Goal: Communication & Community: Answer question/provide support

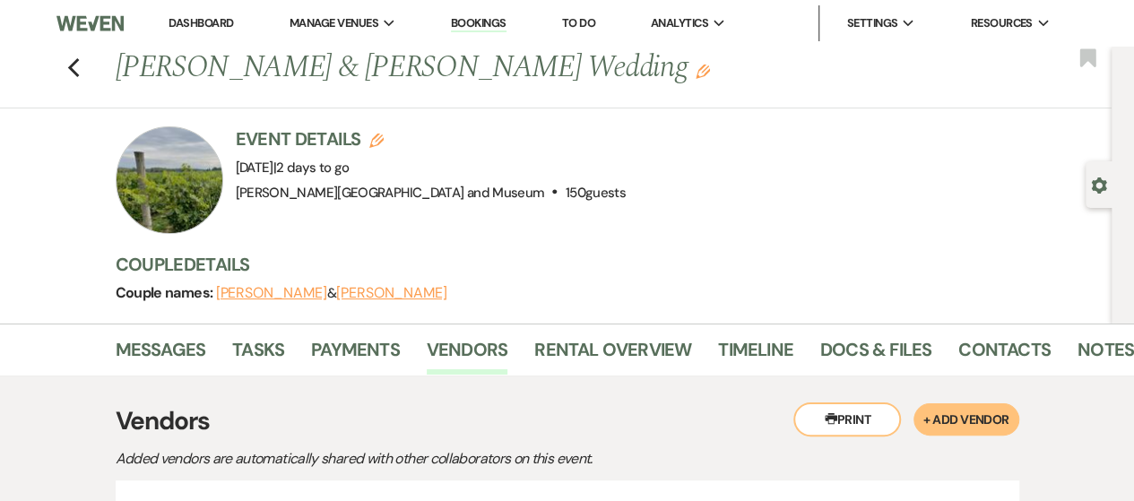
click at [221, 17] on link "Dashboard" at bounding box center [200, 22] width 65 height 15
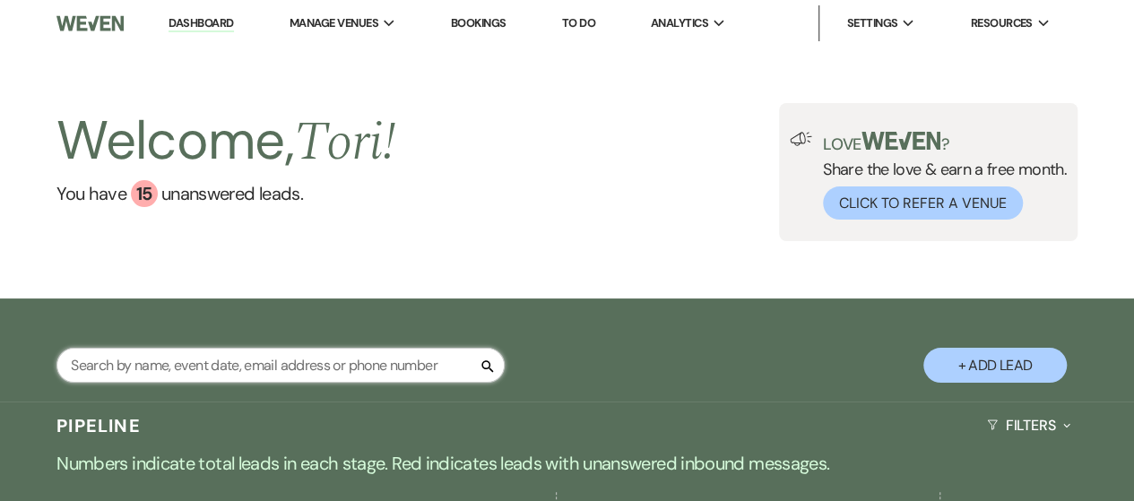
click at [244, 363] on input "text" at bounding box center [280, 365] width 448 height 35
type input "ari"
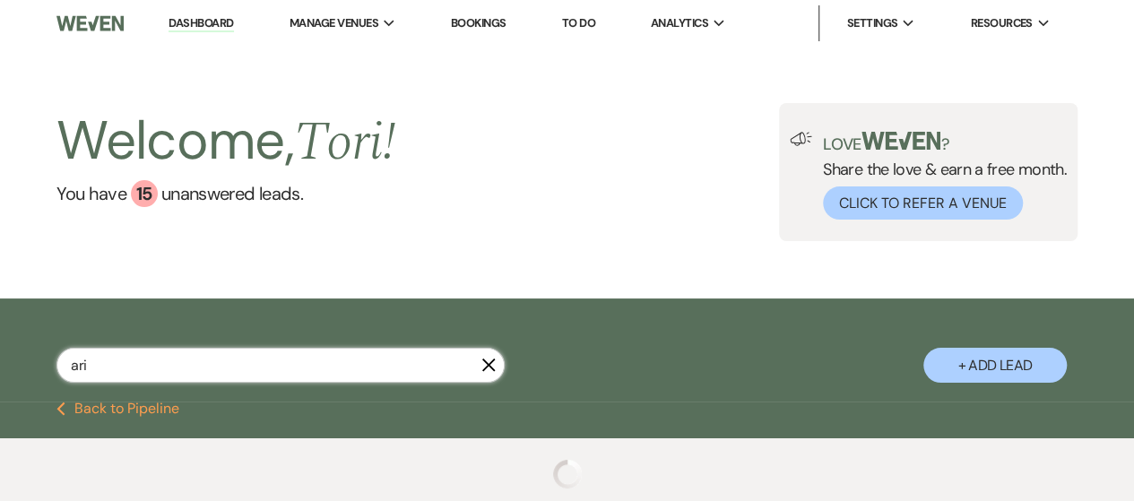
select select "8"
select select "10"
select select "8"
select select "5"
select select "9"
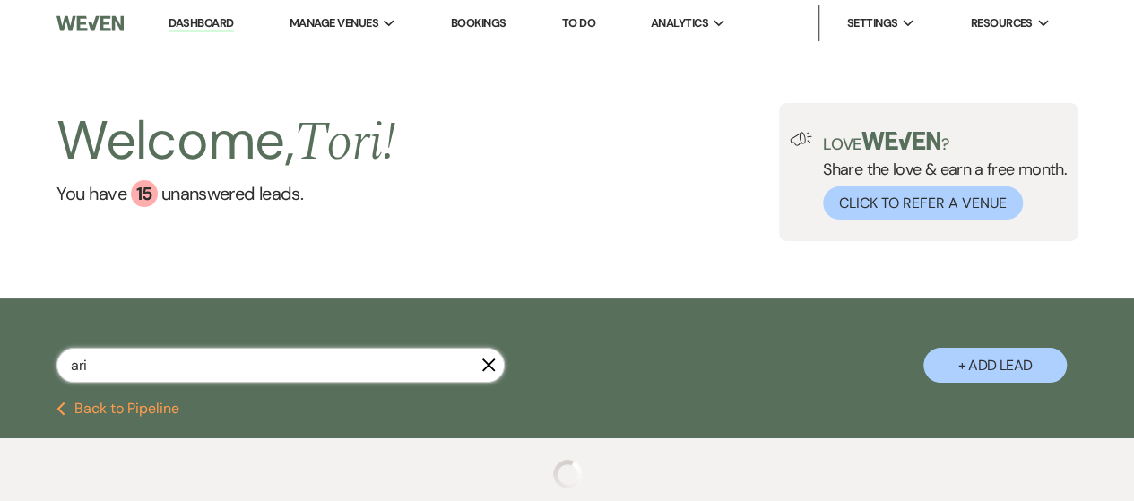
select select "8"
select select "5"
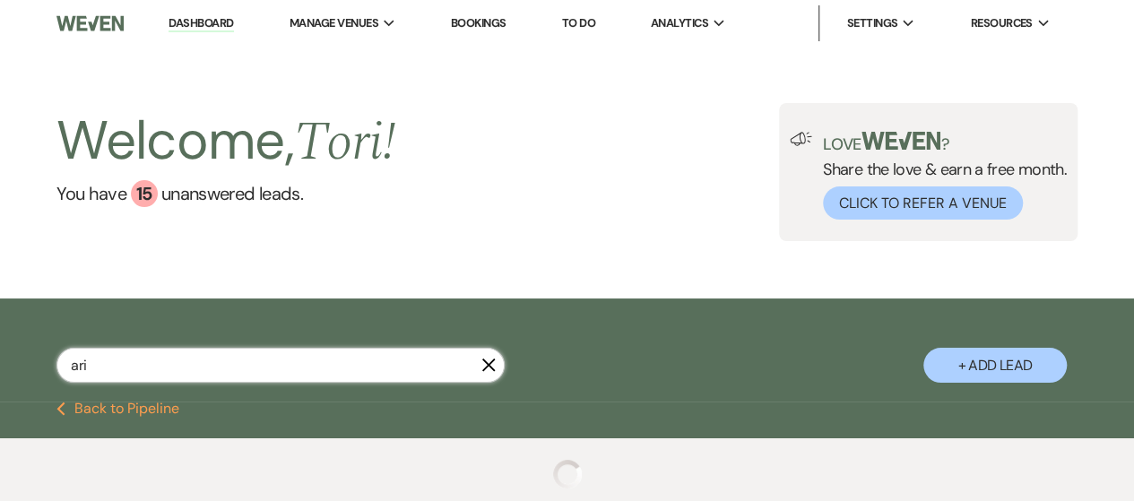
select select "8"
select select "5"
select select "8"
select select "10"
select select "8"
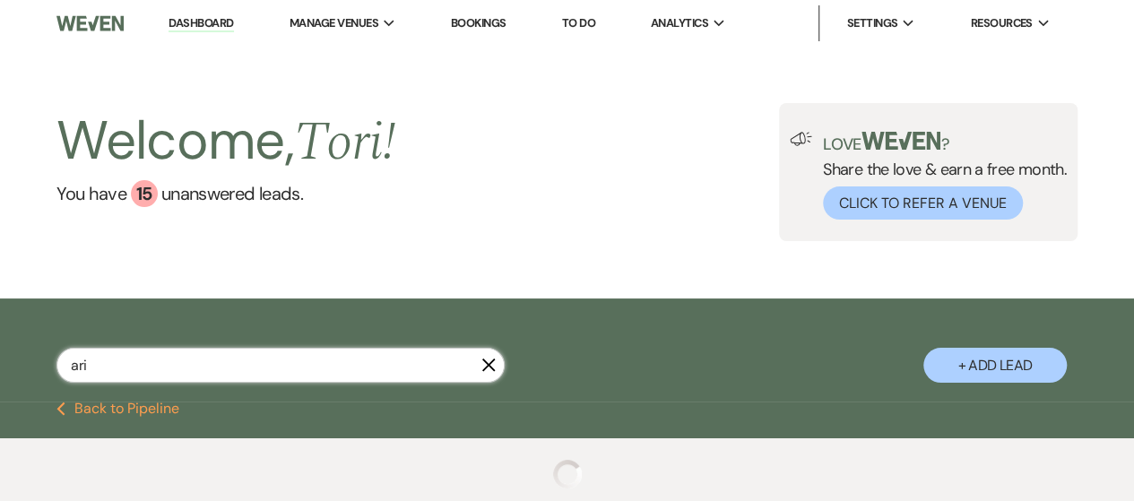
select select "6"
select select "8"
select select "5"
select select "8"
select select "10"
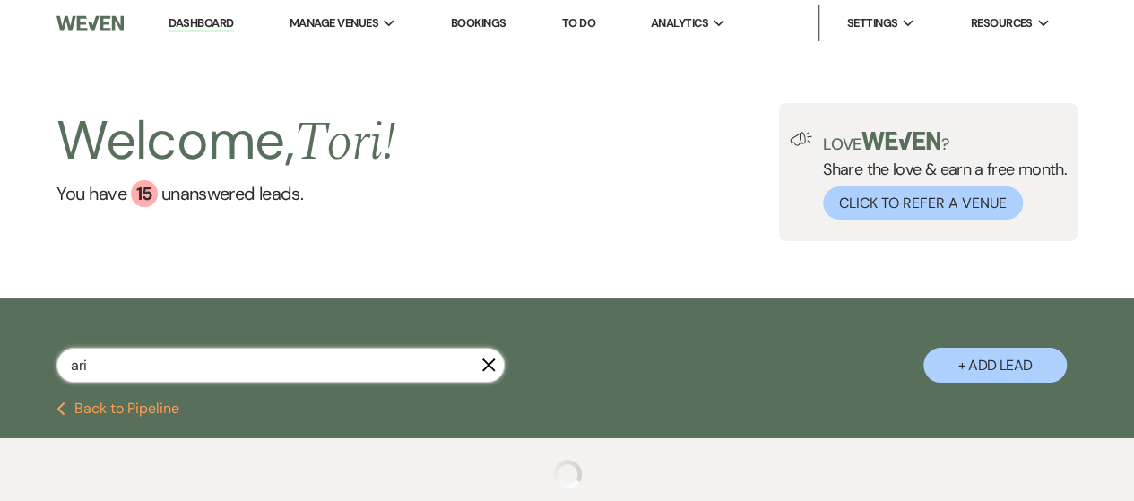
select select "8"
select select "5"
select select "8"
select select "5"
select select "8"
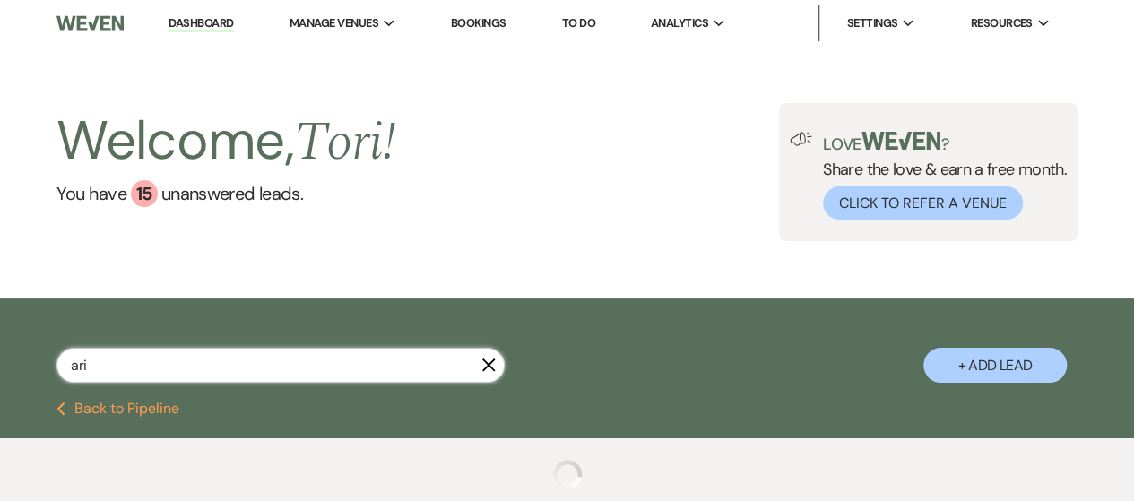
select select "10"
select select "8"
select select "1"
select select "8"
select select "10"
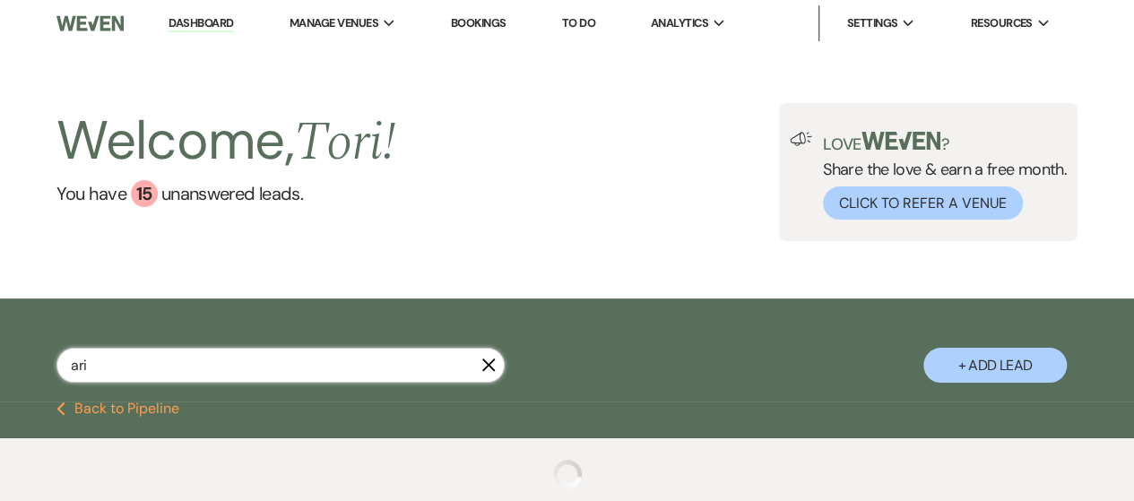
select select "8"
select select "5"
select select "8"
select select "1"
select select "8"
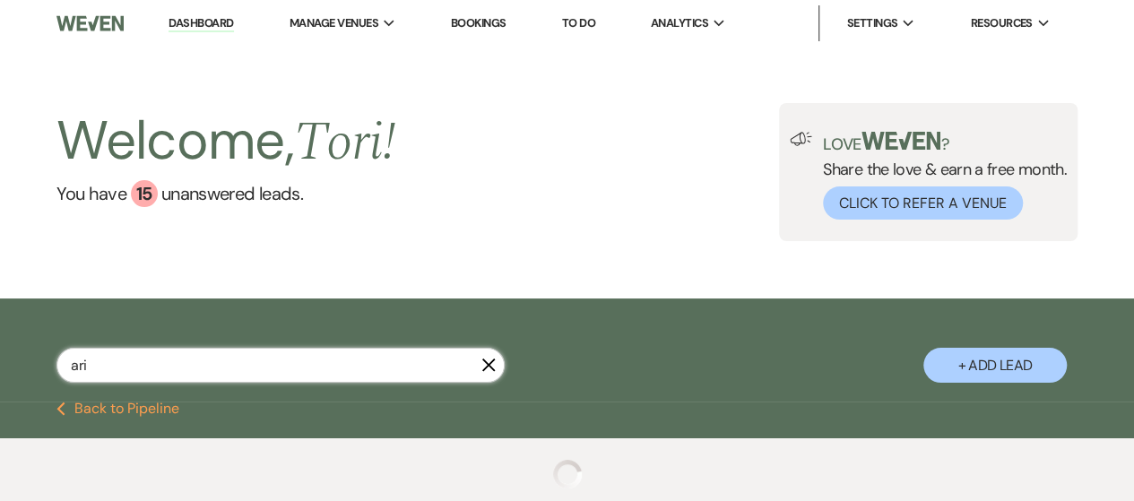
select select "6"
select select "8"
select select "5"
select select "8"
select select "5"
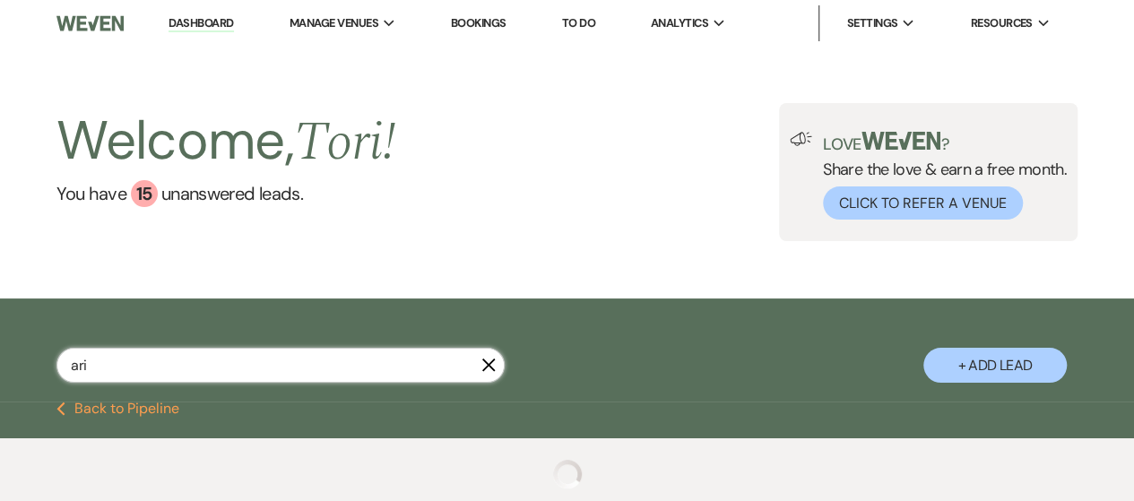
select select "8"
select select "4"
select select "8"
select select "5"
select select "8"
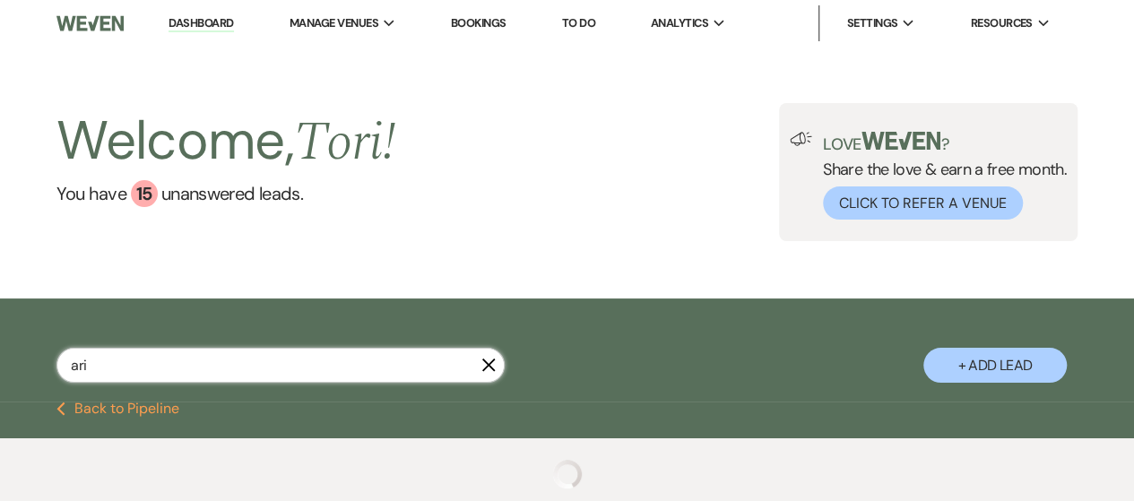
select select "5"
select select "8"
select select "5"
select select "8"
select select "5"
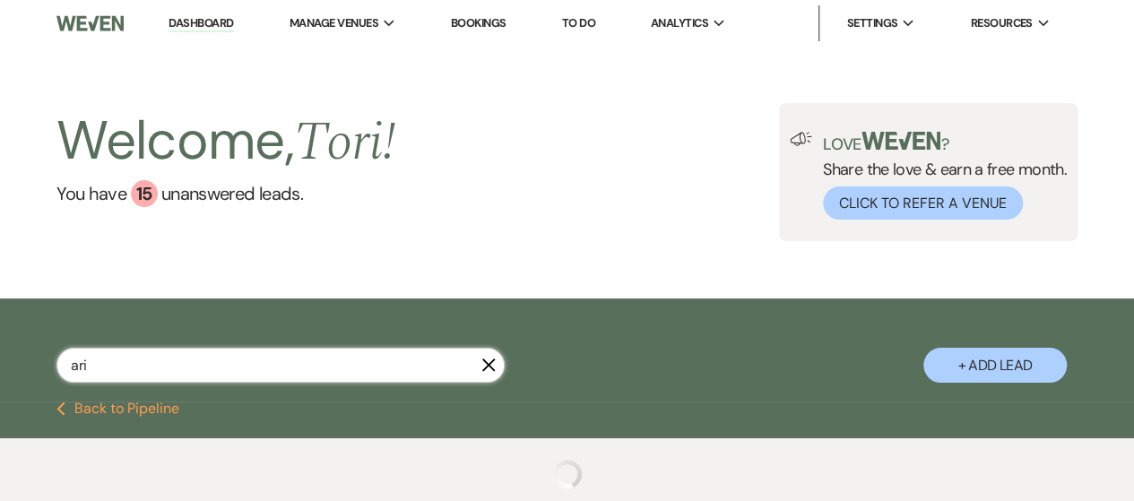
select select "8"
select select "6"
select select "8"
select select "5"
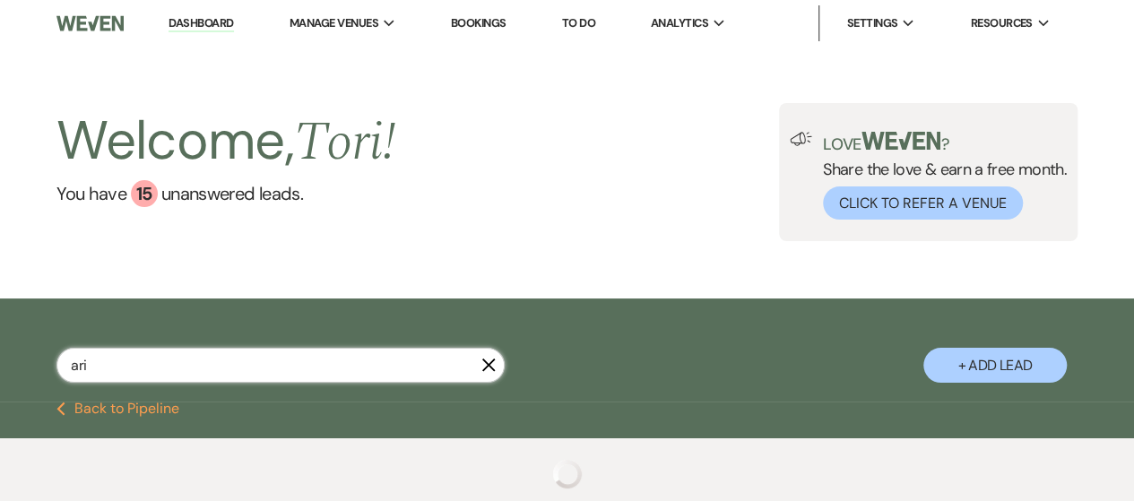
select select "8"
select select "10"
select select "8"
select select "4"
select select "8"
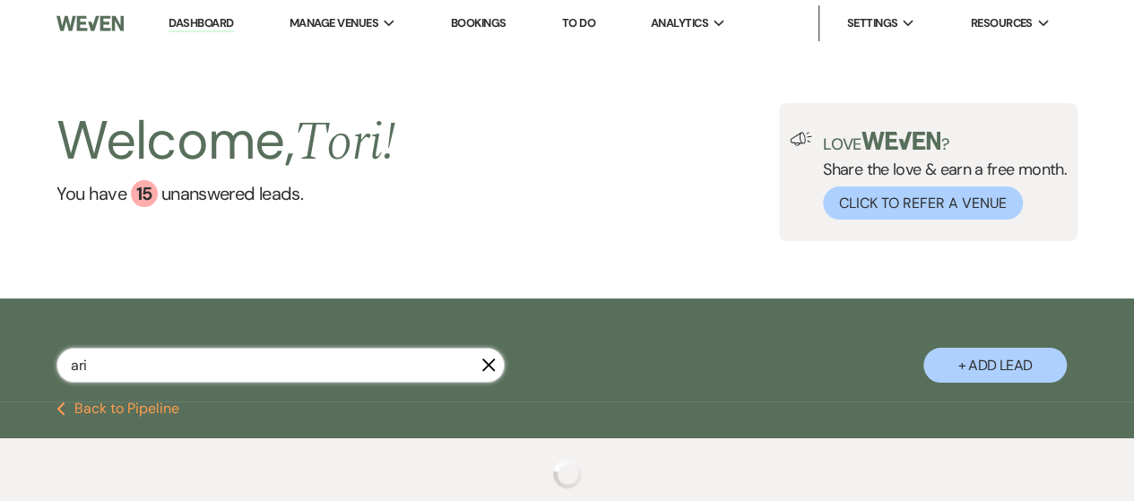
select select "5"
select select "8"
select select "5"
select select "8"
select select "1"
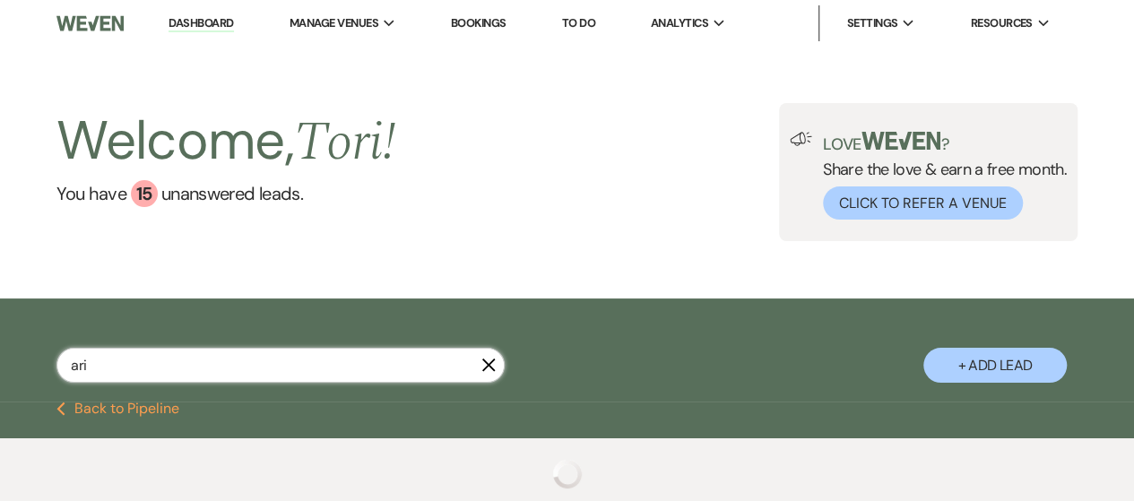
select select "8"
select select "5"
select select "8"
select select "10"
select select "8"
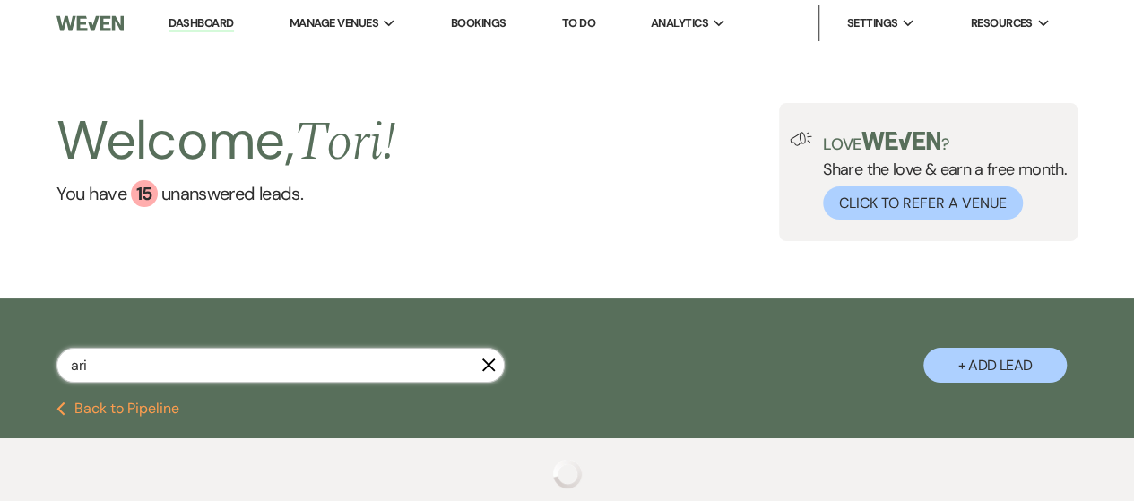
select select "5"
select select "8"
select select "5"
select select "8"
select select "5"
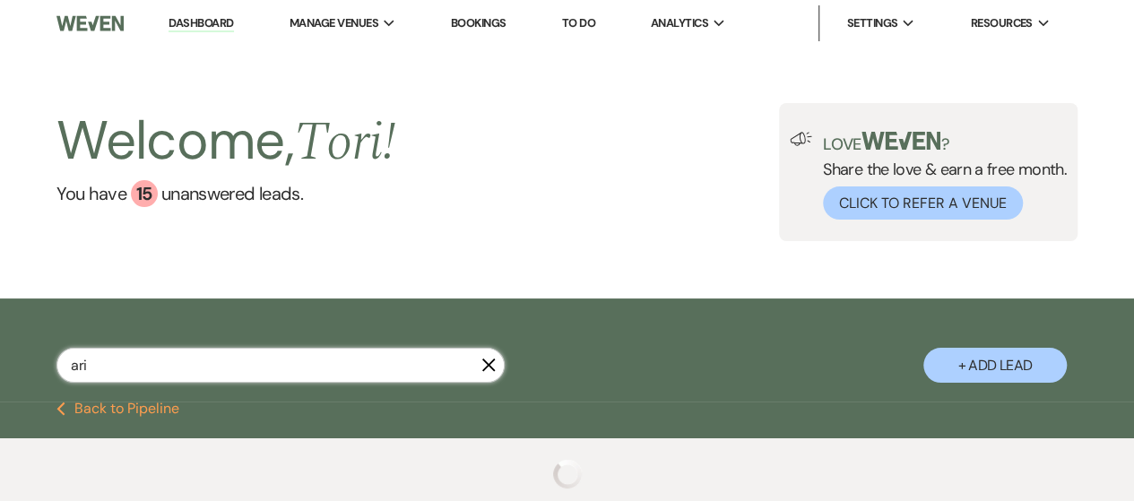
select select "8"
select select "10"
select select "8"
select select "5"
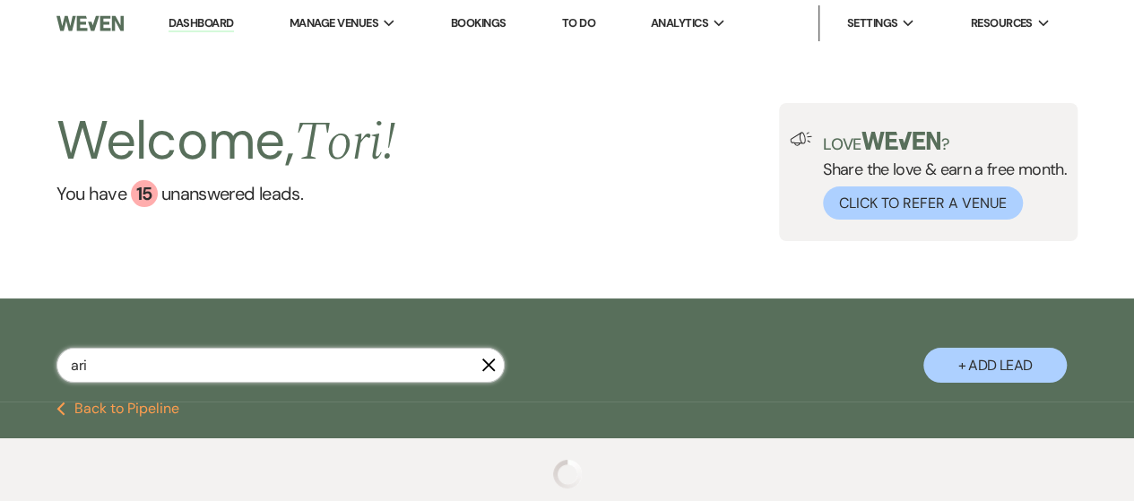
select select "8"
select select "5"
select select "8"
select select "5"
select select "8"
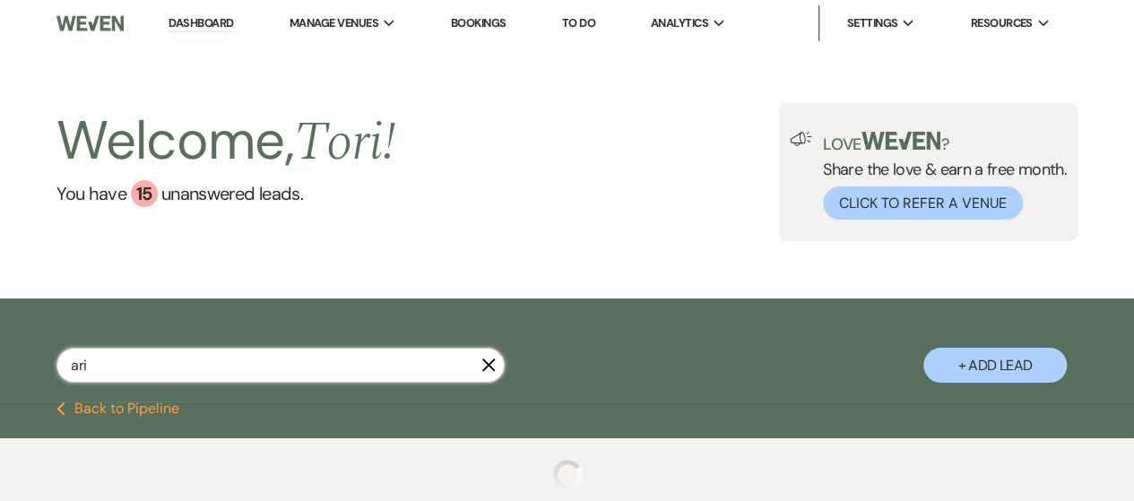
select select "8"
select select "10"
select select "8"
select select "5"
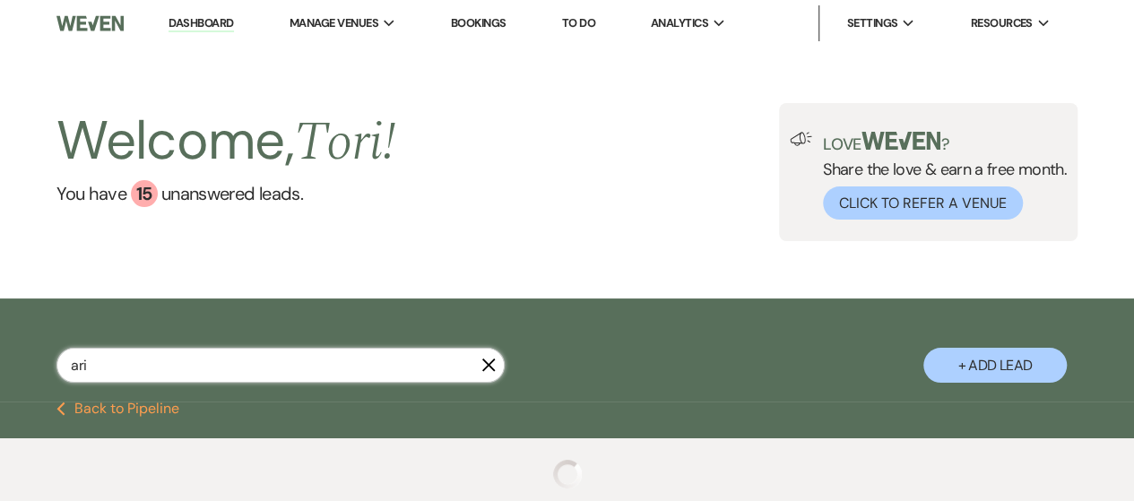
select select "8"
select select "10"
select select "8"
select select "10"
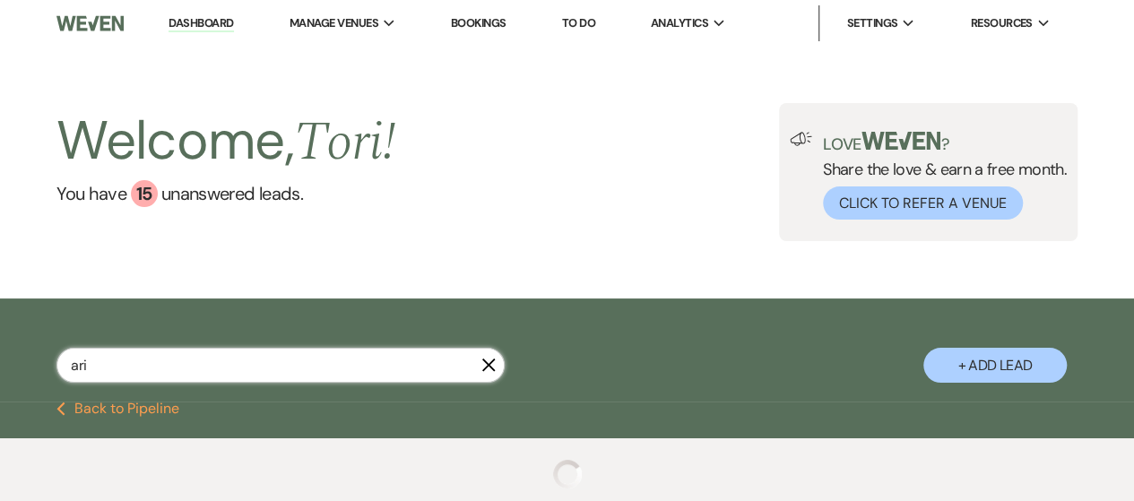
select select "8"
select select "5"
select select "8"
select select "5"
select select "8"
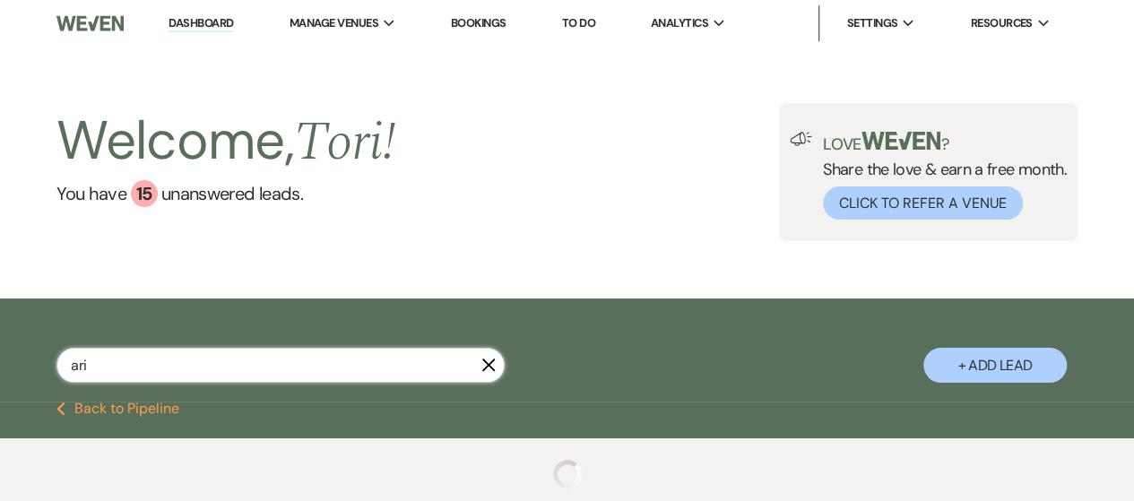
select select "4"
select select "8"
select select "5"
select select "8"
select select "5"
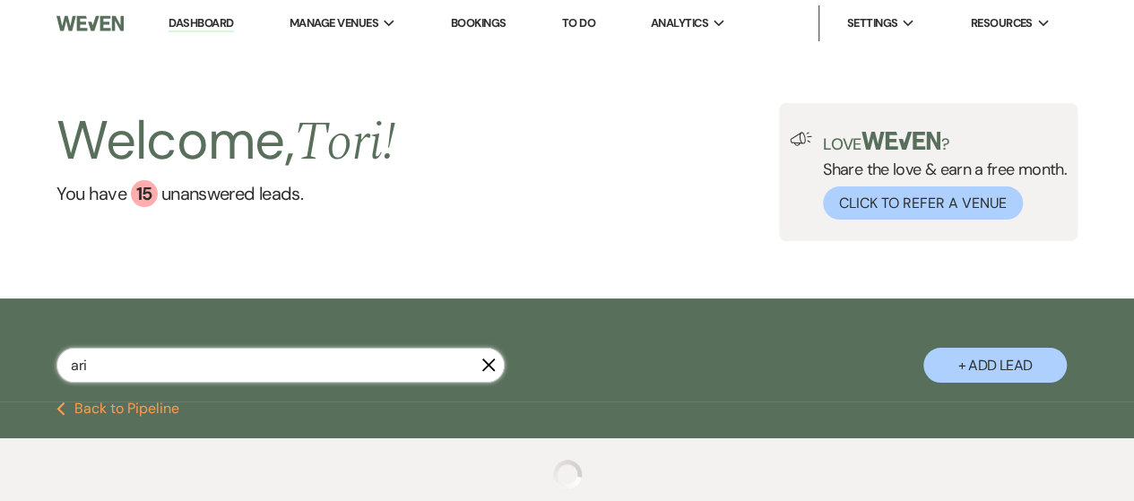
select select "8"
select select "1"
select select "8"
select select "5"
select select "8"
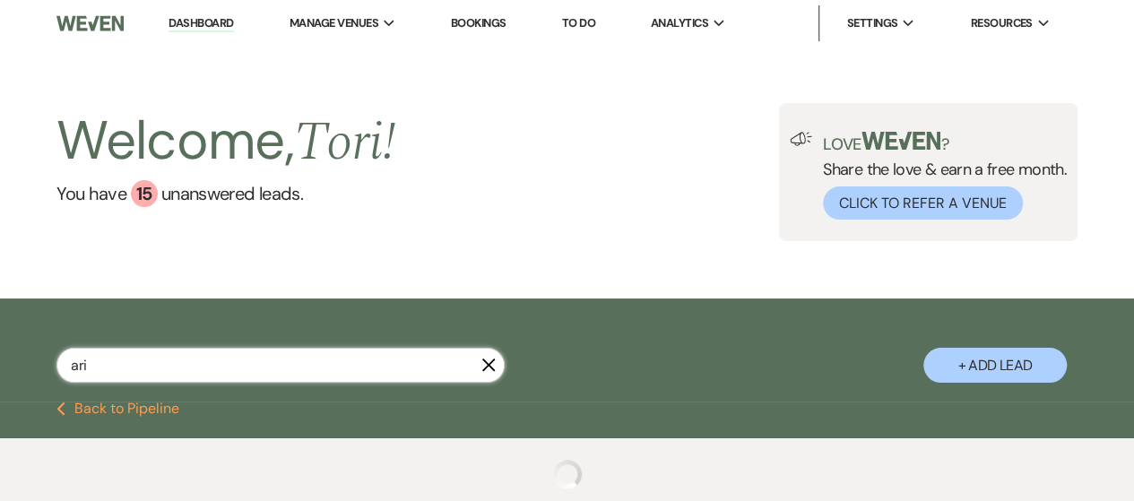
select select "5"
select select "8"
select select "10"
select select "8"
select select "5"
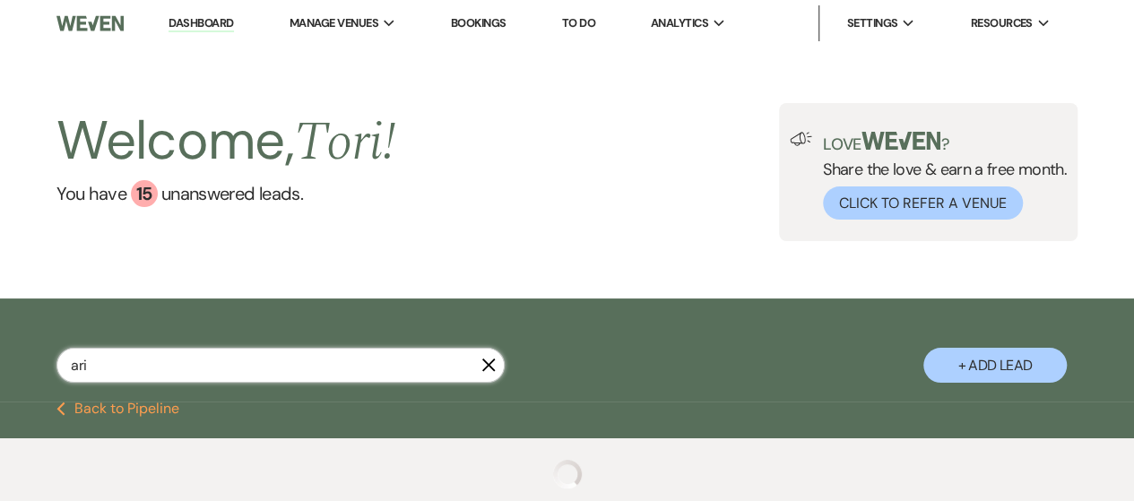
select select "8"
select select "10"
select select "8"
select select "5"
select select "8"
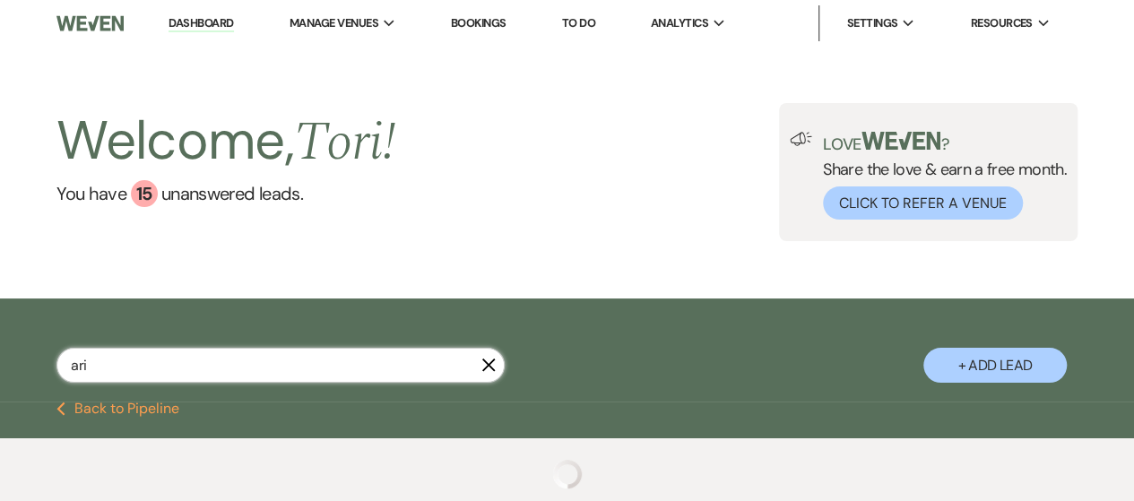
select select "5"
select select "8"
select select "5"
select select "8"
select select "5"
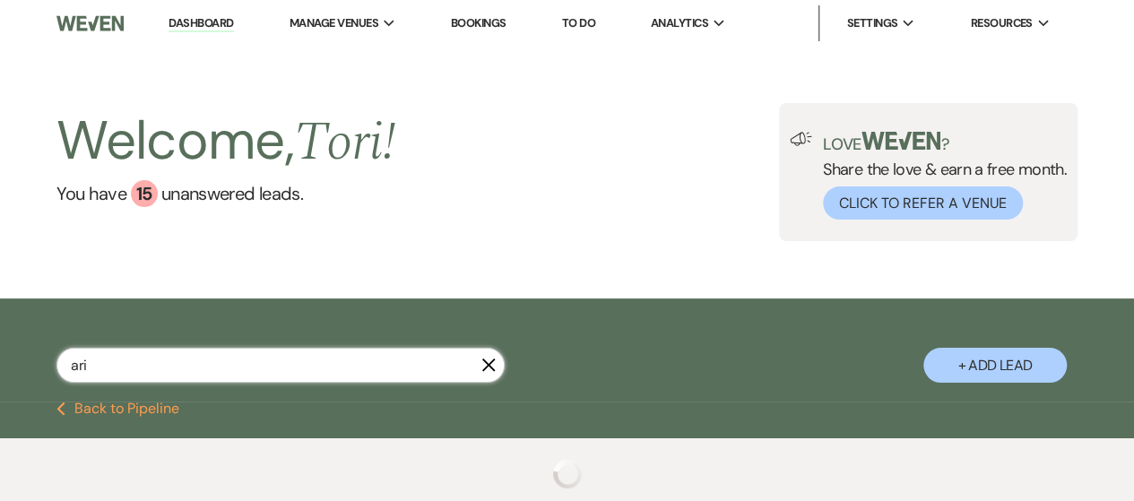
select select "8"
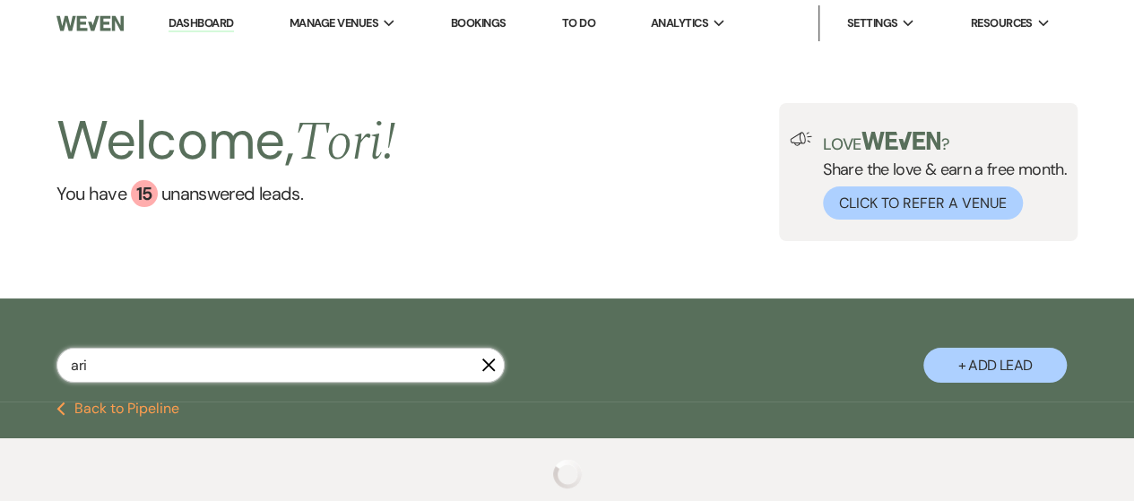
select select "8"
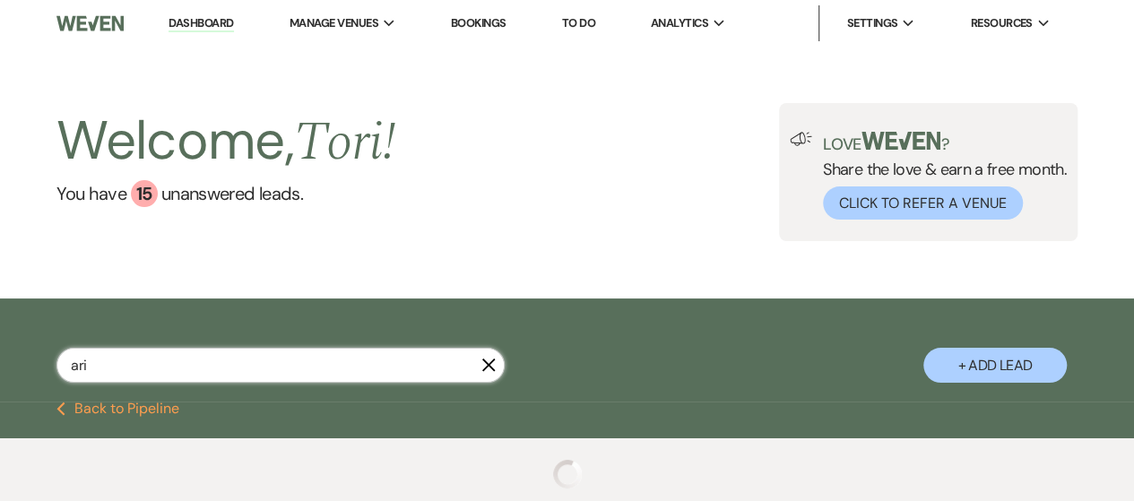
select select "8"
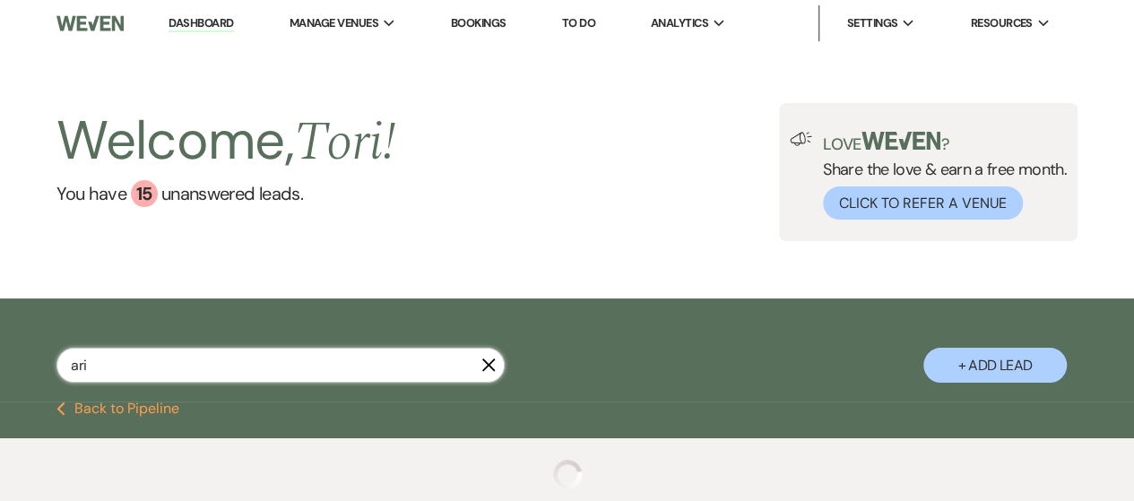
select select "8"
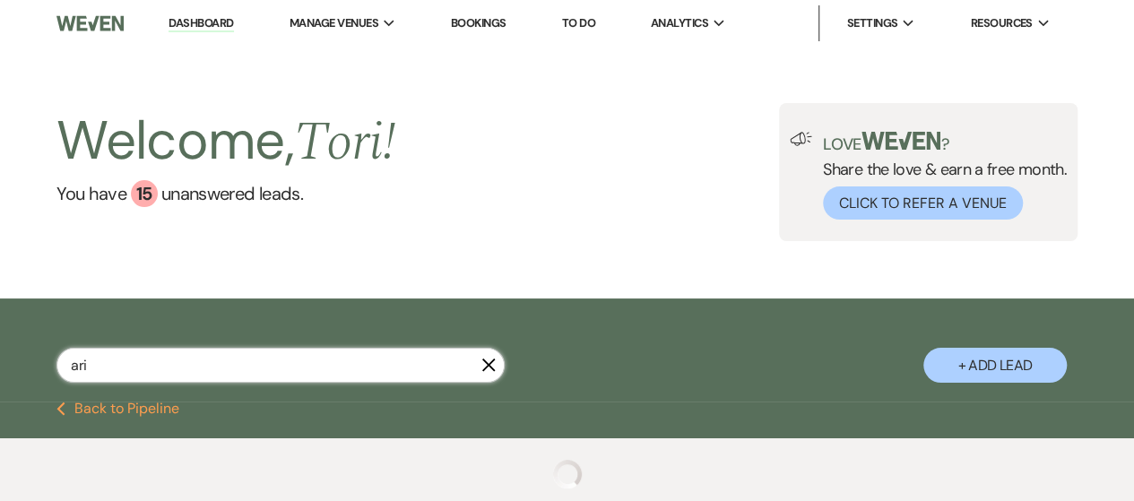
select select "8"
select select "2"
select select "8"
select select "2"
select select "8"
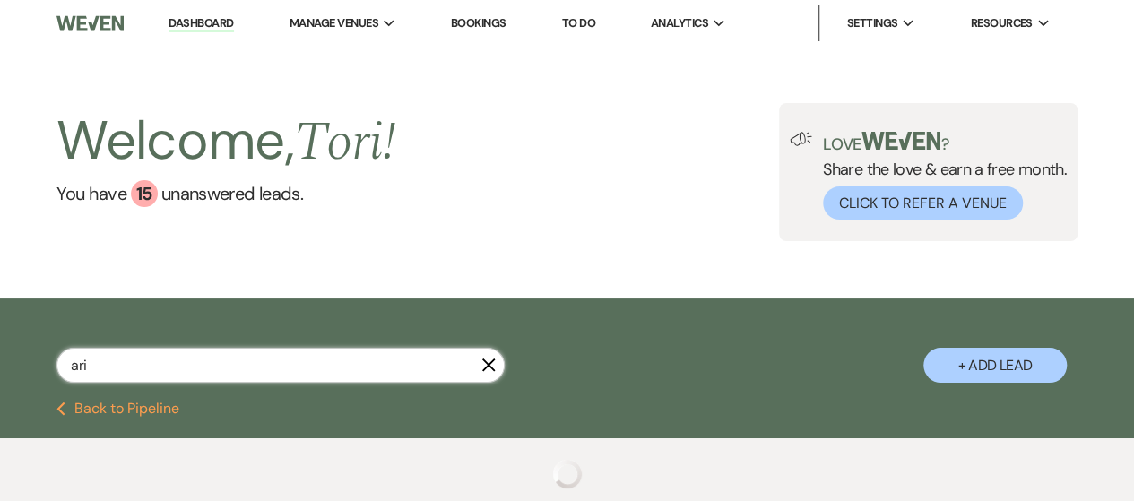
select select "2"
select select "8"
select select "2"
select select "8"
select select "2"
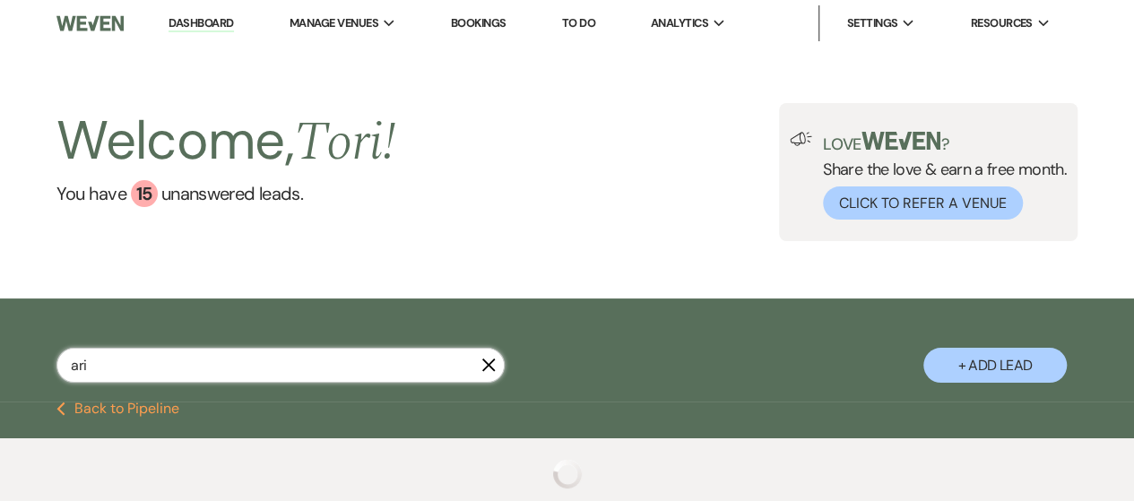
select select "8"
select select "2"
select select "8"
select select "2"
select select "8"
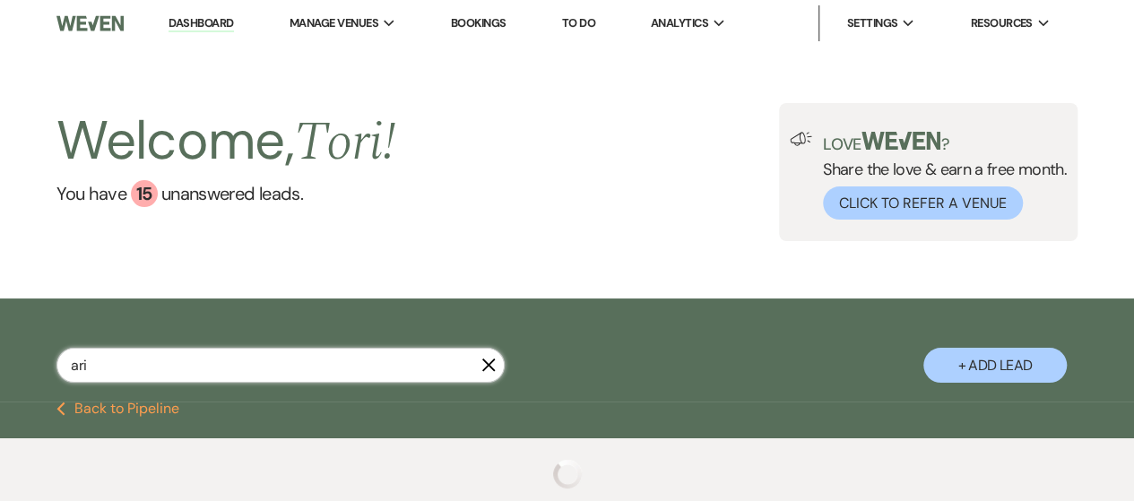
select select "2"
select select "8"
select select "2"
select select "8"
select select "2"
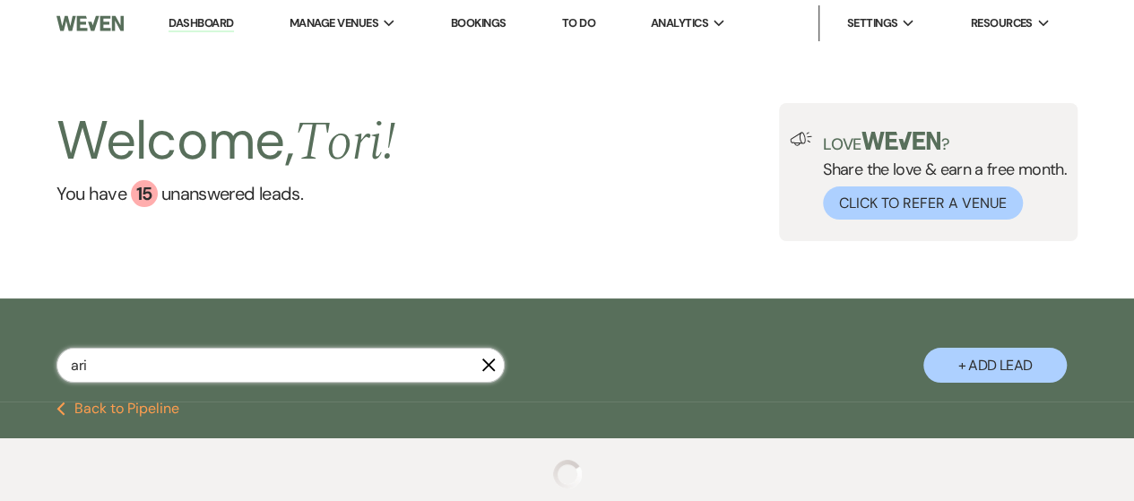
select select "8"
select select "2"
select select "8"
select select "2"
select select "8"
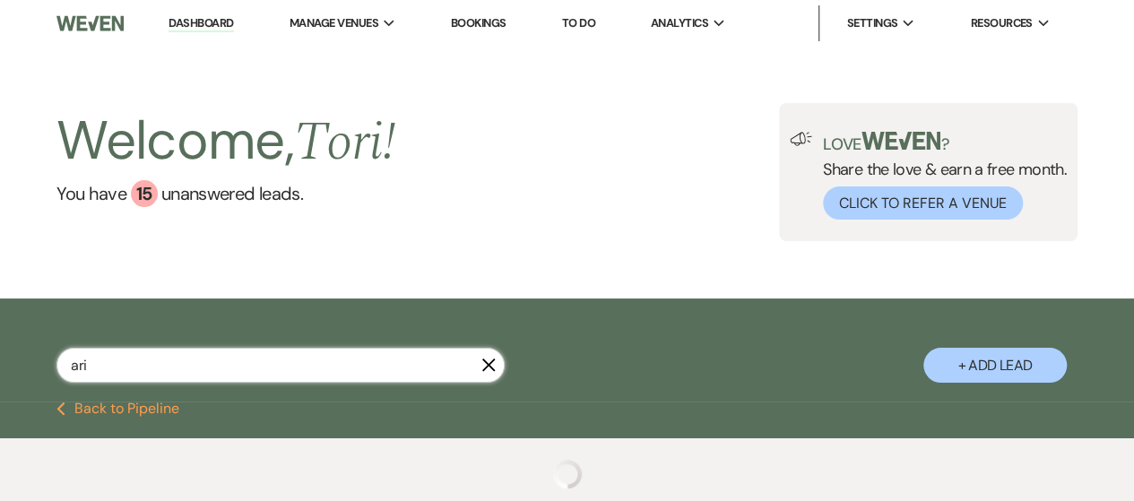
select select "2"
select select "8"
select select "2"
select select "8"
select select "2"
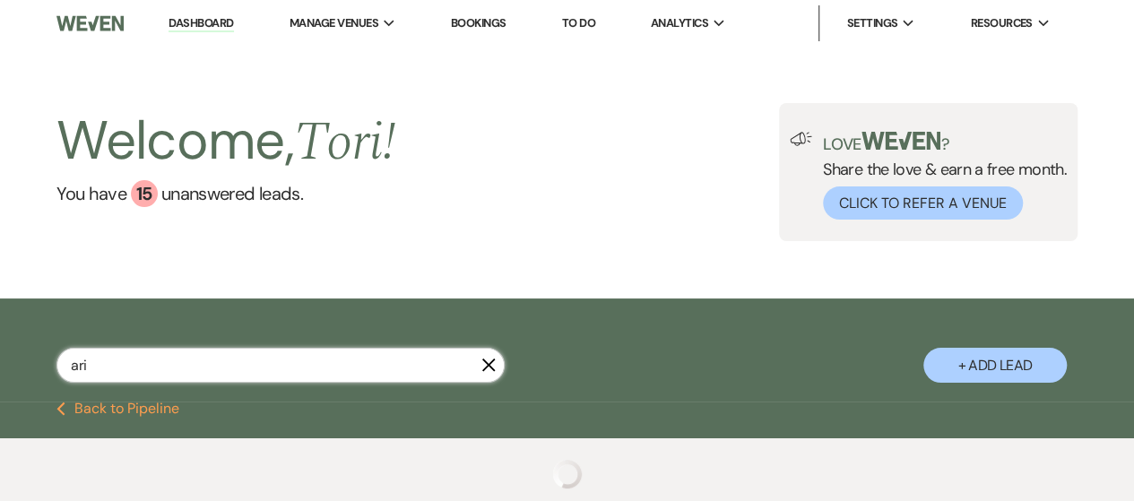
select select "8"
select select "2"
select select "8"
select select "2"
select select "8"
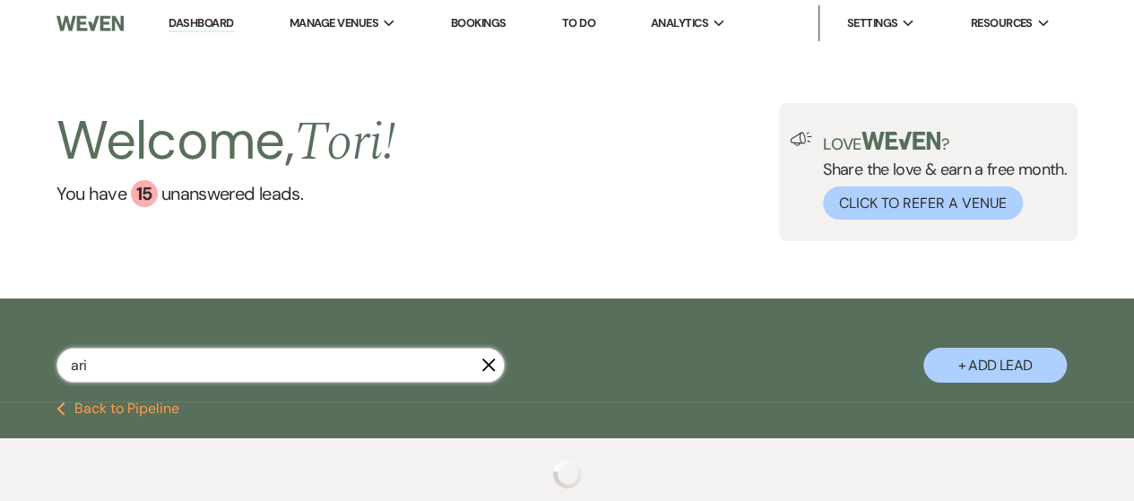
select select "2"
select select "8"
select select "2"
select select "8"
select select "2"
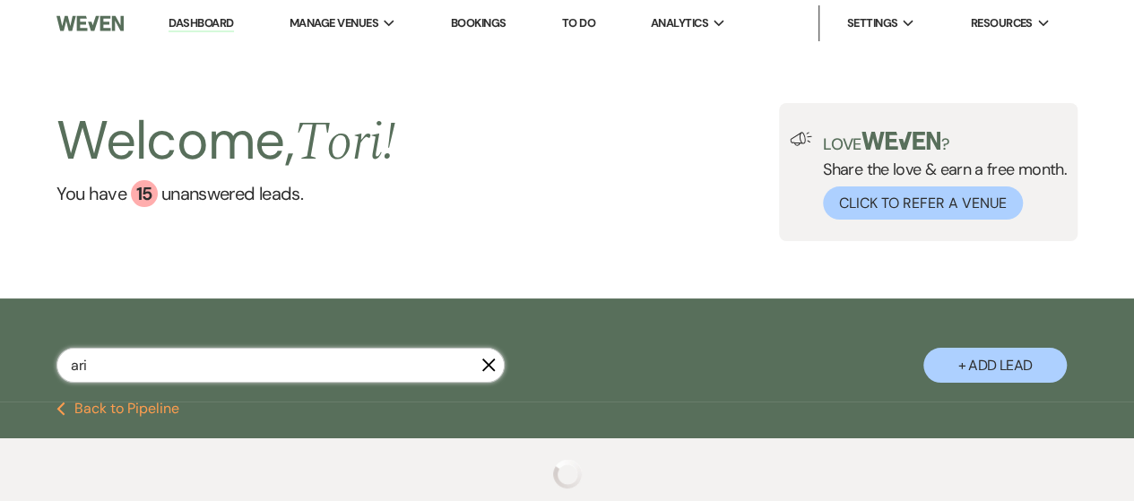
select select "8"
select select "2"
select select "8"
select select "2"
select select "8"
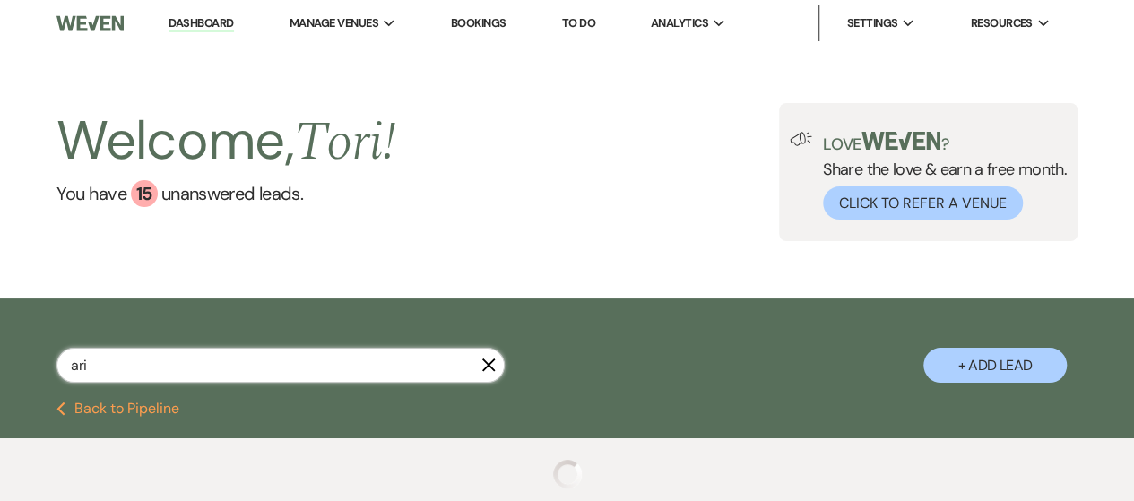
select select "2"
select select "8"
select select "2"
select select "8"
select select "2"
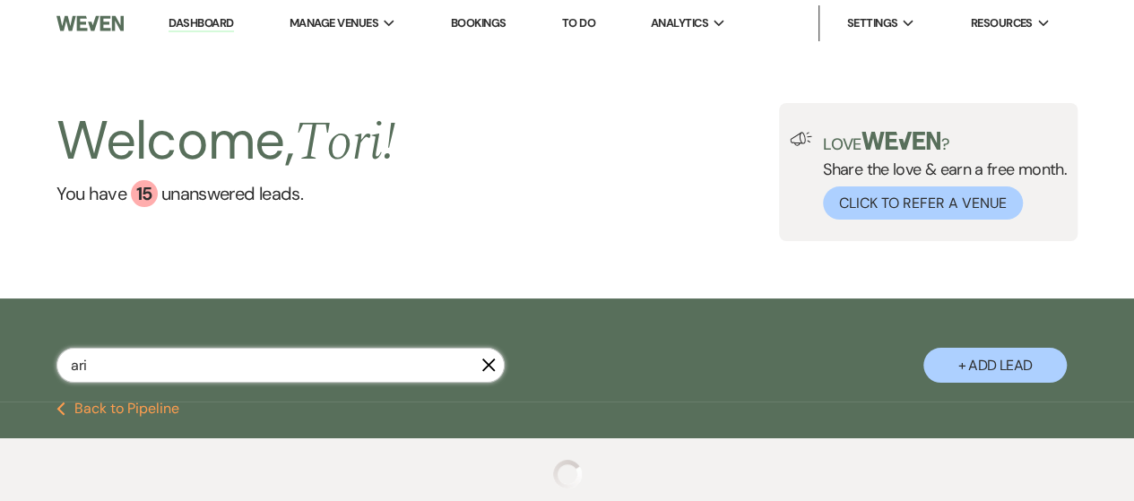
select select "8"
select select "2"
select select "8"
select select "2"
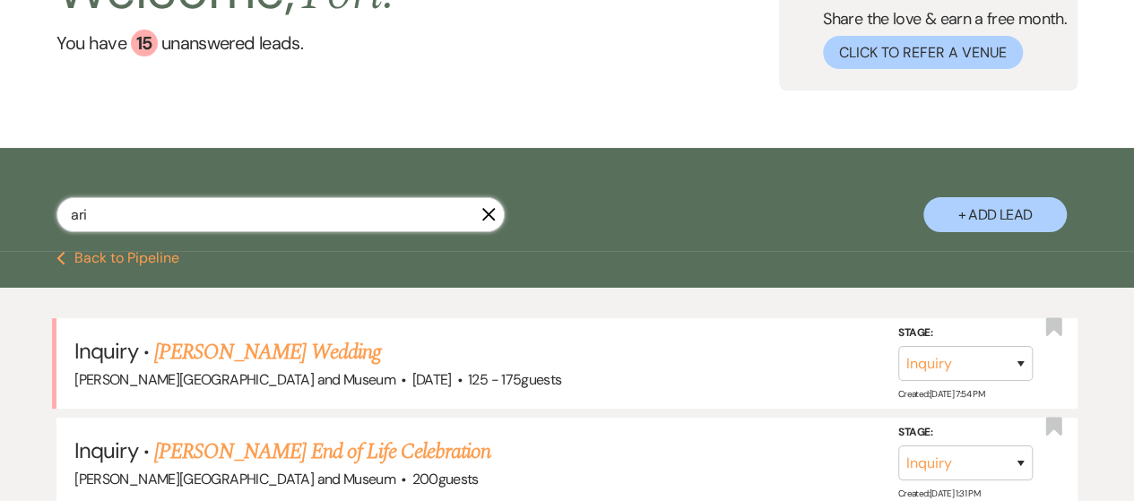
scroll to position [179, 0]
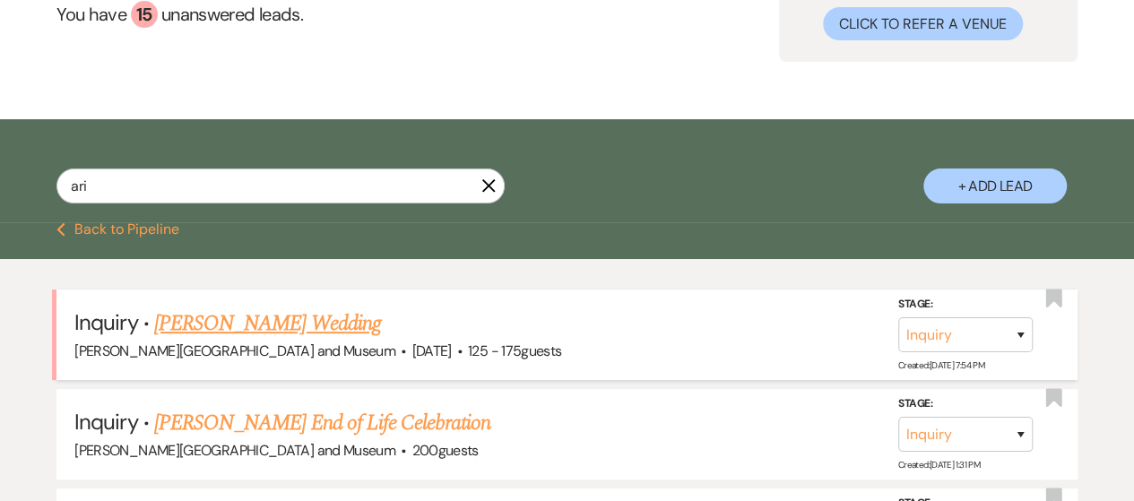
click at [255, 322] on link "[PERSON_NAME] Wedding" at bounding box center [267, 323] width 227 height 32
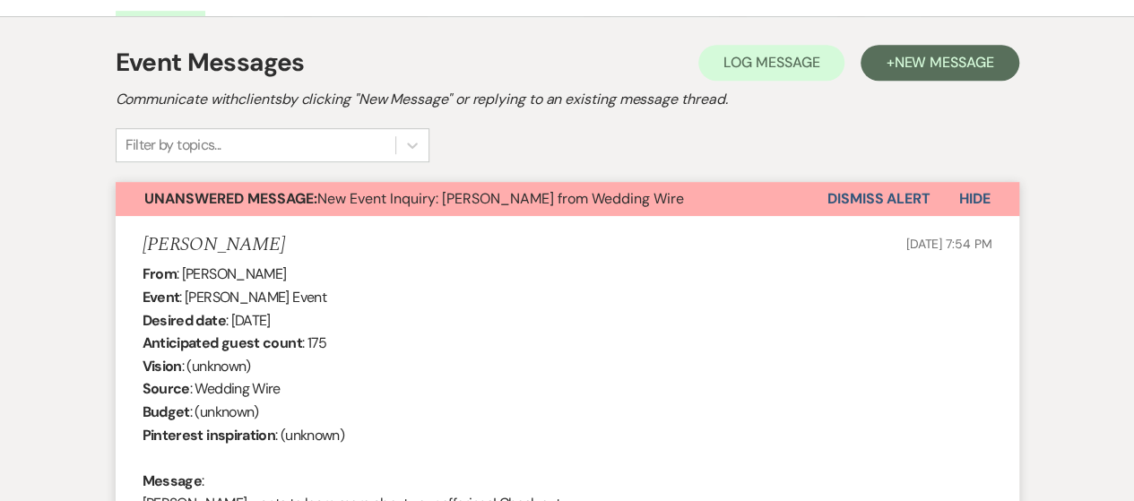
scroll to position [467, 0]
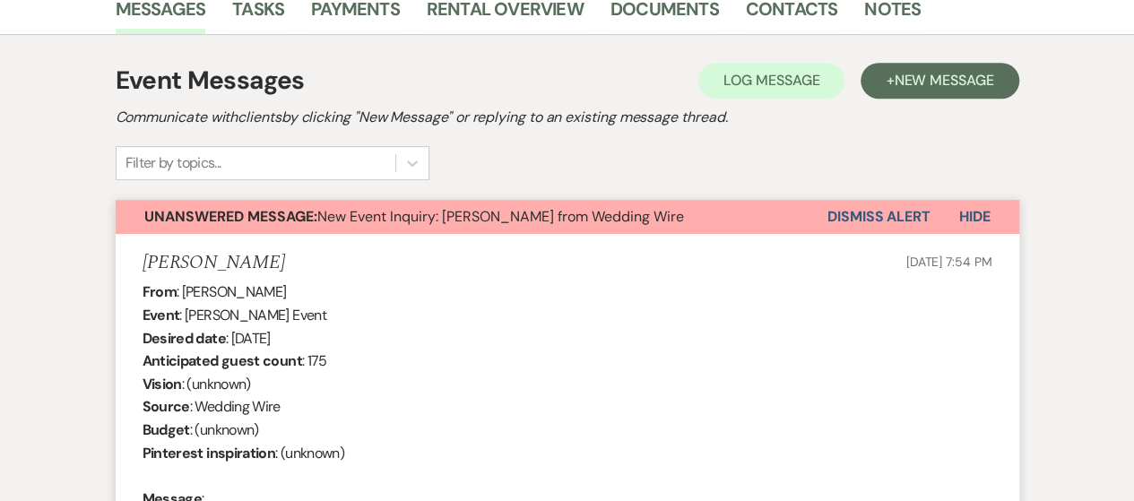
click at [858, 216] on button "Dismiss Alert" at bounding box center [878, 217] width 103 height 34
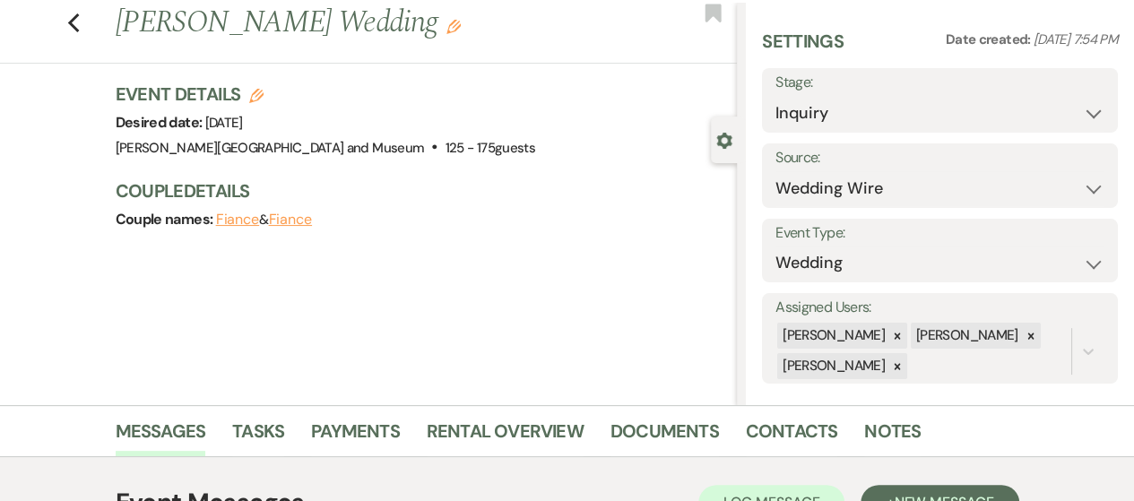
scroll to position [0, 0]
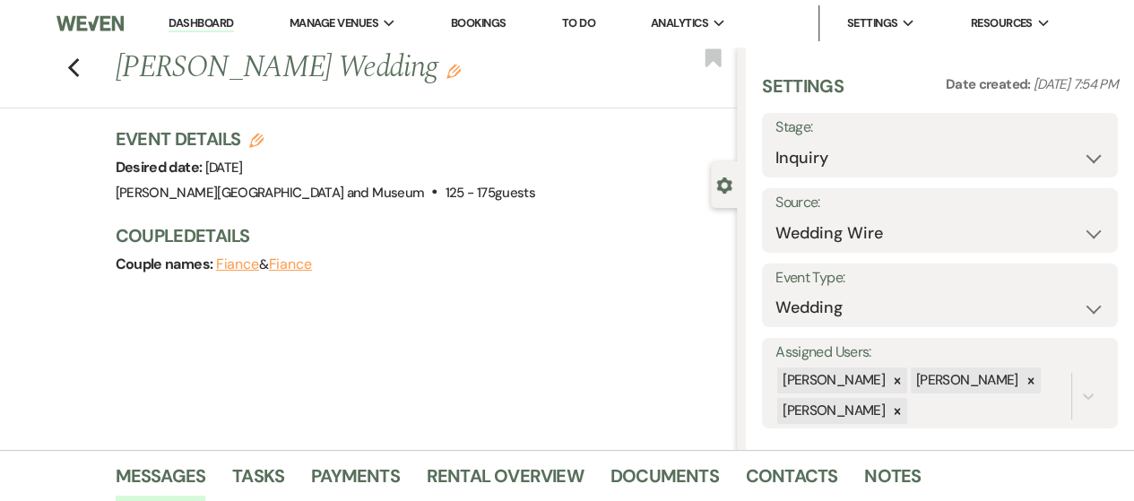
click at [192, 28] on link "Dashboard" at bounding box center [200, 23] width 65 height 17
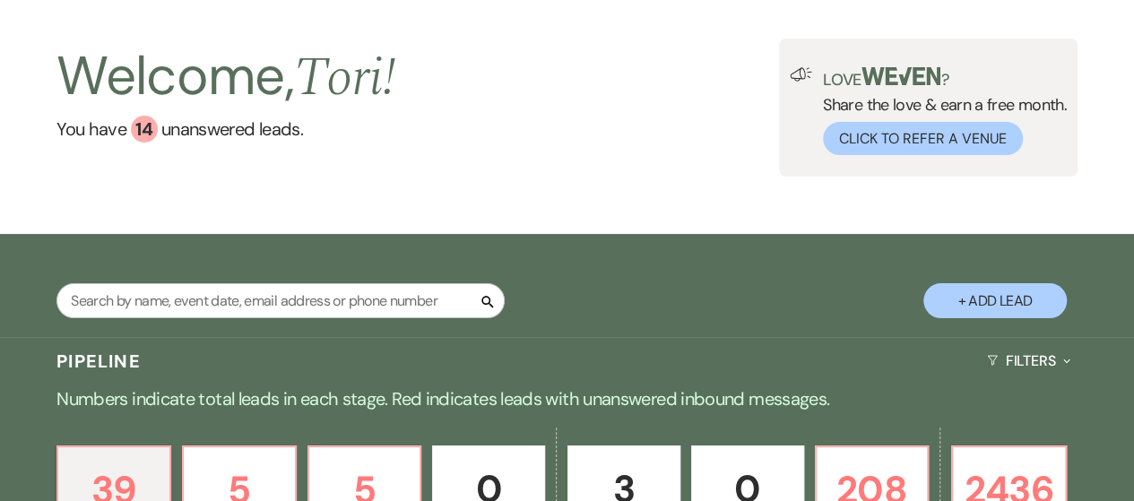
scroll to position [90, 0]
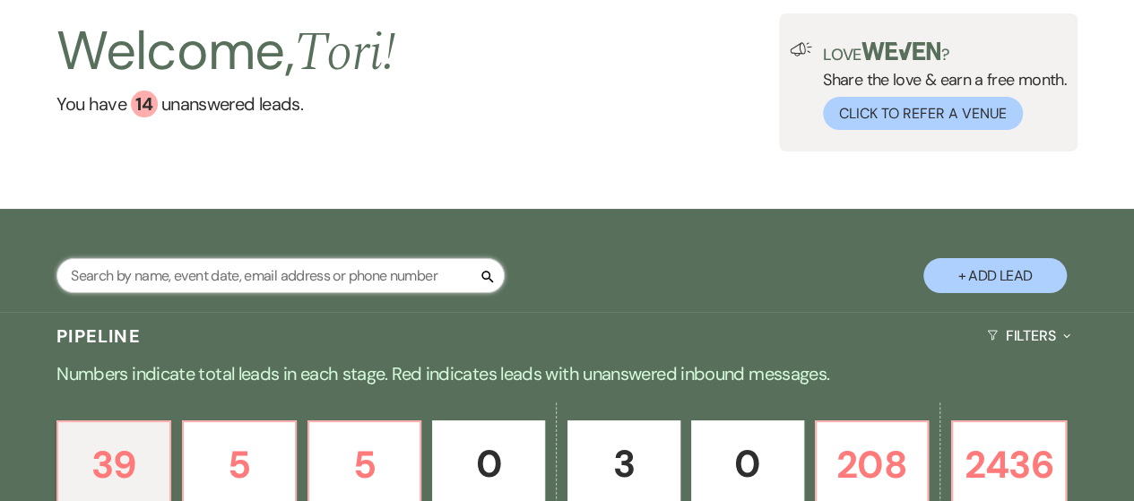
click at [170, 272] on input "text" at bounding box center [280, 275] width 448 height 35
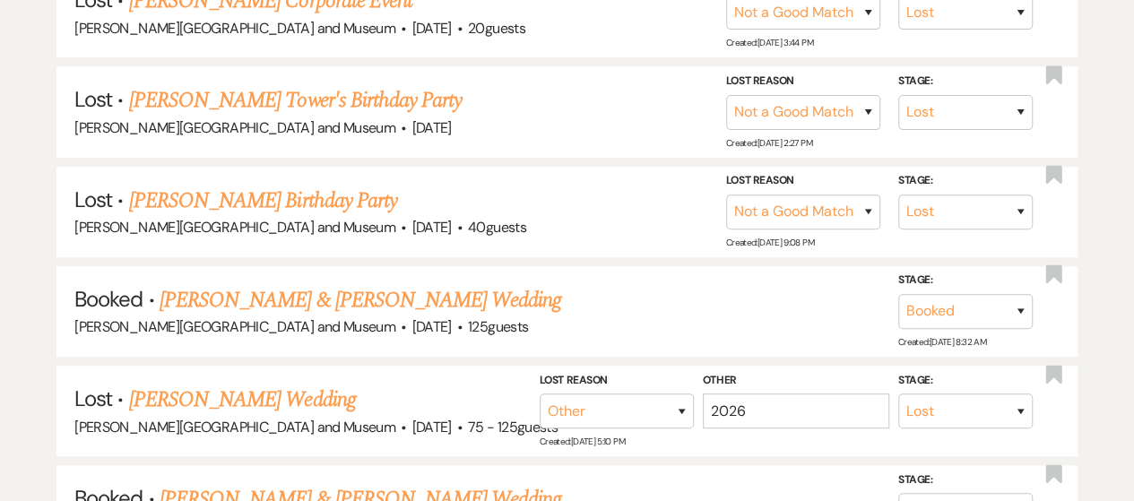
scroll to position [717, 0]
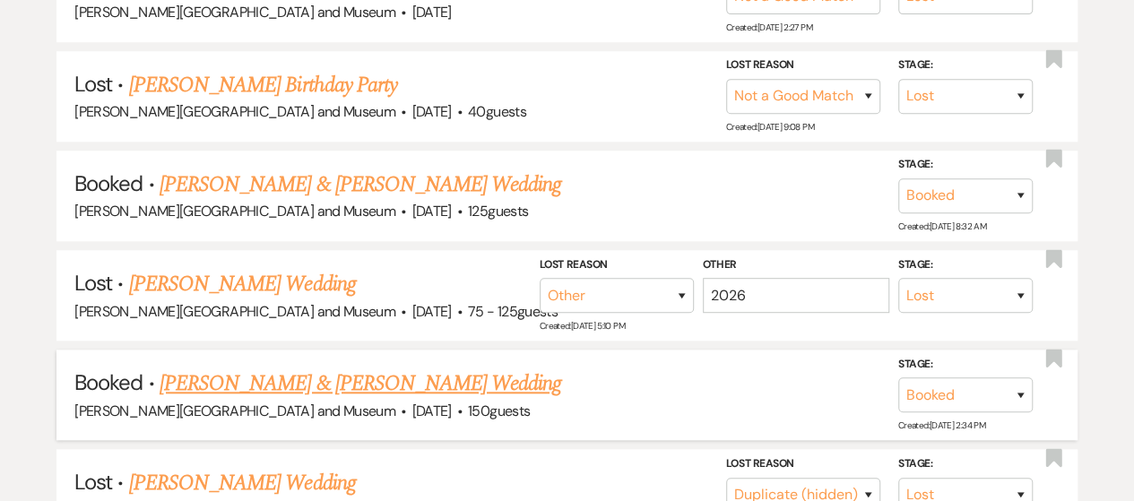
click at [236, 383] on link "[PERSON_NAME] & [PERSON_NAME] Wedding" at bounding box center [360, 383] width 401 height 32
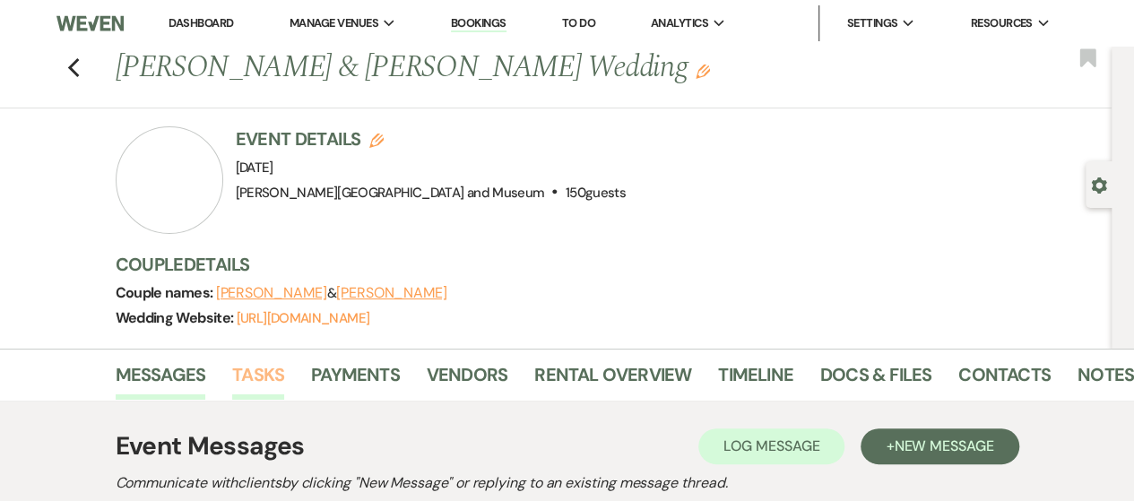
scroll to position [269, 0]
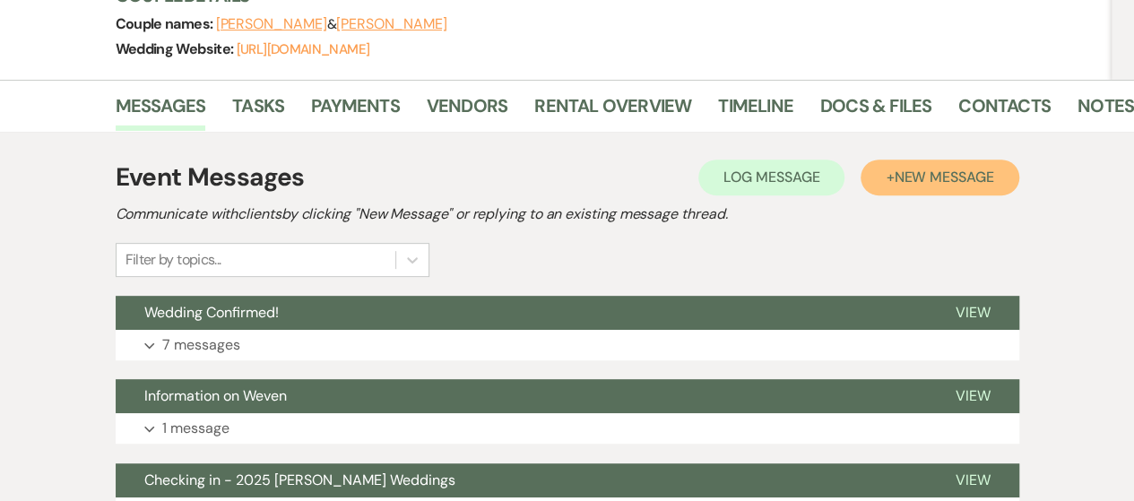
click at [910, 189] on button "+ New Message" at bounding box center [939, 178] width 158 height 36
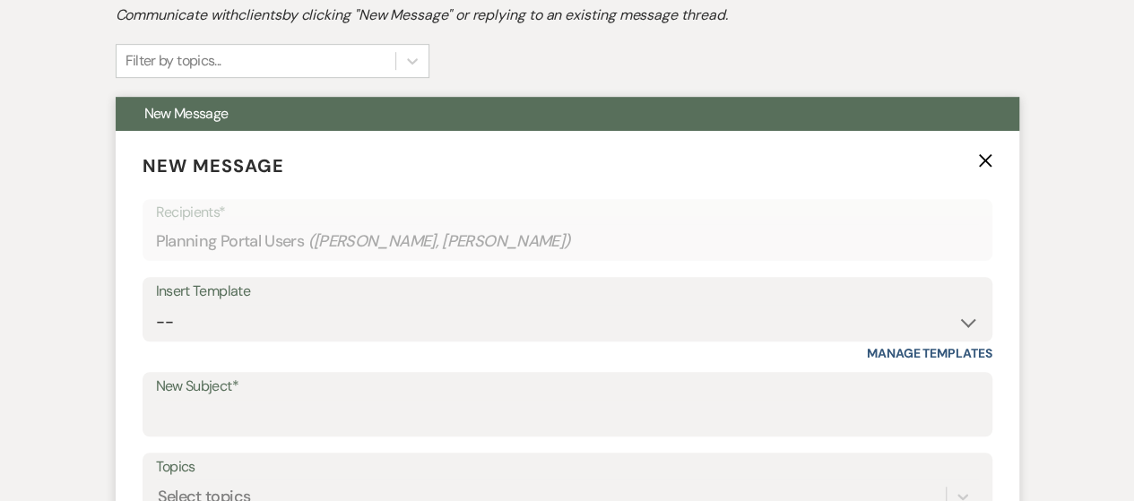
scroll to position [538, 0]
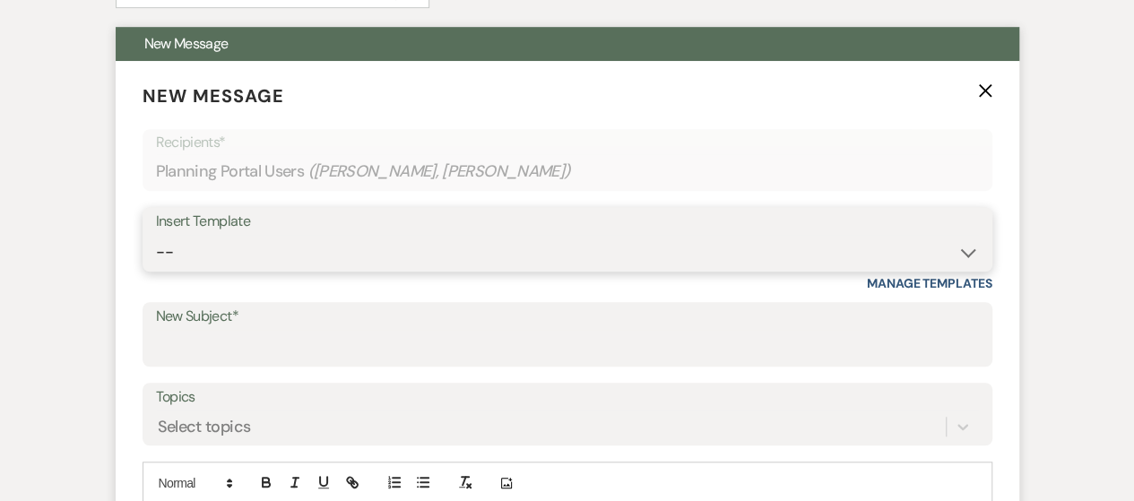
click at [280, 248] on select "-- Weven Planning Portal Introduction (Booked Events) Checking In Planning Foll…" at bounding box center [567, 252] width 823 height 35
click at [156, 235] on select "-- Weven Planning Portal Introduction (Booked Events) Checking In Planning Foll…" at bounding box center [567, 252] width 823 height 35
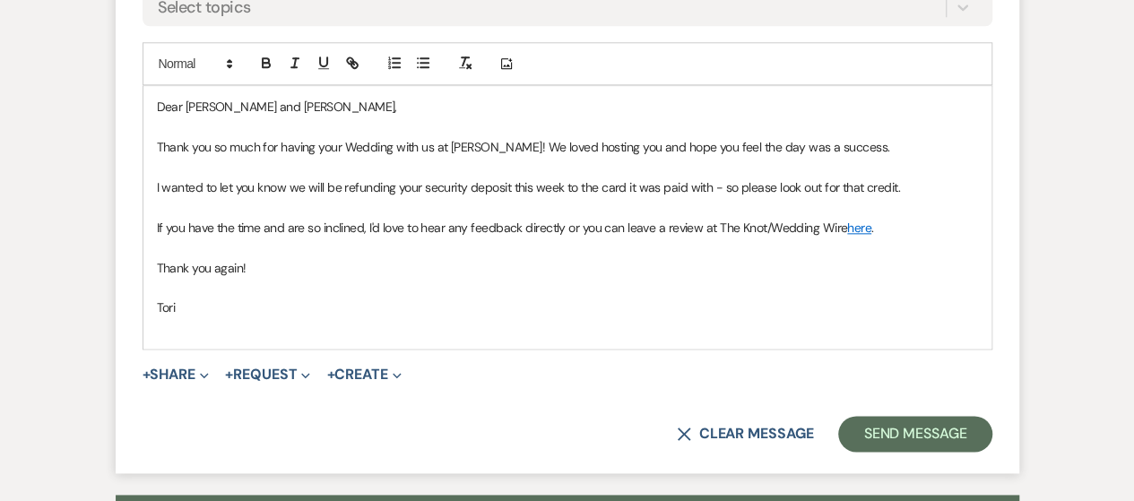
scroll to position [986, 0]
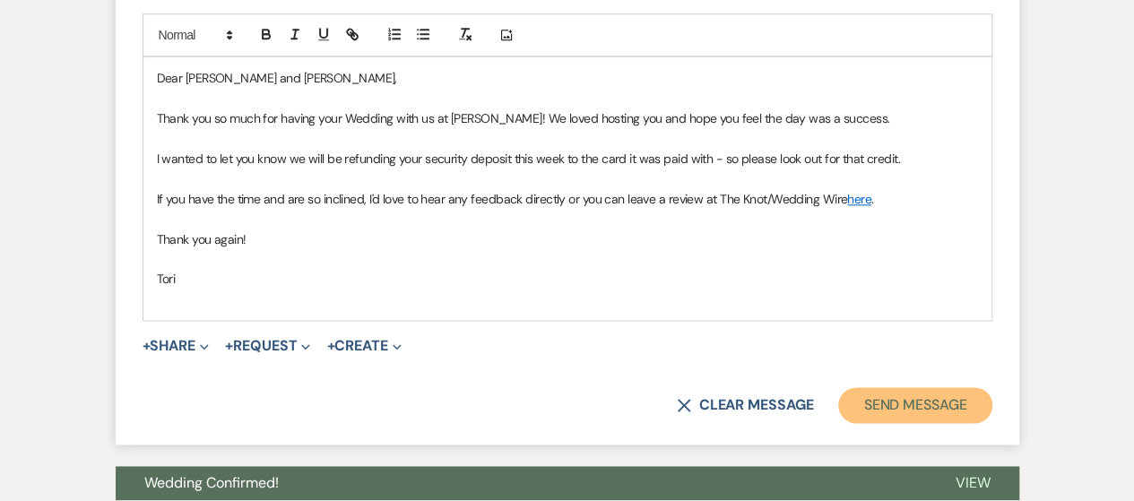
click at [891, 408] on button "Send Message" at bounding box center [914, 405] width 153 height 36
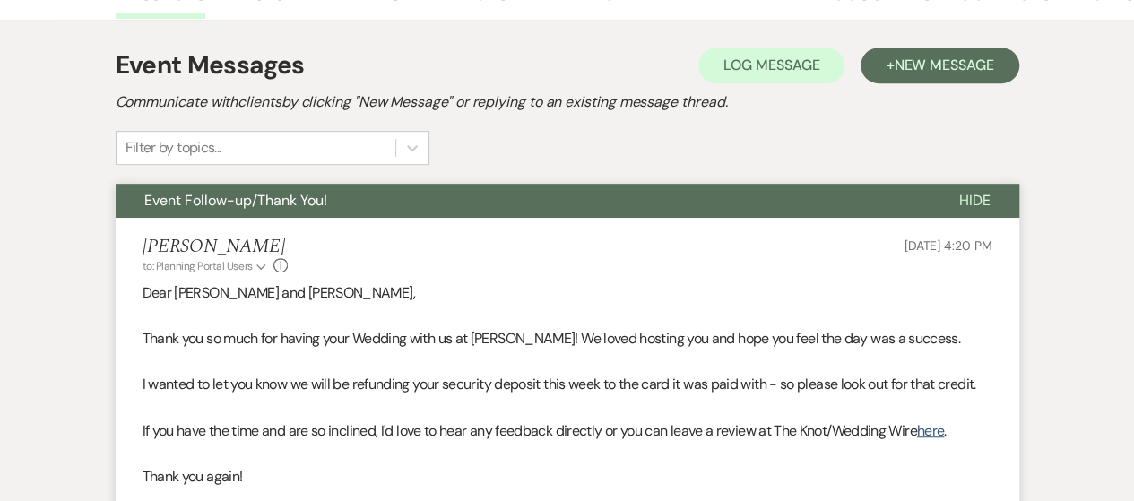
scroll to position [538, 0]
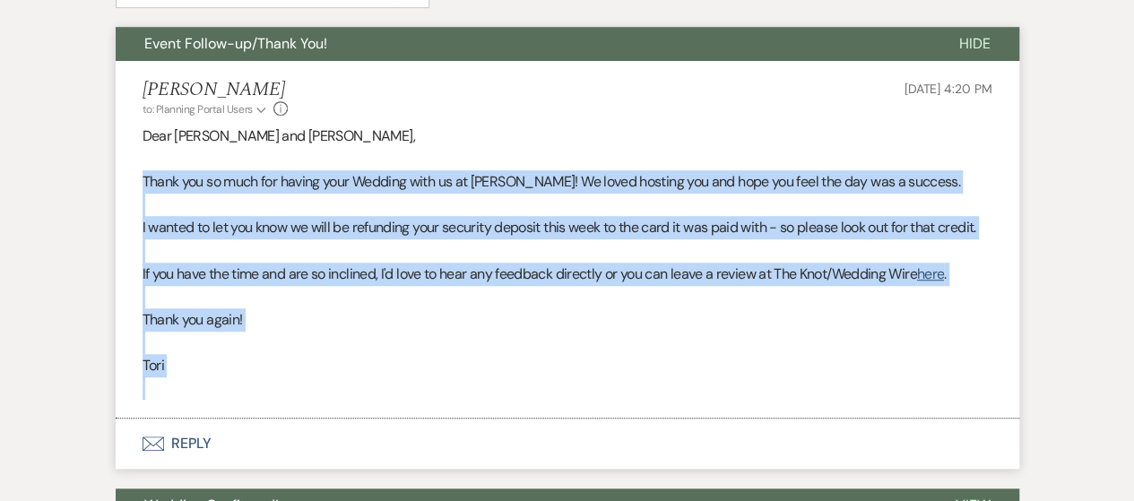
drag, startPoint x: 142, startPoint y: 178, endPoint x: 288, endPoint y: 352, distance: 226.5
click at [271, 376] on div "Dear [PERSON_NAME] and [PERSON_NAME], Thank you so much for having your Wedding…" at bounding box center [566, 262] width 849 height 275
copy div "Thank you so much for having your Wedding with us at [PERSON_NAME]! We loved ho…"
click at [512, 404] on li "[PERSON_NAME] to: Planning Portal Users Expand Info [DATE] 4:20 PM Dear [PERSON…" at bounding box center [567, 240] width 903 height 358
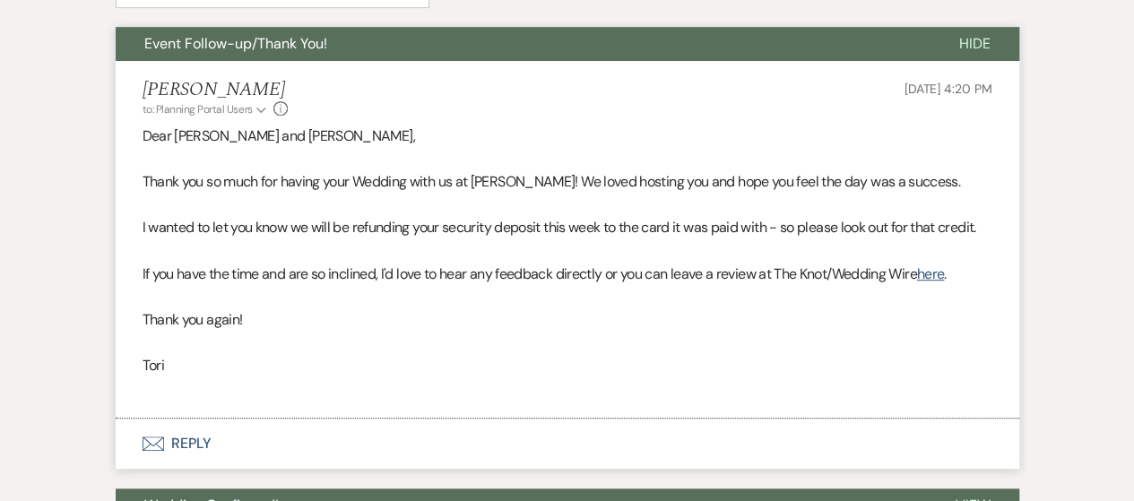
scroll to position [0, 0]
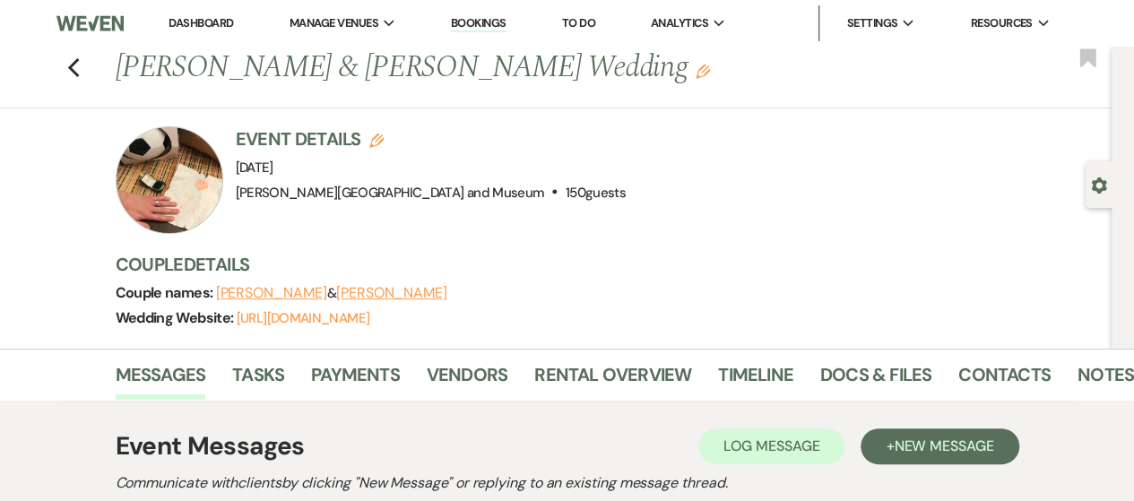
click at [205, 25] on link "Dashboard" at bounding box center [200, 22] width 65 height 15
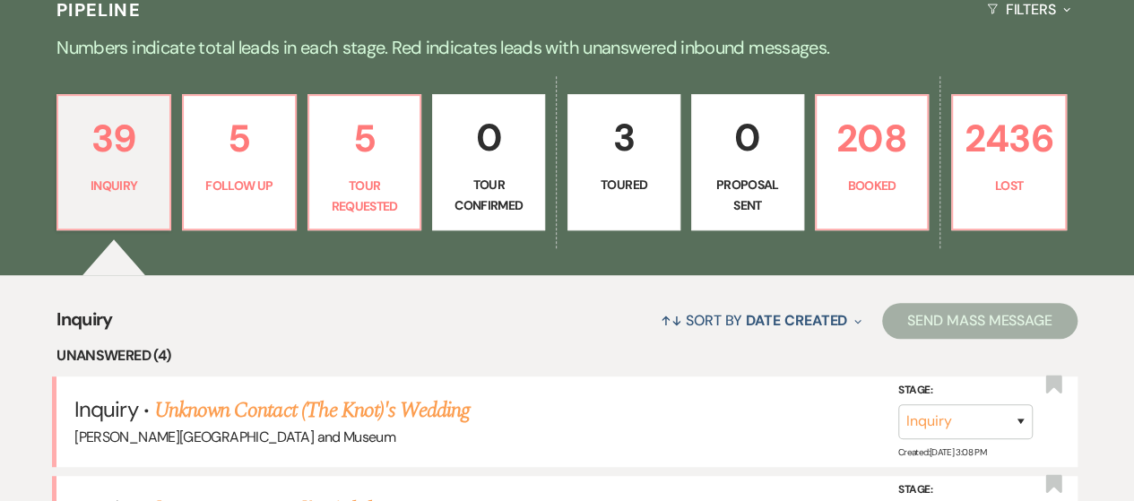
scroll to position [538, 0]
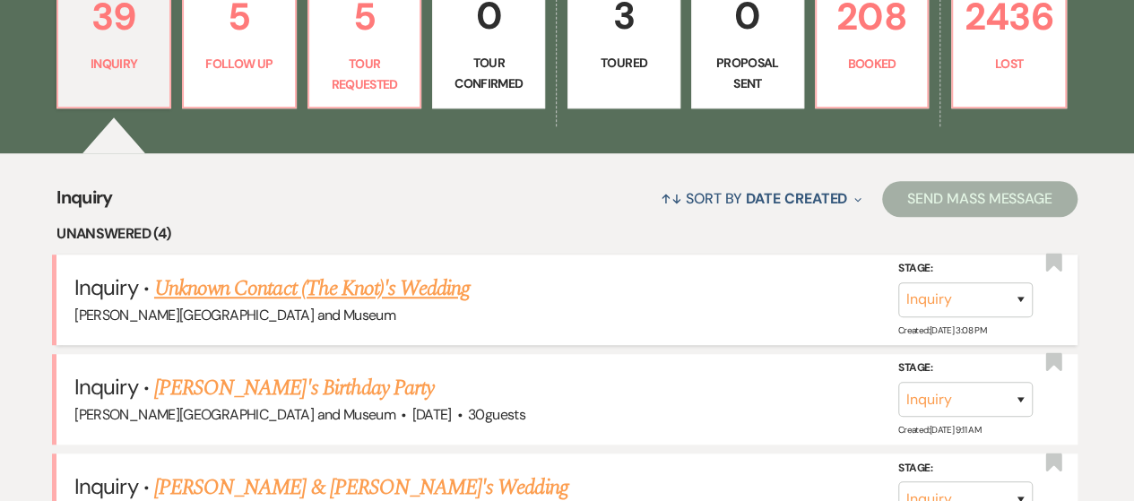
click at [303, 283] on link "Unknown Contact (The Knot)'s Wedding" at bounding box center [311, 288] width 315 height 32
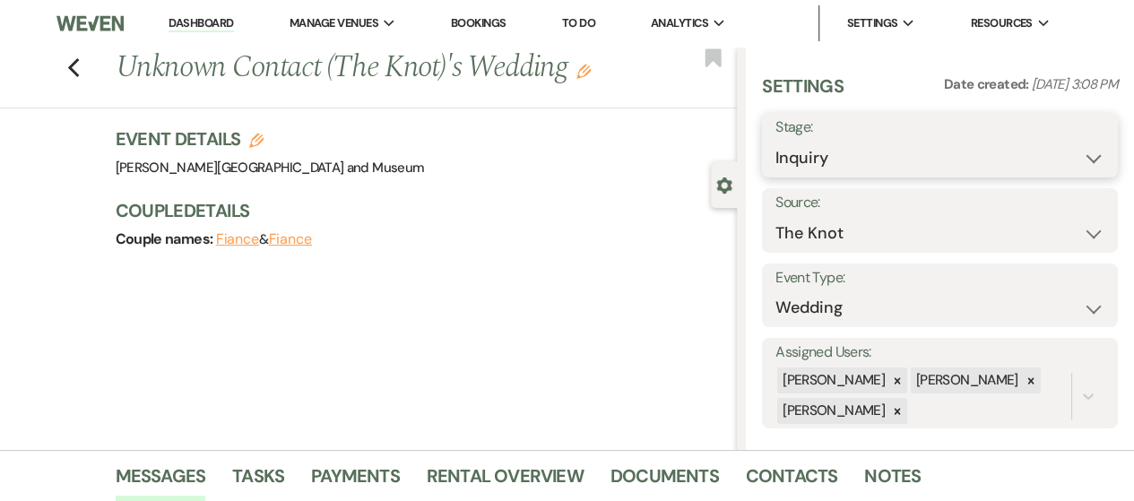
click at [810, 151] on select "Inquiry Follow Up Tour Requested Tour Confirmed Toured Proposal Sent Booked Lost" at bounding box center [939, 158] width 329 height 35
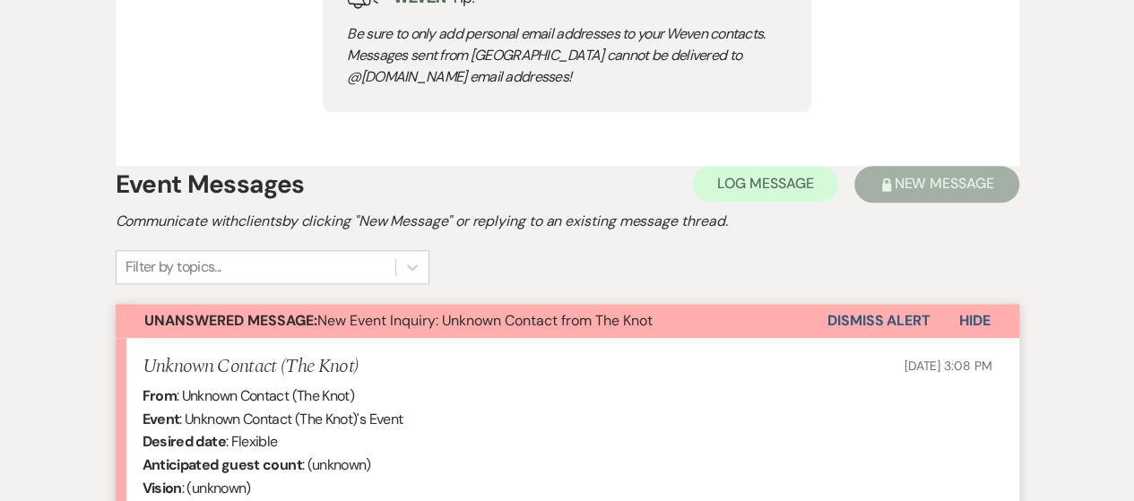
click at [846, 313] on button "Dismiss Alert" at bounding box center [878, 321] width 103 height 34
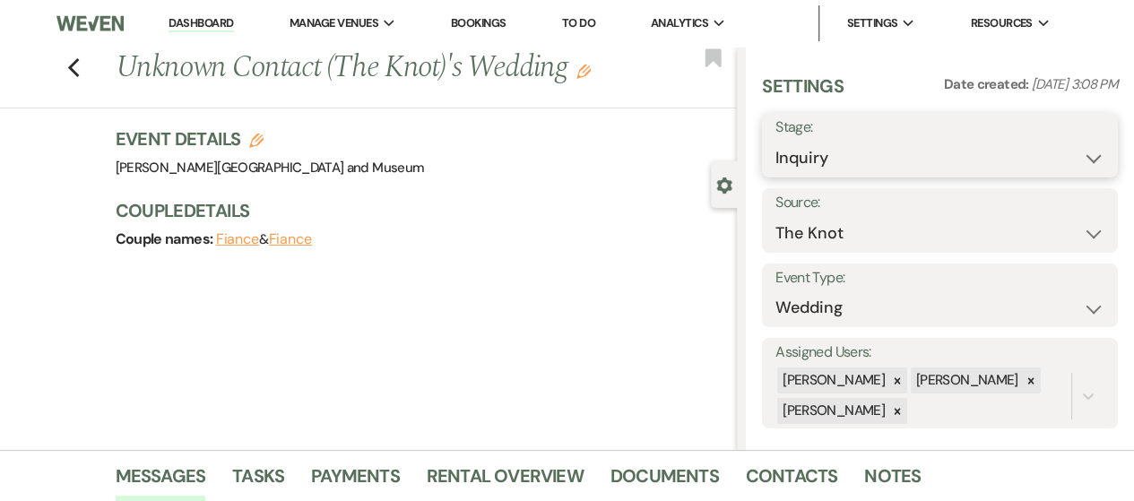
click at [857, 152] on select "Inquiry Follow Up Tour Requested Tour Confirmed Toured Proposal Sent Booked Lost" at bounding box center [939, 158] width 329 height 35
click at [812, 163] on select "Inquiry Follow Up Tour Requested Tour Confirmed Toured Proposal Sent Booked Lost" at bounding box center [939, 158] width 329 height 35
click at [775, 141] on select "Inquiry Follow Up Tour Requested Tour Confirmed Toured Proposal Sent Booked Lost" at bounding box center [939, 158] width 329 height 35
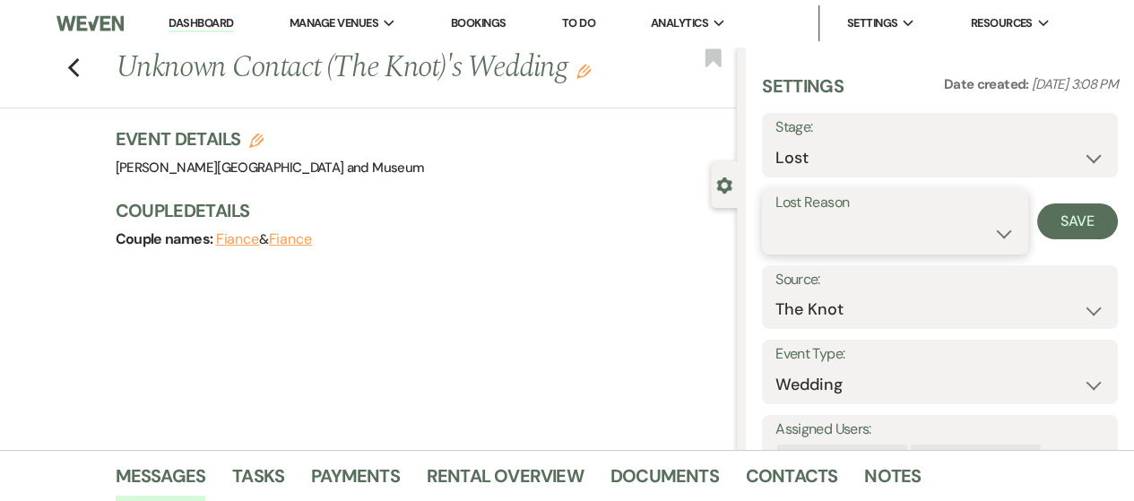
click at [814, 221] on select "Booked Elsewhere Budget Date Unavailable No Response Not a Good Match Capacity …" at bounding box center [894, 233] width 239 height 35
click at [775, 216] on select "Booked Elsewhere Budget Date Unavailable No Response Not a Good Match Capacity …" at bounding box center [894, 233] width 239 height 35
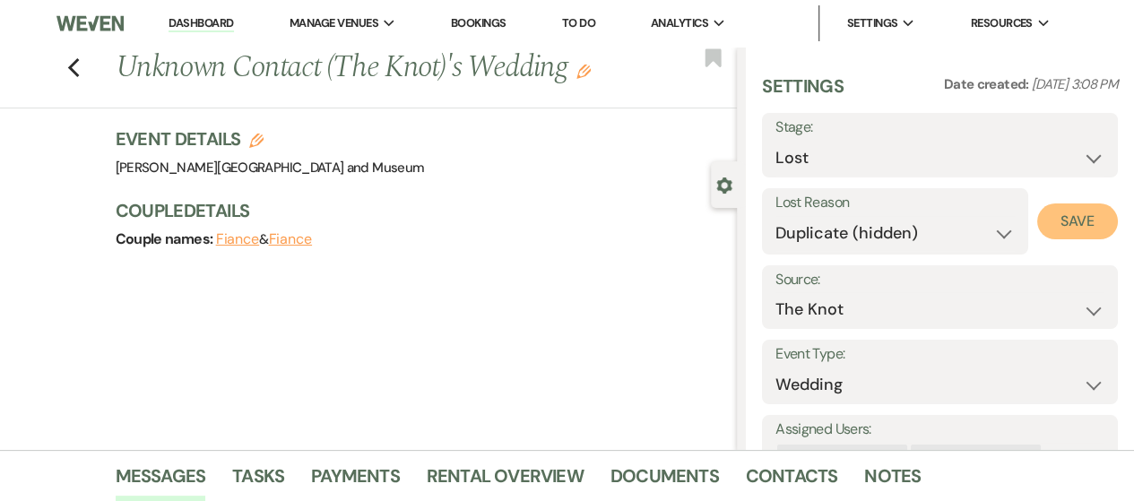
click at [1056, 219] on button "Save" at bounding box center [1077, 221] width 81 height 36
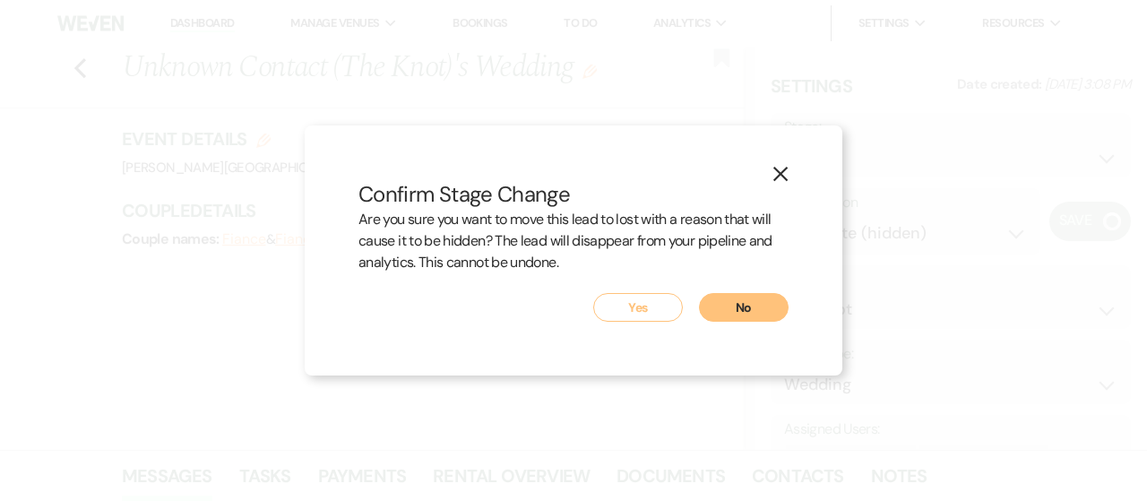
click at [636, 310] on button "Yes" at bounding box center [638, 307] width 90 height 29
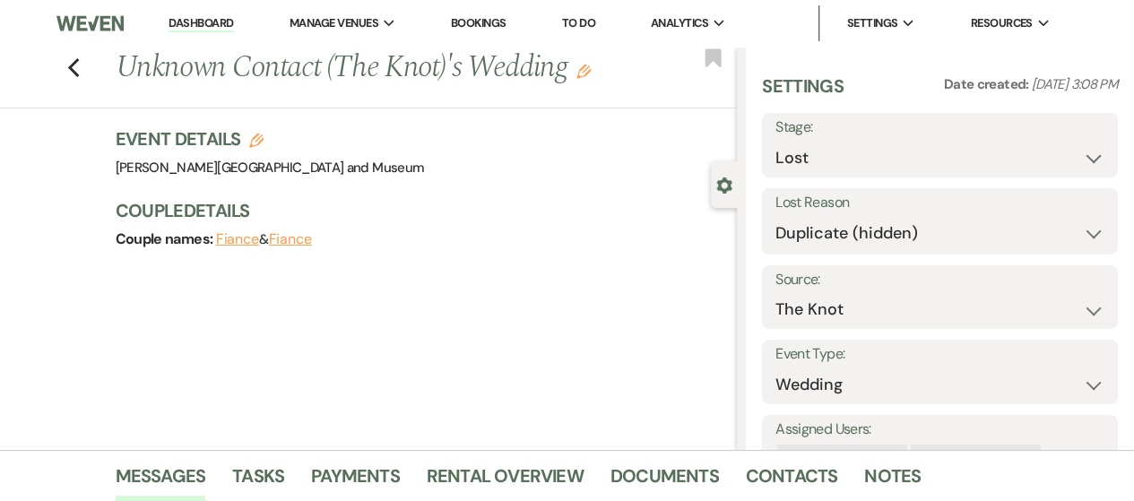
click at [214, 27] on link "Dashboard" at bounding box center [200, 23] width 65 height 17
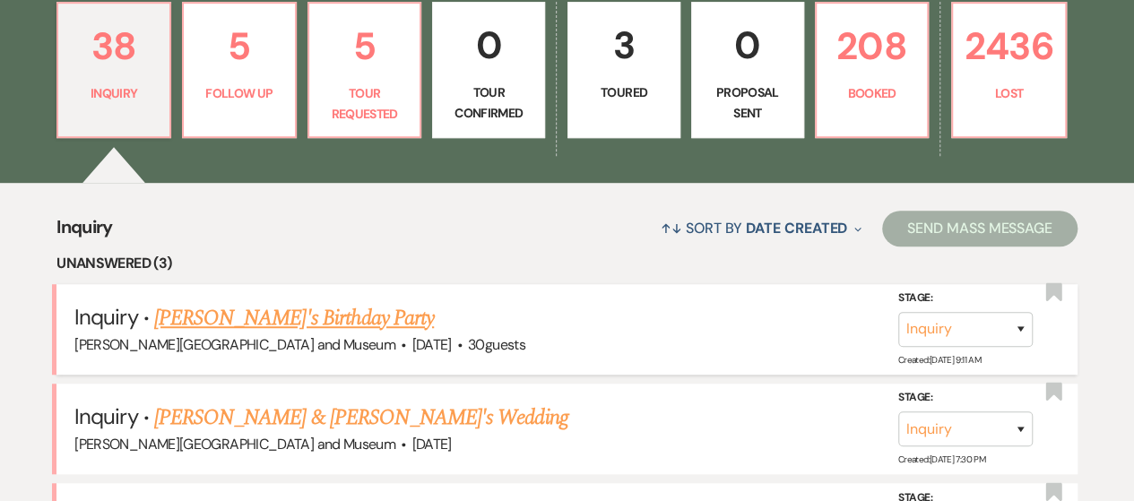
scroll to position [627, 0]
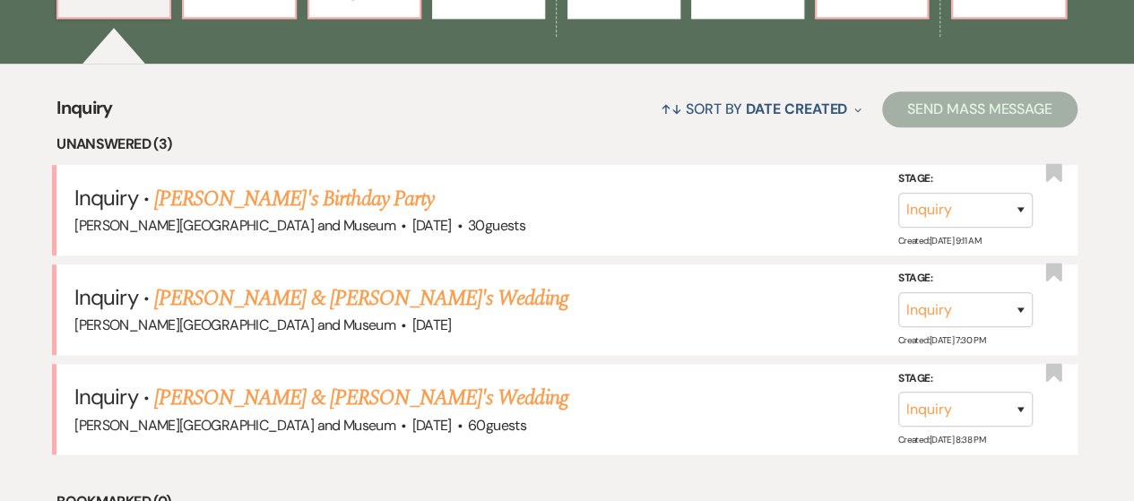
click at [274, 210] on link "[PERSON_NAME]'s Birthday Party" at bounding box center [294, 199] width 280 height 32
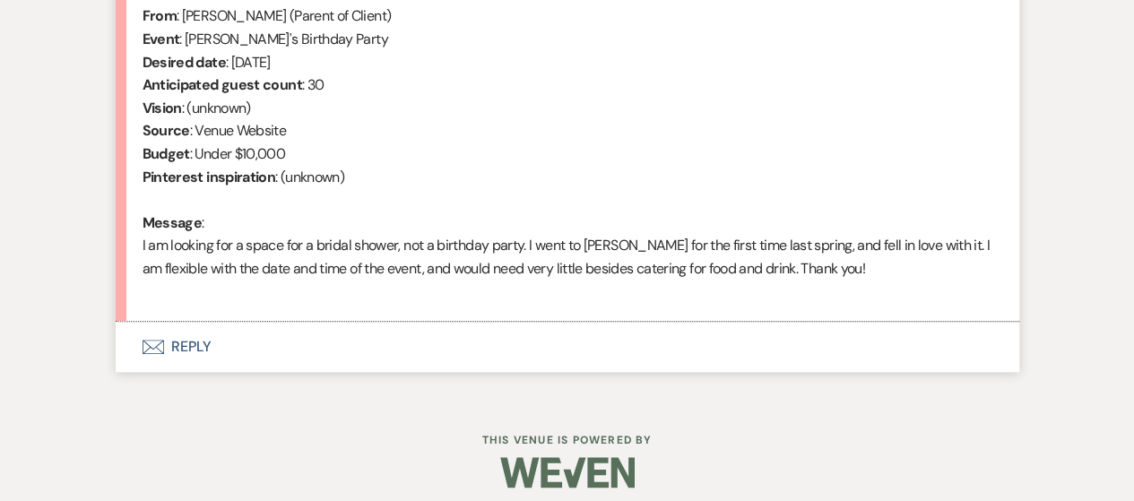
scroll to position [755, 0]
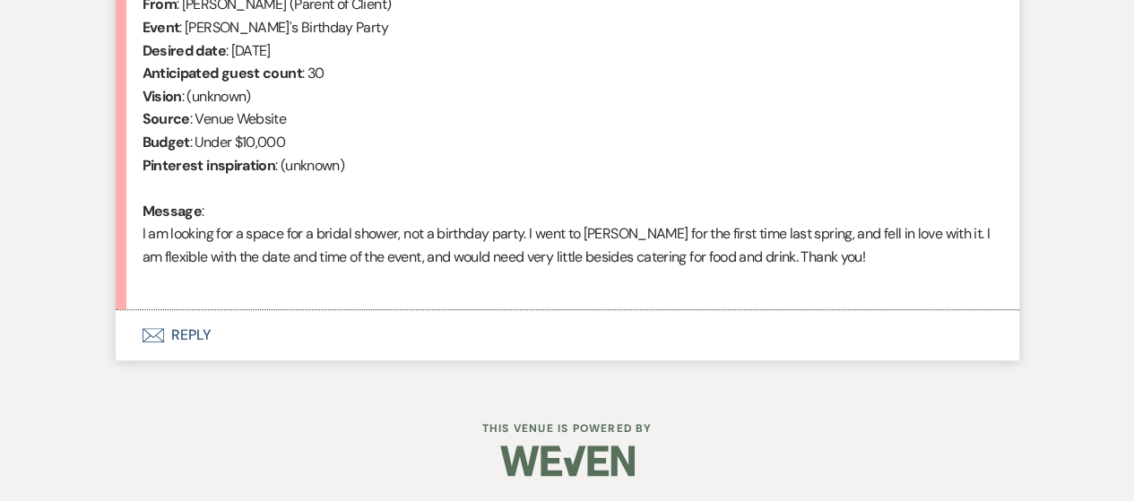
click at [163, 328] on use "button" at bounding box center [153, 335] width 22 height 14
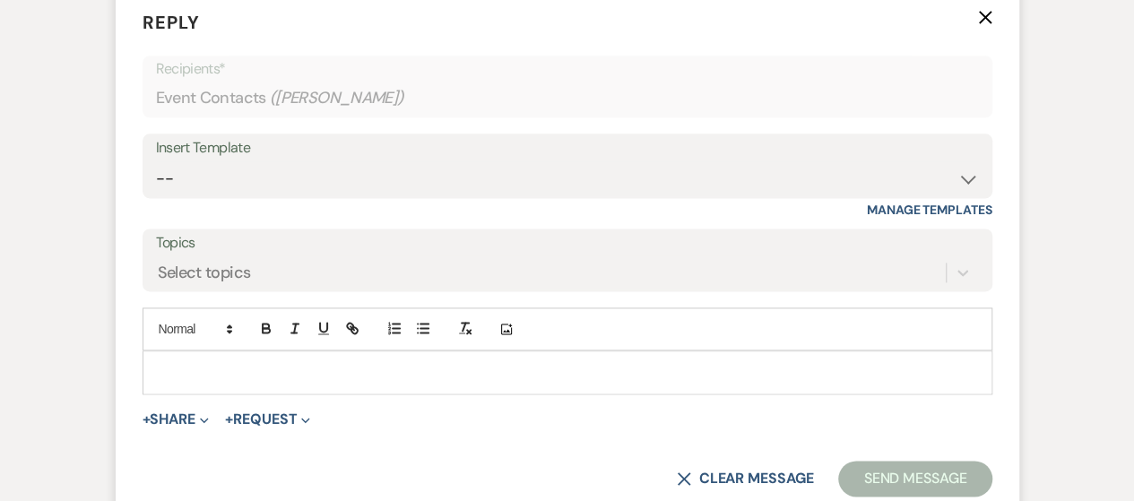
scroll to position [1078, 0]
click at [287, 176] on select "-- Weven Planning Portal Introduction (Booked Events) Checking In Planning Foll…" at bounding box center [567, 177] width 823 height 35
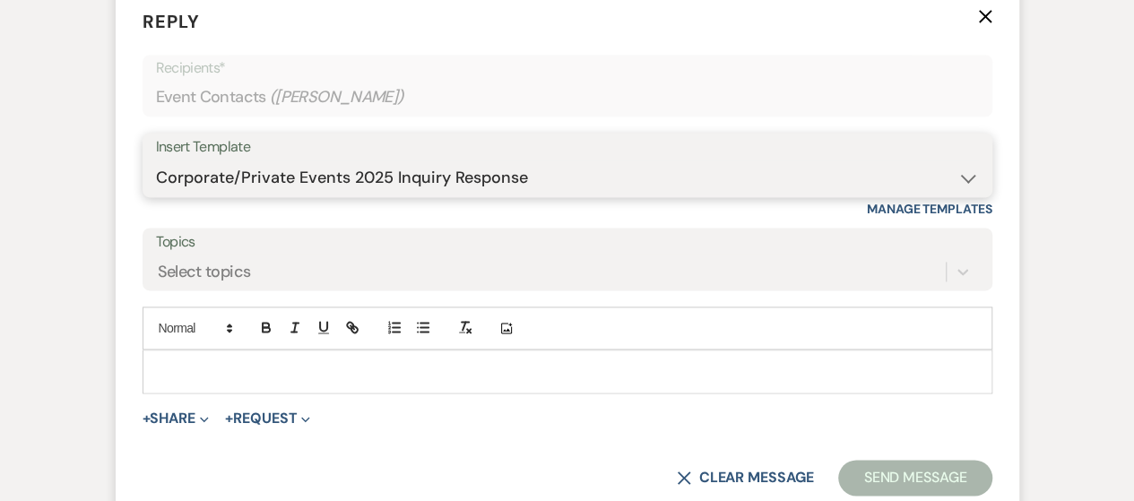
click at [156, 160] on select "-- Weven Planning Portal Introduction (Booked Events) Checking In Planning Foll…" at bounding box center [567, 177] width 823 height 35
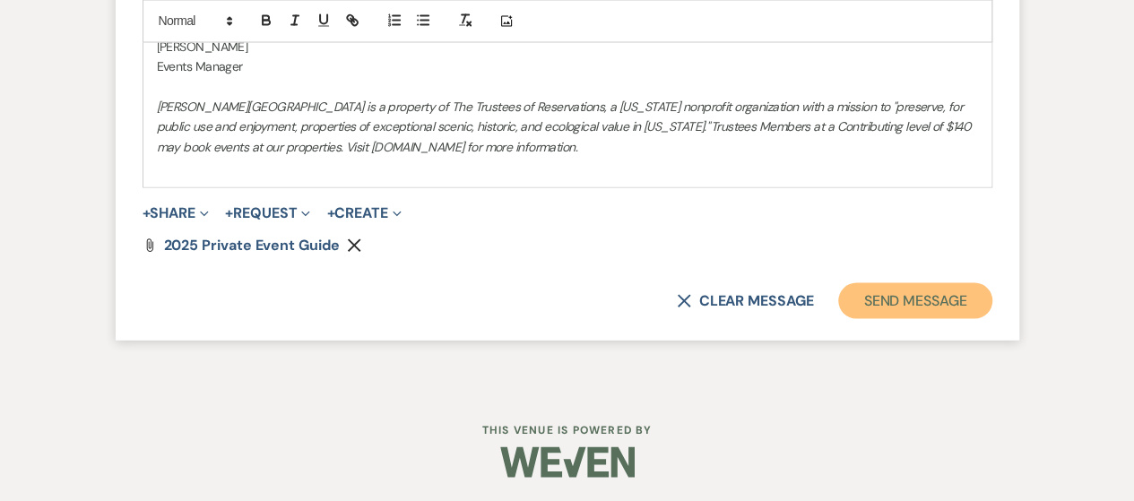
click at [898, 293] on button "Send Message" at bounding box center [914, 300] width 153 height 36
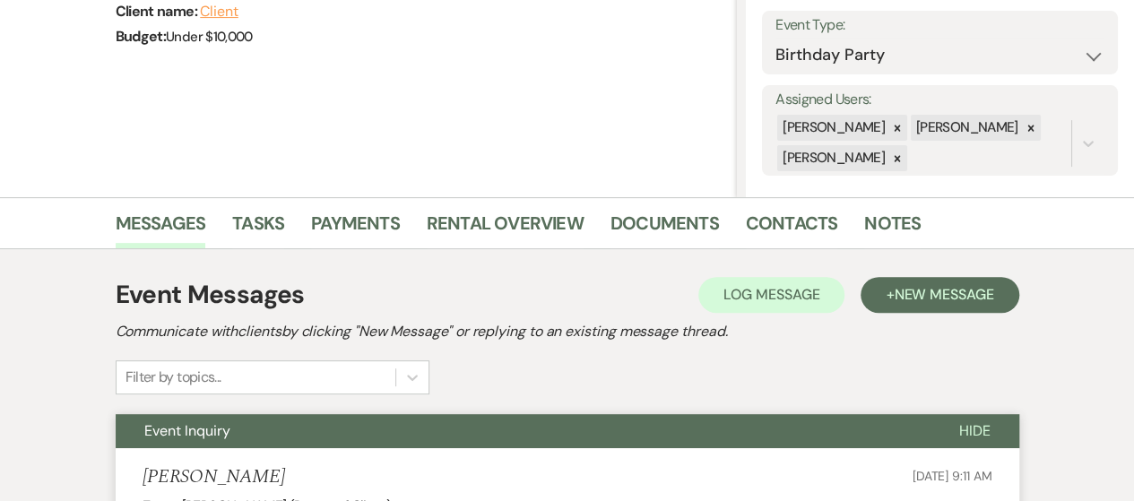
scroll to position [0, 0]
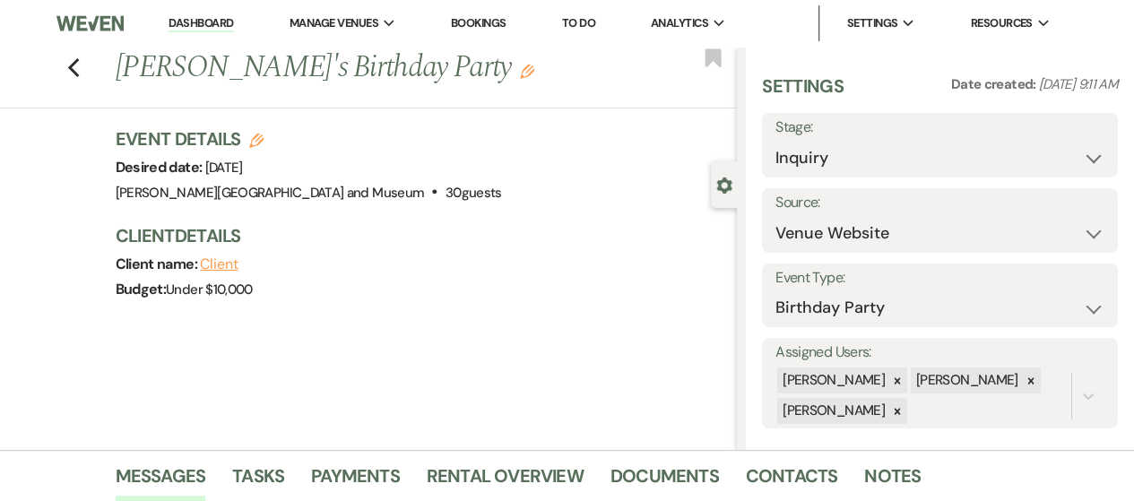
click at [211, 22] on link "Dashboard" at bounding box center [200, 23] width 65 height 17
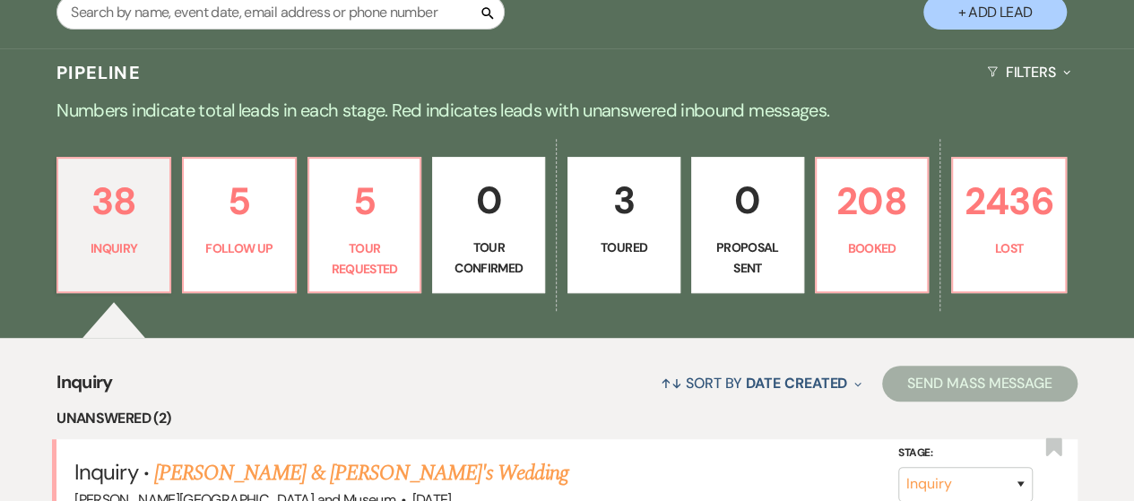
scroll to position [448, 0]
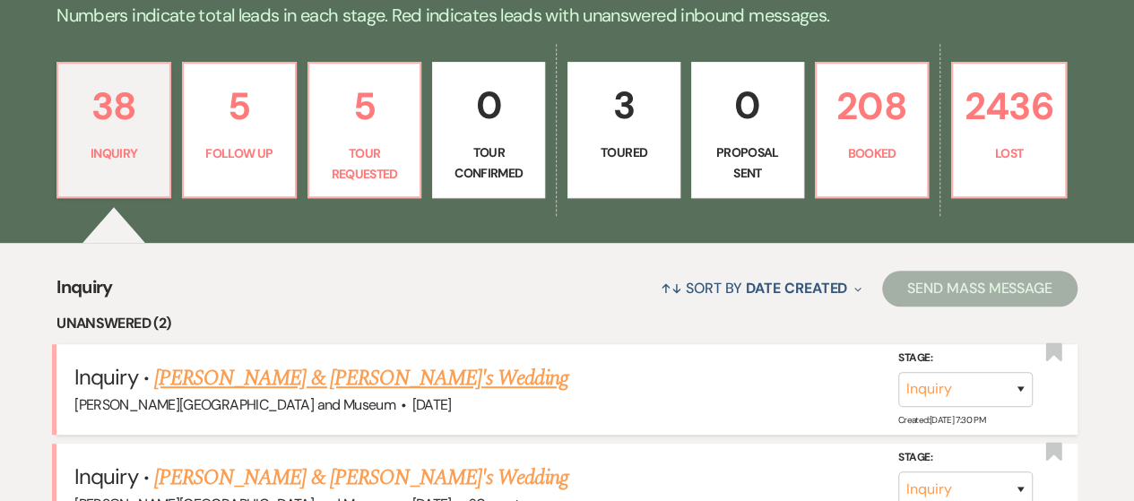
click at [299, 381] on link "[PERSON_NAME] & [PERSON_NAME]'s Wedding" at bounding box center [361, 378] width 414 height 32
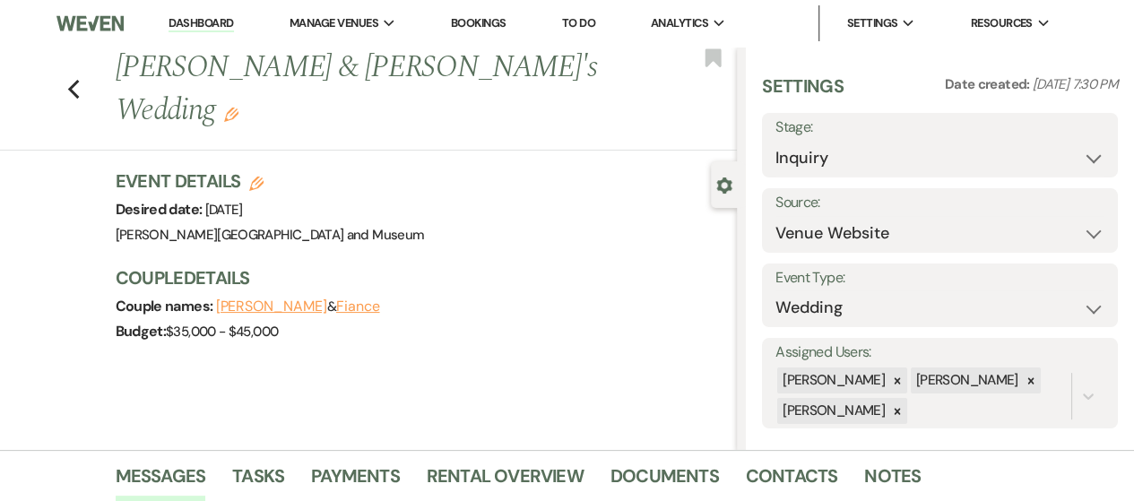
click at [380, 299] on button "Fiance" at bounding box center [358, 306] width 44 height 14
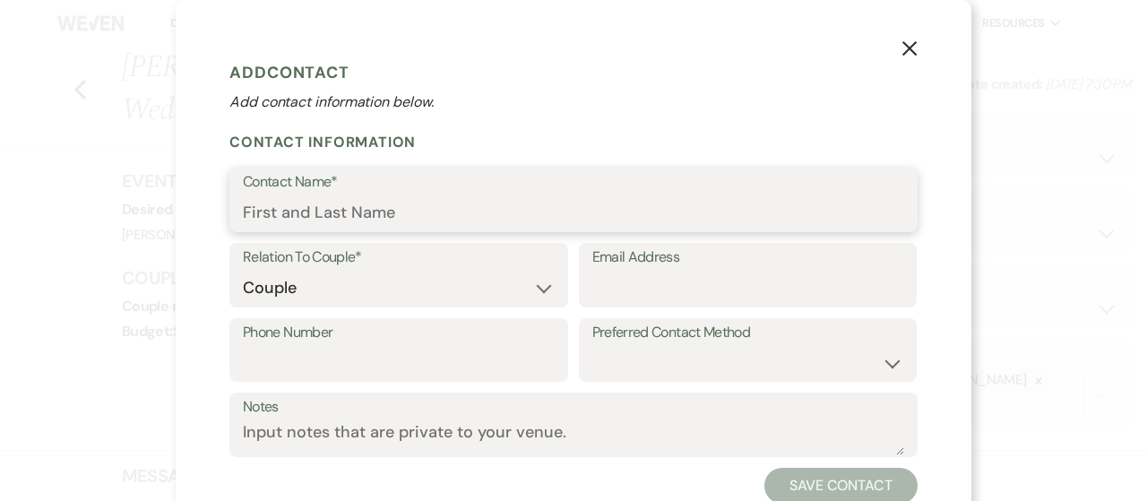
click at [395, 215] on input "Contact Name*" at bounding box center [573, 212] width 661 height 35
click at [395, 214] on input "[PERSON_NAME]" at bounding box center [573, 212] width 661 height 35
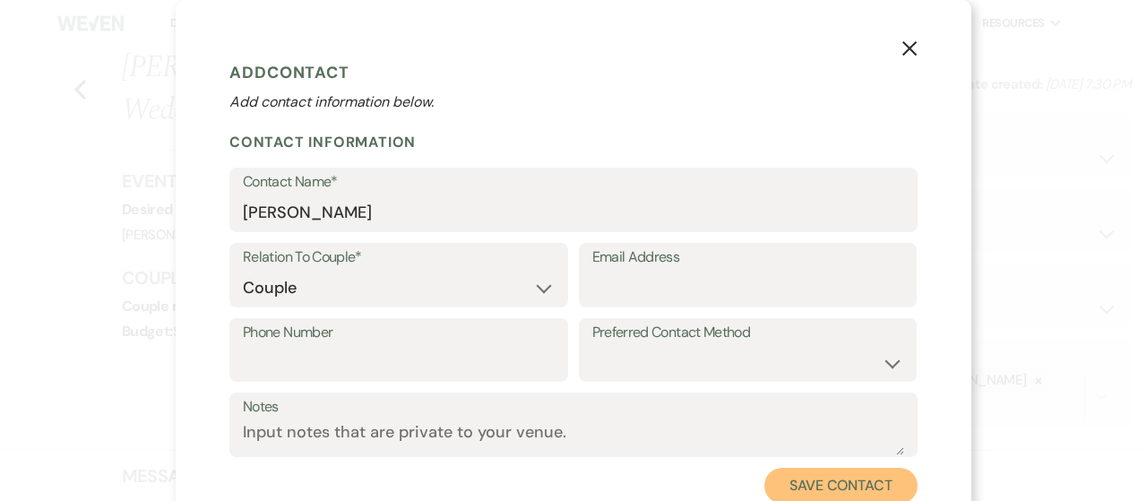
click at [774, 483] on button "Save Contact" at bounding box center [840, 486] width 153 height 36
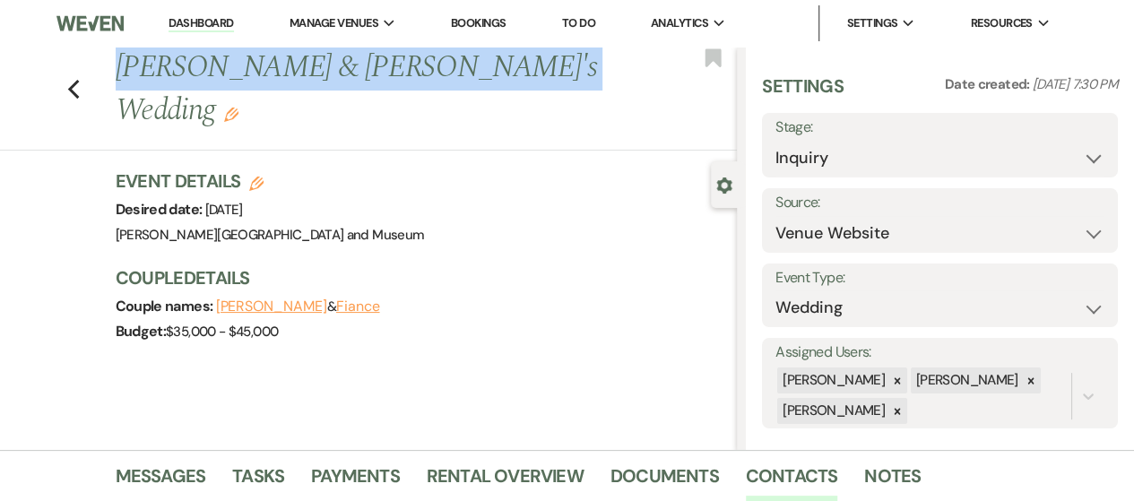
drag, startPoint x: 122, startPoint y: 76, endPoint x: 550, endPoint y: 80, distance: 428.3
click at [550, 80] on h1 "[PERSON_NAME] & [PERSON_NAME]'s Wedding Edit" at bounding box center [361, 89] width 490 height 85
copy h1 "[PERSON_NAME] & [PERSON_NAME]'s Wedding"
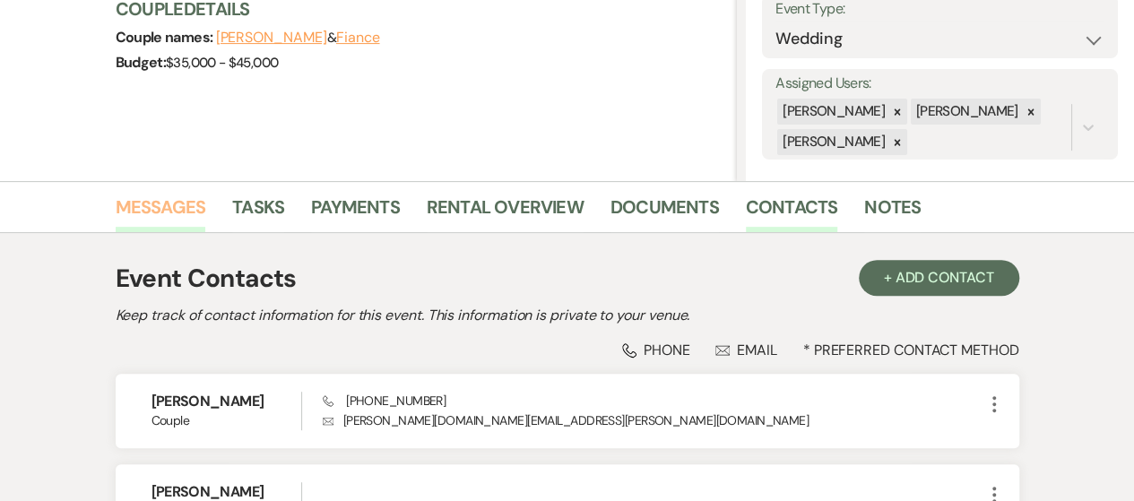
click at [185, 199] on link "Messages" at bounding box center [161, 212] width 91 height 39
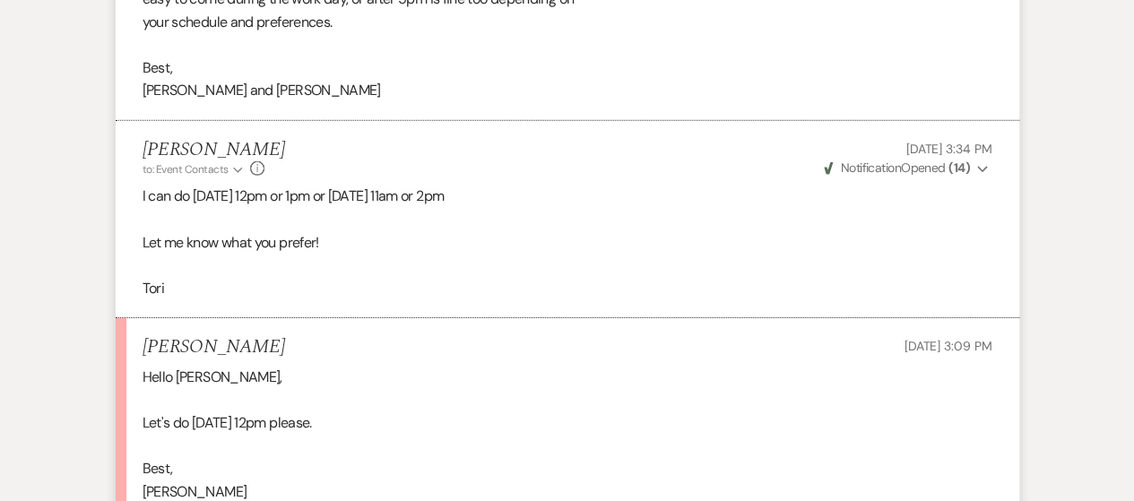
scroll to position [2703, 0]
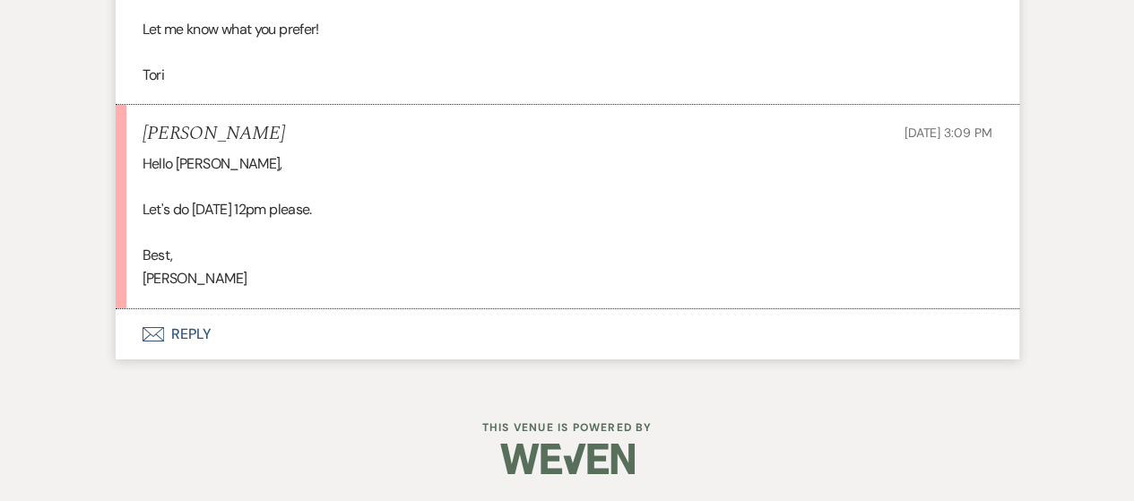
click at [183, 327] on button "Envelope Reply" at bounding box center [567, 334] width 903 height 50
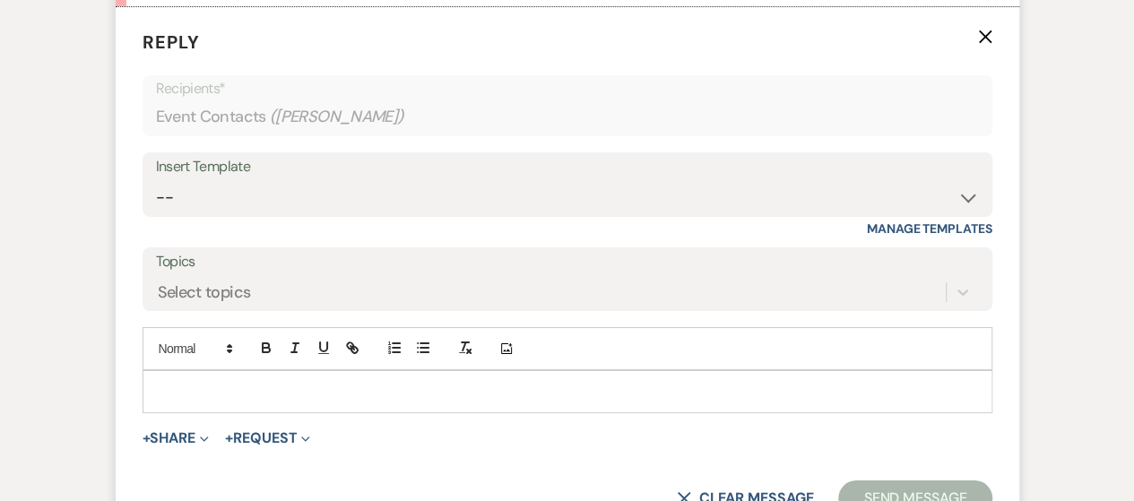
scroll to position [3246, 0]
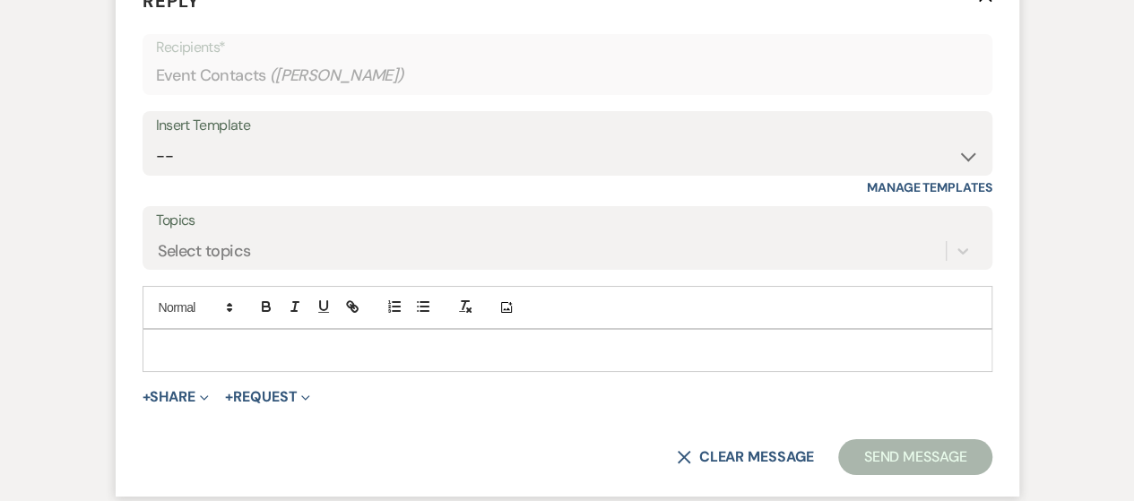
click at [199, 360] on p at bounding box center [567, 351] width 821 height 20
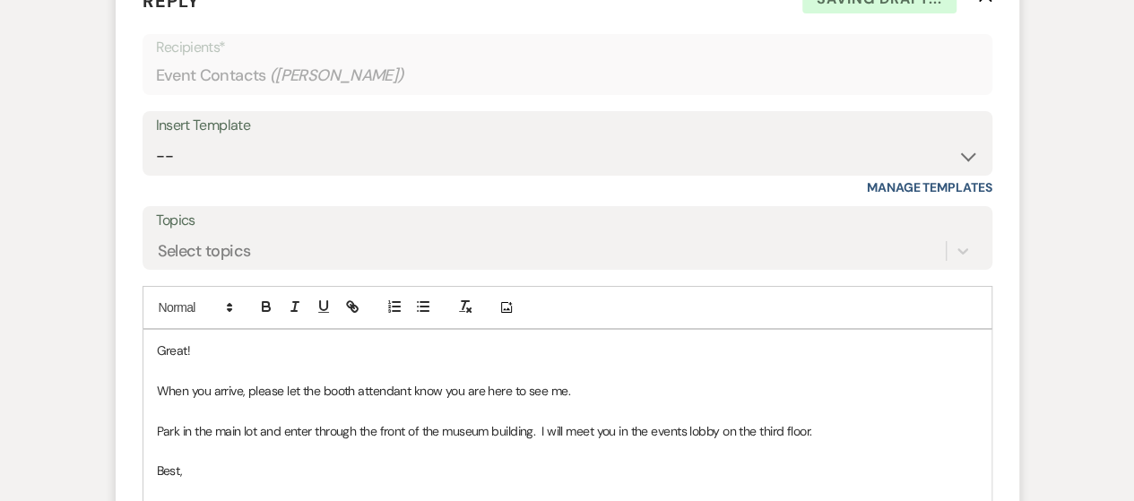
scroll to position [3283, 0]
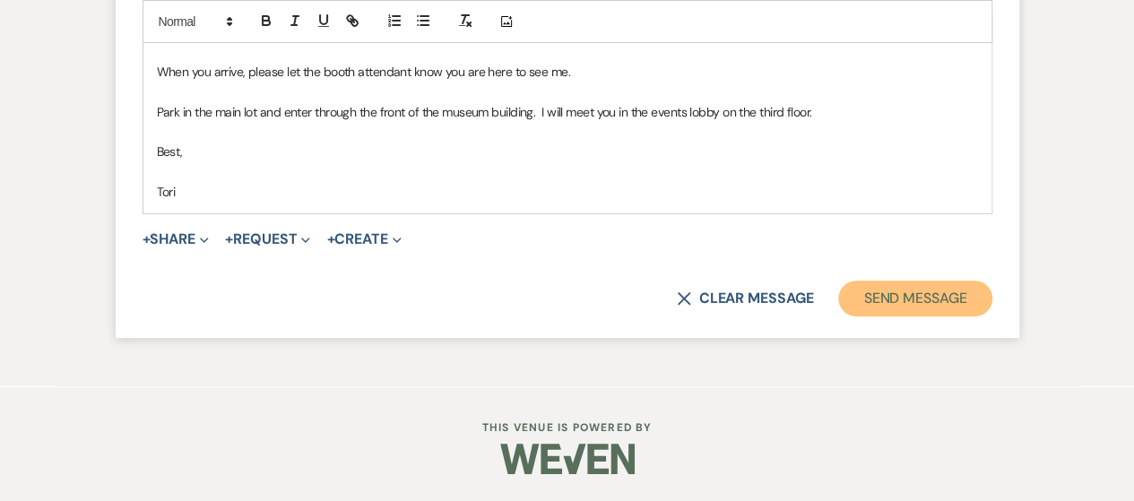
click at [911, 304] on button "Send Message" at bounding box center [914, 298] width 153 height 36
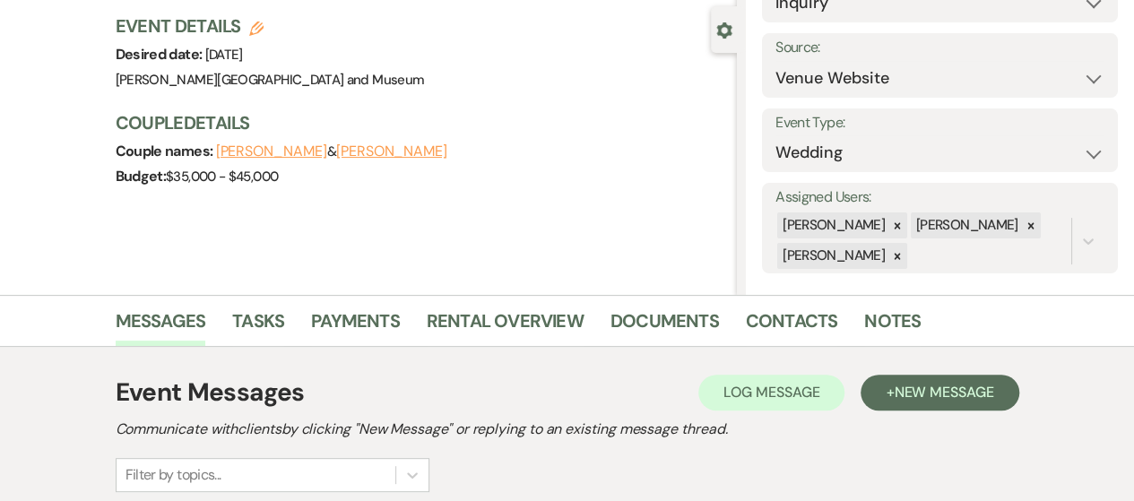
scroll to position [0, 0]
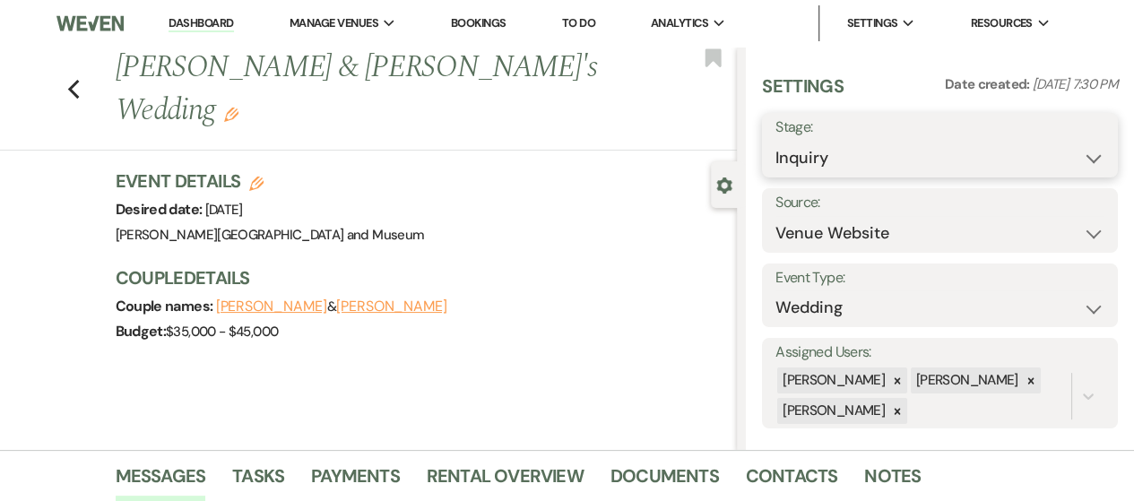
click at [808, 142] on select "Inquiry Follow Up Tour Requested Tour Confirmed Toured Proposal Sent Booked Lost" at bounding box center [939, 158] width 329 height 35
click at [775, 141] on select "Inquiry Follow Up Tour Requested Tour Confirmed Toured Proposal Sent Booked Lost" at bounding box center [939, 158] width 329 height 35
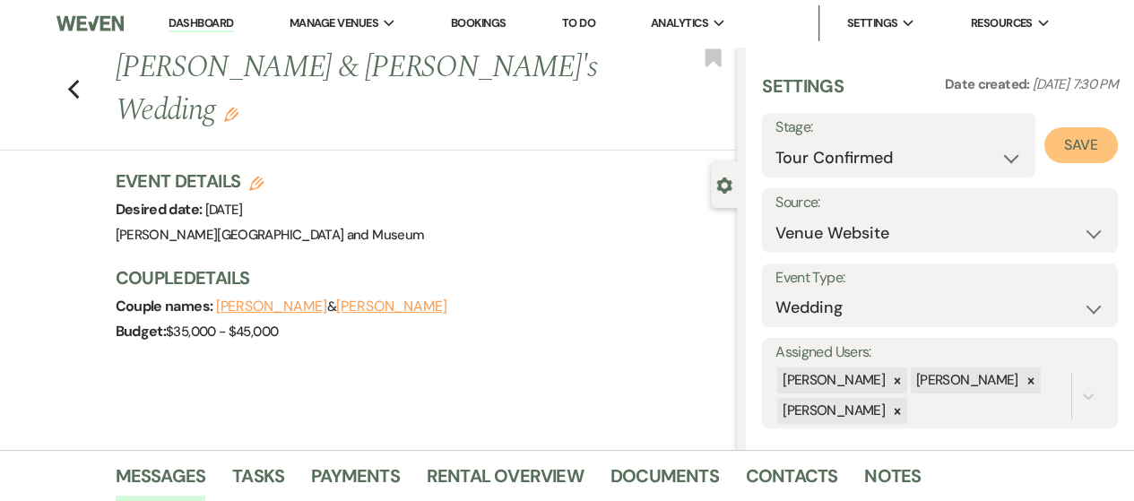
click at [1050, 142] on button "Save" at bounding box center [1080, 145] width 73 height 36
click at [222, 27] on link "Dashboard" at bounding box center [200, 23] width 65 height 17
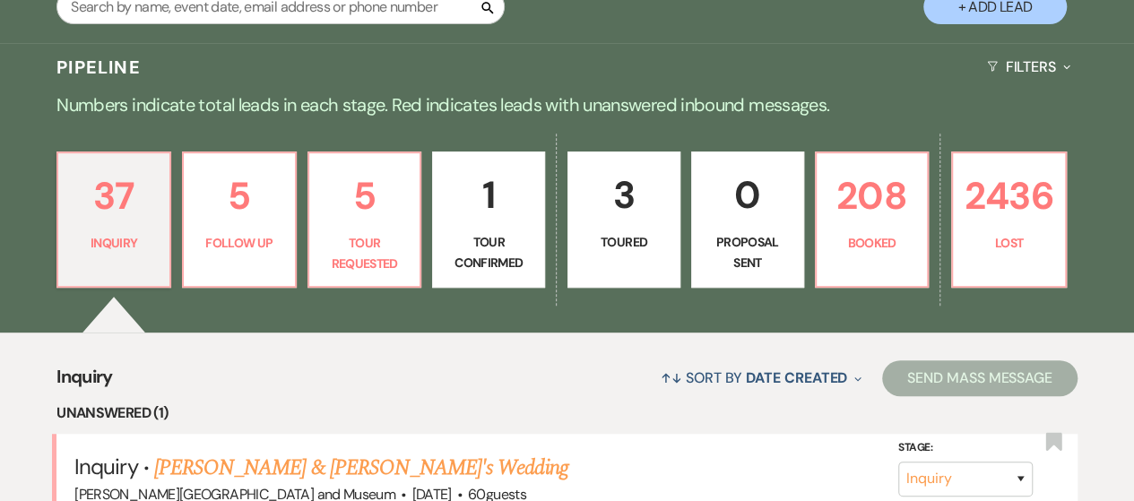
scroll to position [627, 0]
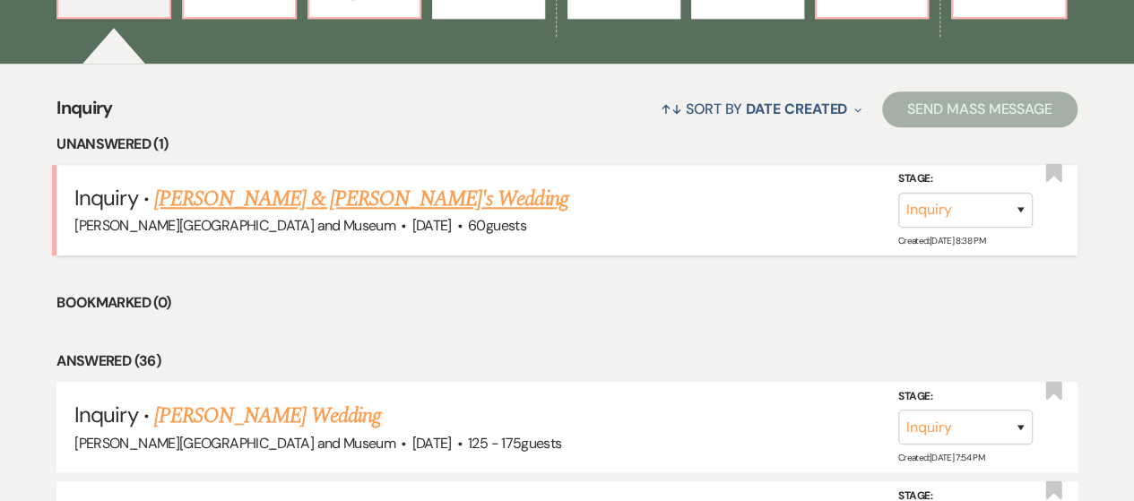
click at [286, 203] on link "[PERSON_NAME] & [PERSON_NAME]'s Wedding" at bounding box center [361, 199] width 414 height 32
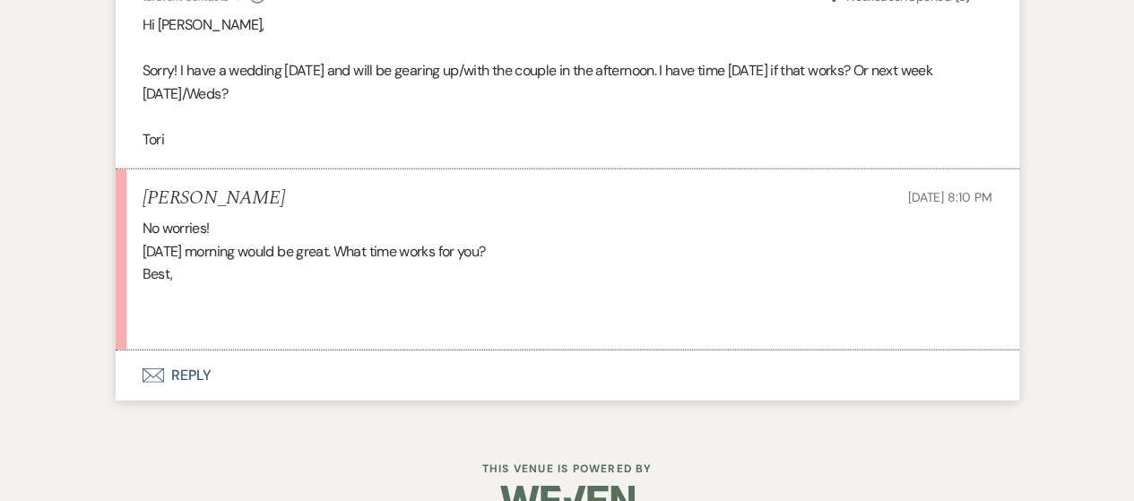
scroll to position [2317, 0]
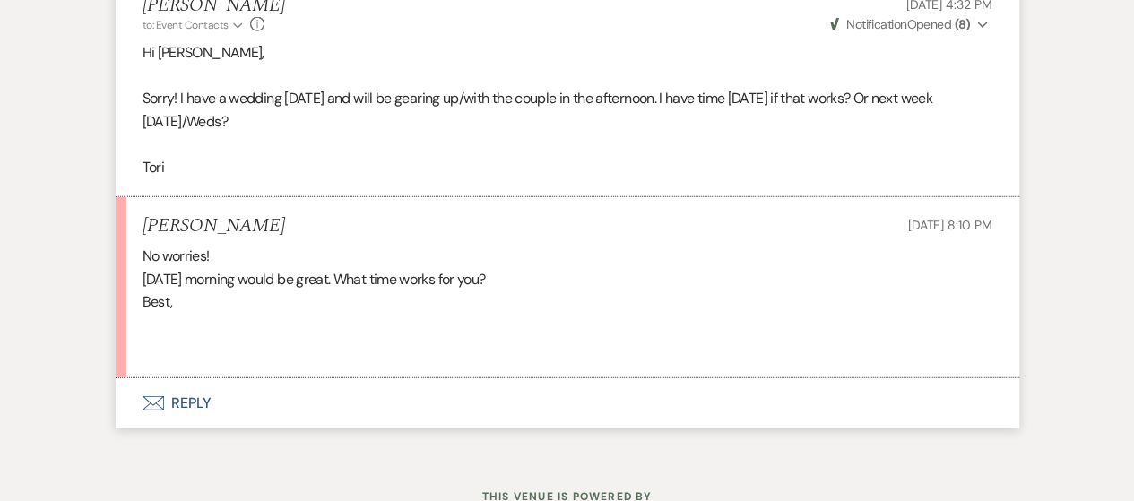
click at [181, 427] on button "Envelope Reply" at bounding box center [567, 403] width 903 height 50
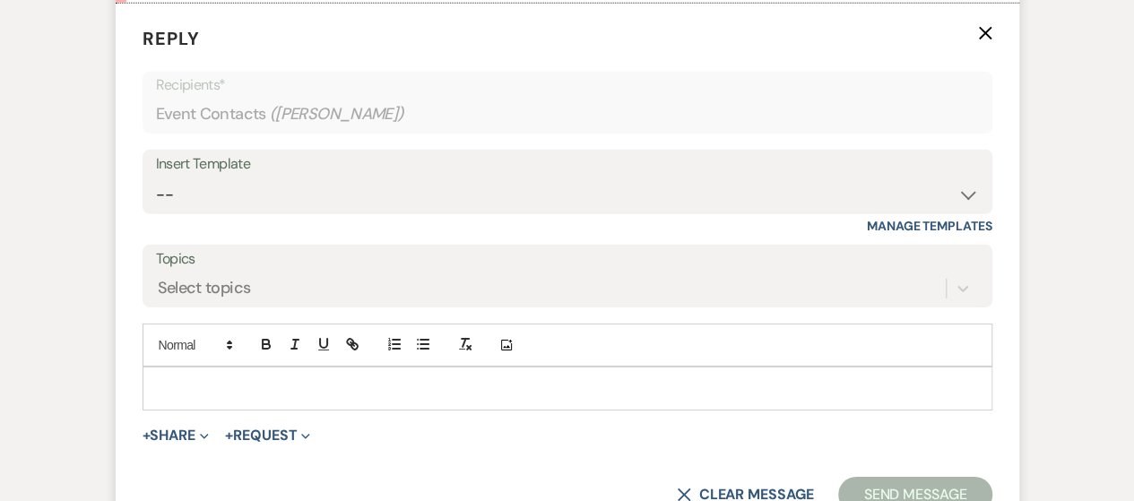
scroll to position [2730, 0]
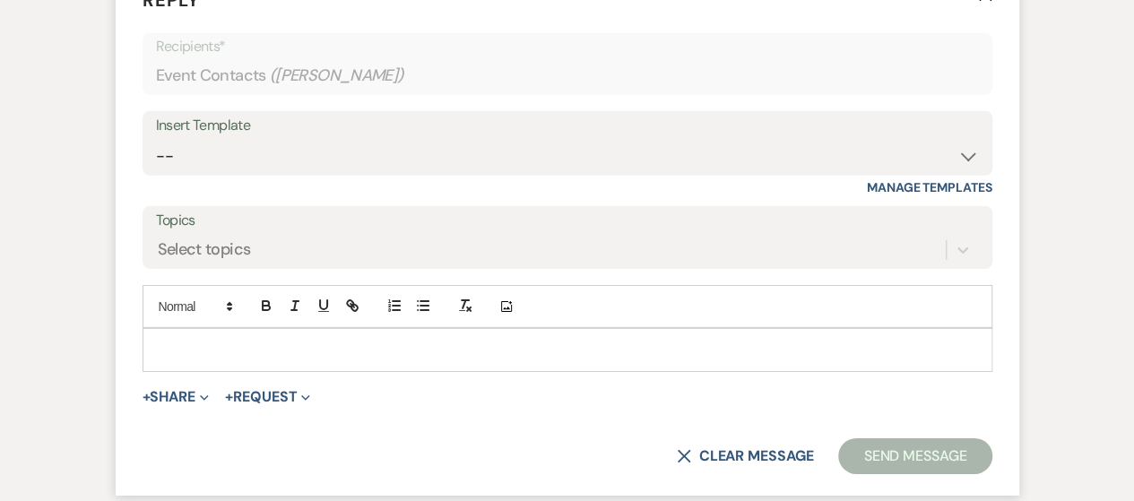
click at [209, 392] on form "Reply X Recipients* Event Contacts ( [PERSON_NAME] ) Insert Template -- Weven P…" at bounding box center [567, 230] width 903 height 530
click at [196, 359] on p at bounding box center [567, 350] width 821 height 20
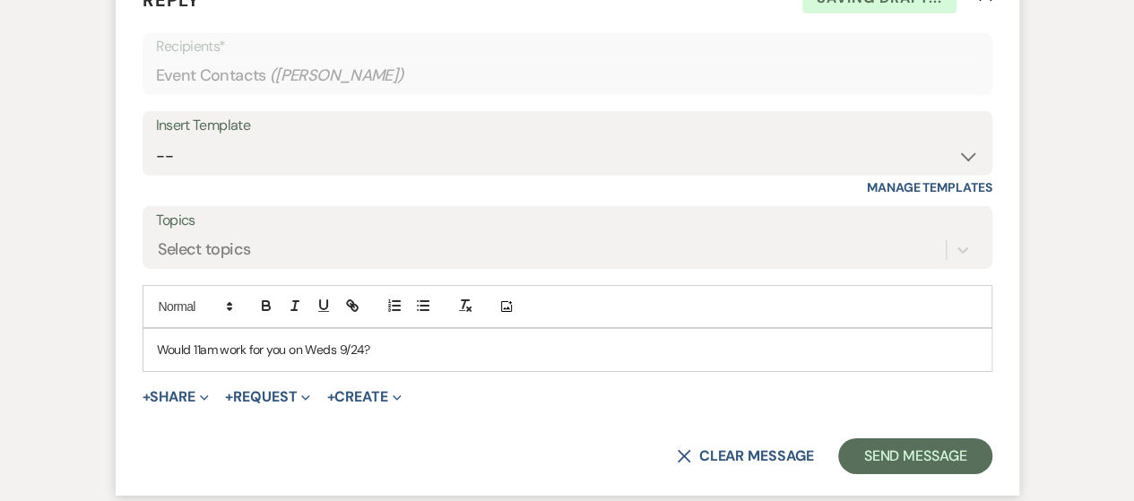
click at [950, 494] on form "Reply X Saving draft... Recipients* Event Contacts ( [PERSON_NAME] ) Insert Tem…" at bounding box center [567, 230] width 903 height 530
click at [941, 474] on button "Send Message" at bounding box center [914, 456] width 153 height 36
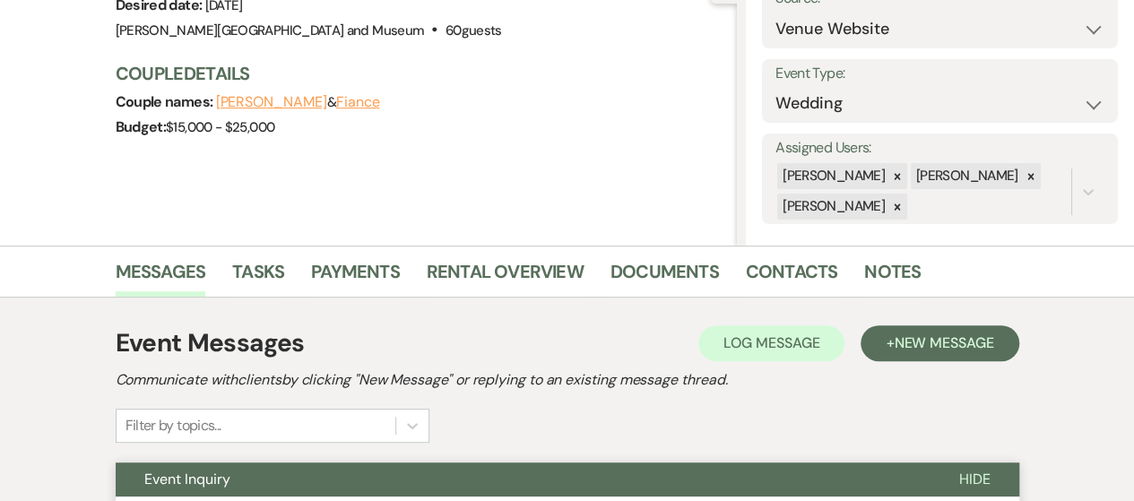
scroll to position [0, 0]
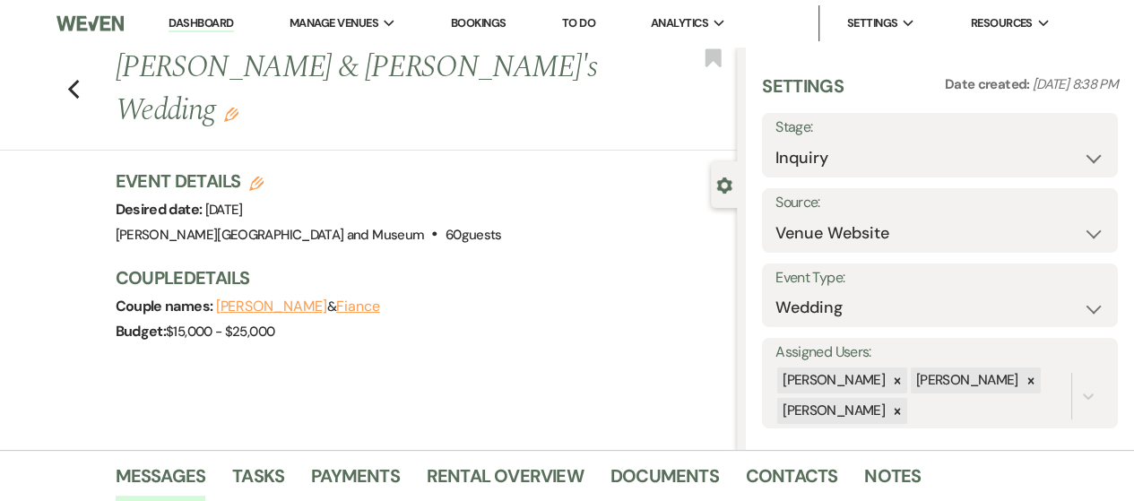
click at [222, 21] on link "Dashboard" at bounding box center [200, 23] width 65 height 17
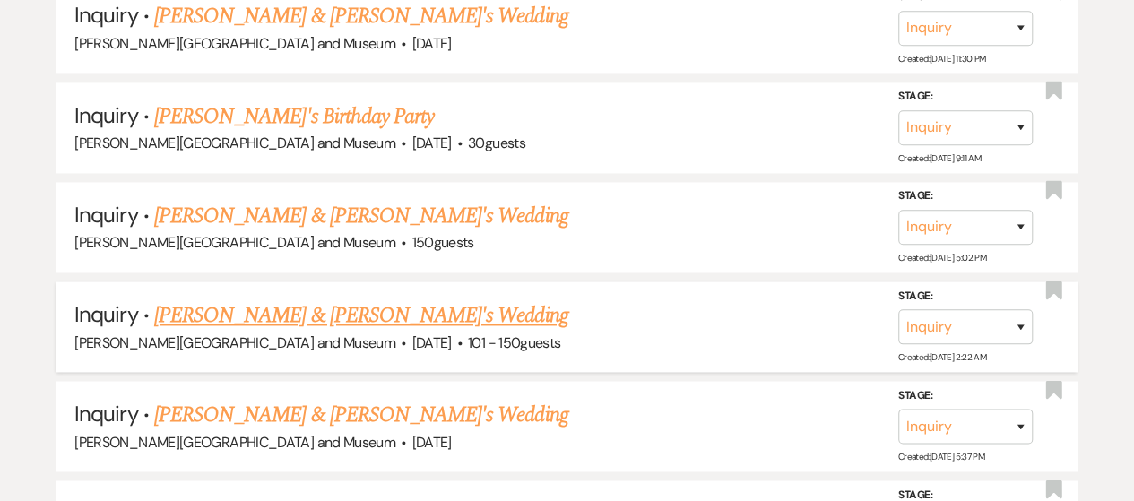
scroll to position [1255, 0]
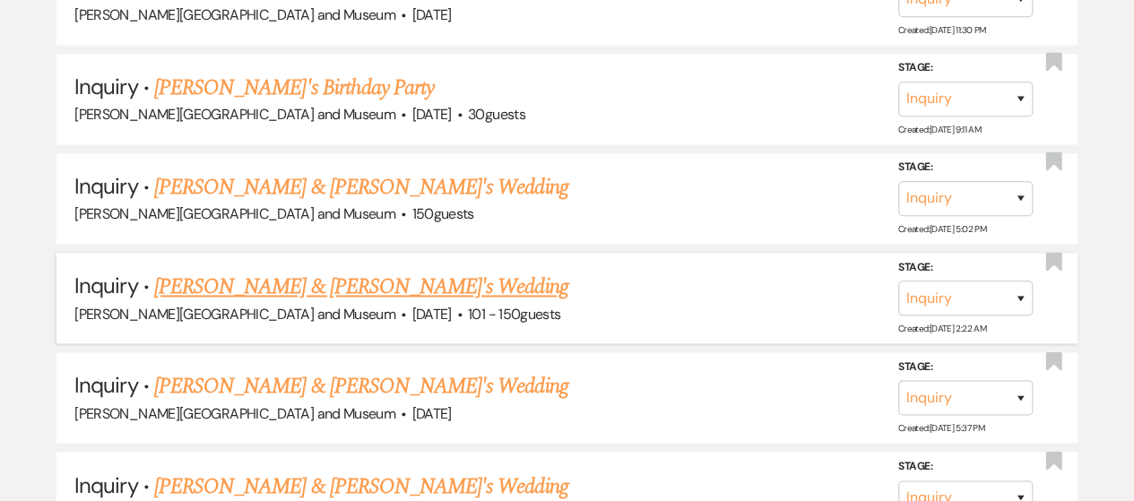
click at [360, 287] on link "[PERSON_NAME] & [PERSON_NAME]'s Wedding" at bounding box center [361, 287] width 414 height 32
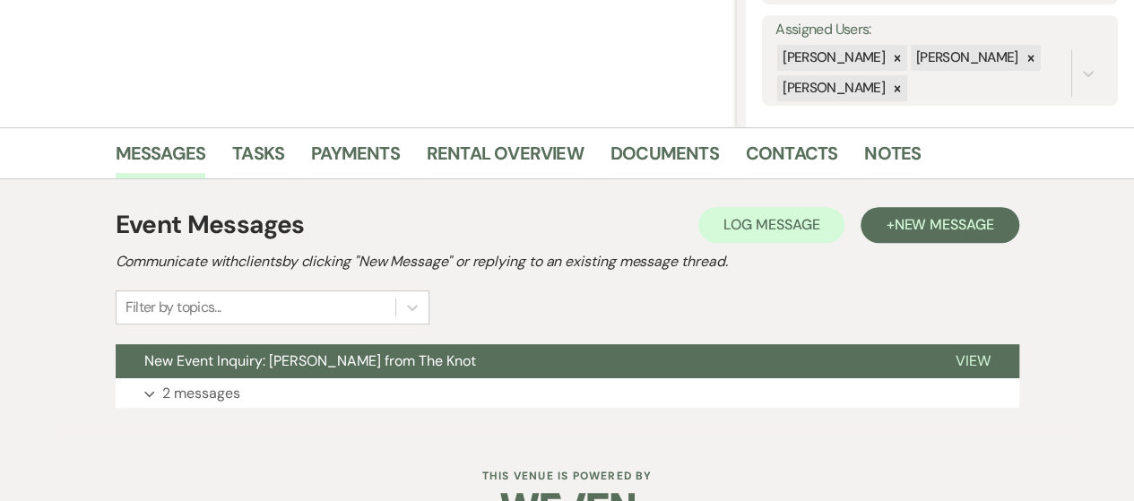
scroll to position [371, 0]
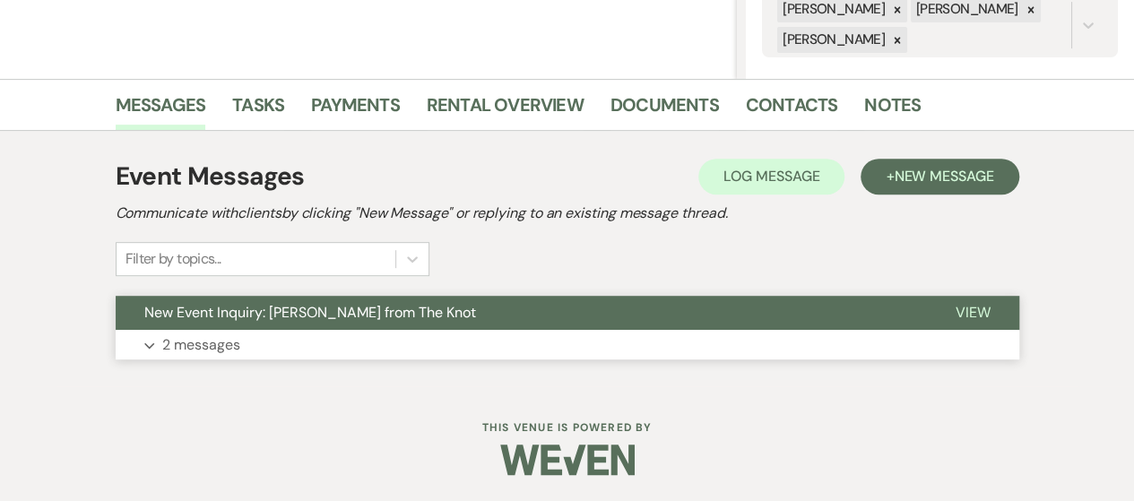
click at [338, 341] on button "Expand 2 messages" at bounding box center [567, 345] width 903 height 30
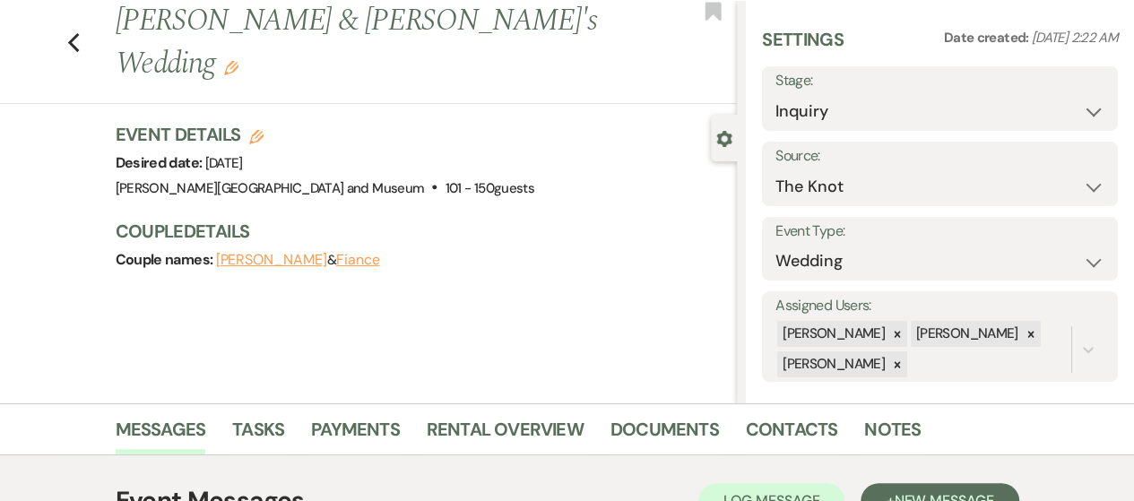
scroll to position [0, 0]
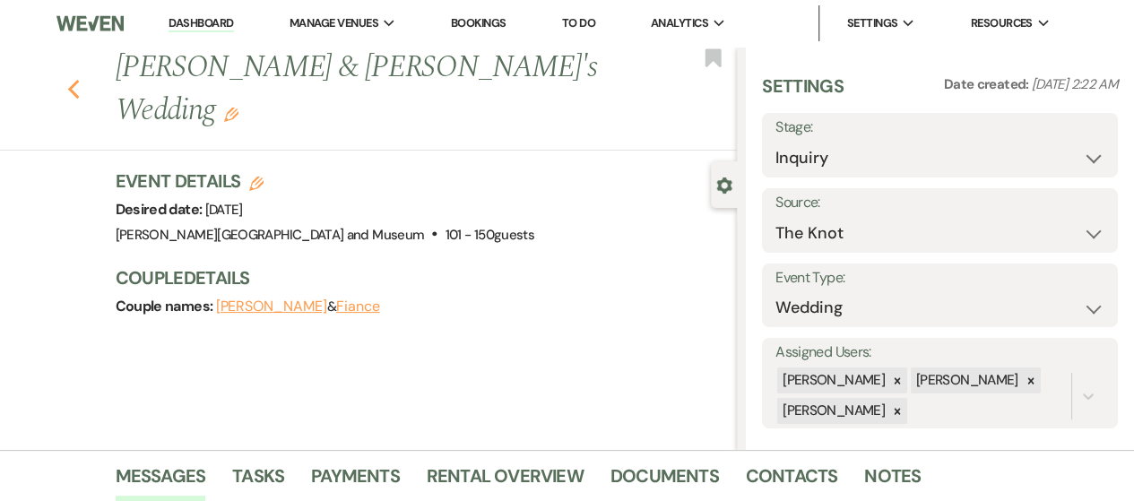
click at [79, 80] on use "button" at bounding box center [73, 90] width 12 height 20
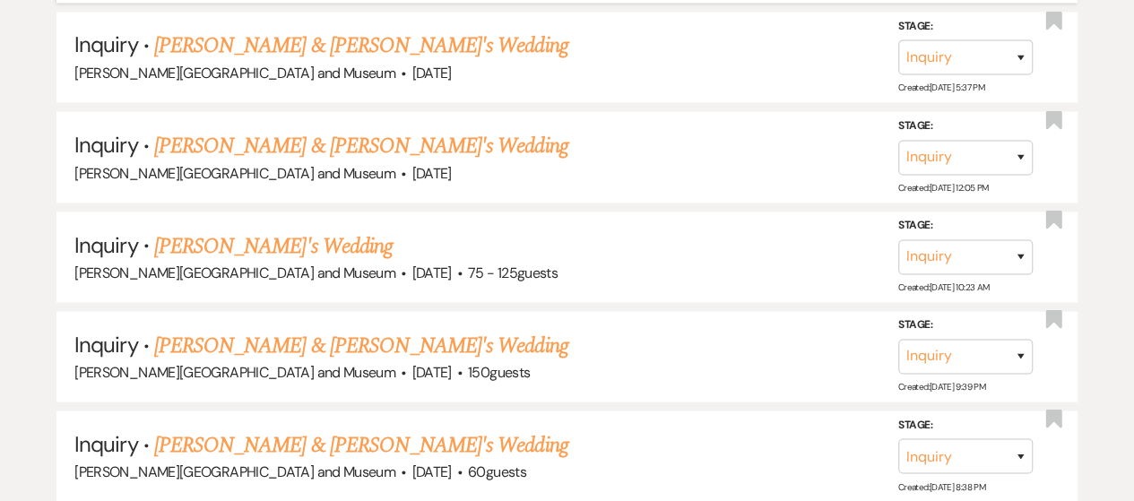
scroll to position [1703, 0]
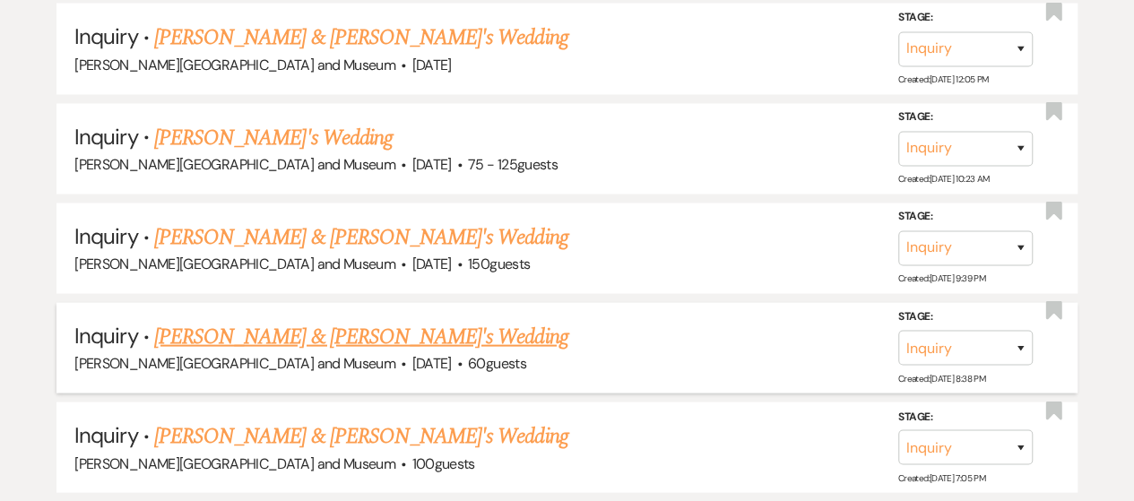
click at [289, 326] on link "[PERSON_NAME] & [PERSON_NAME]'s Wedding" at bounding box center [361, 337] width 414 height 32
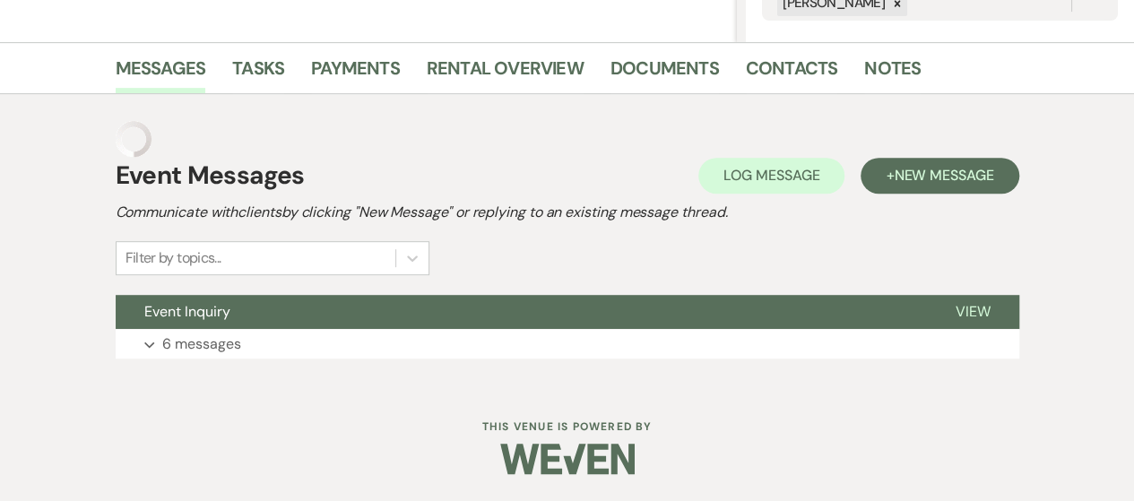
scroll to position [371, 0]
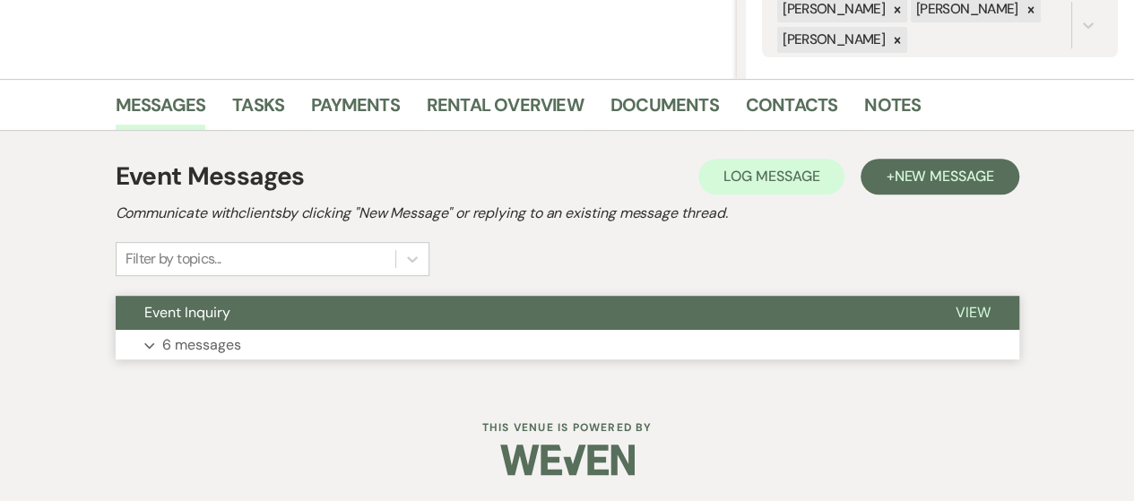
click at [335, 345] on button "Expand 6 messages" at bounding box center [567, 345] width 903 height 30
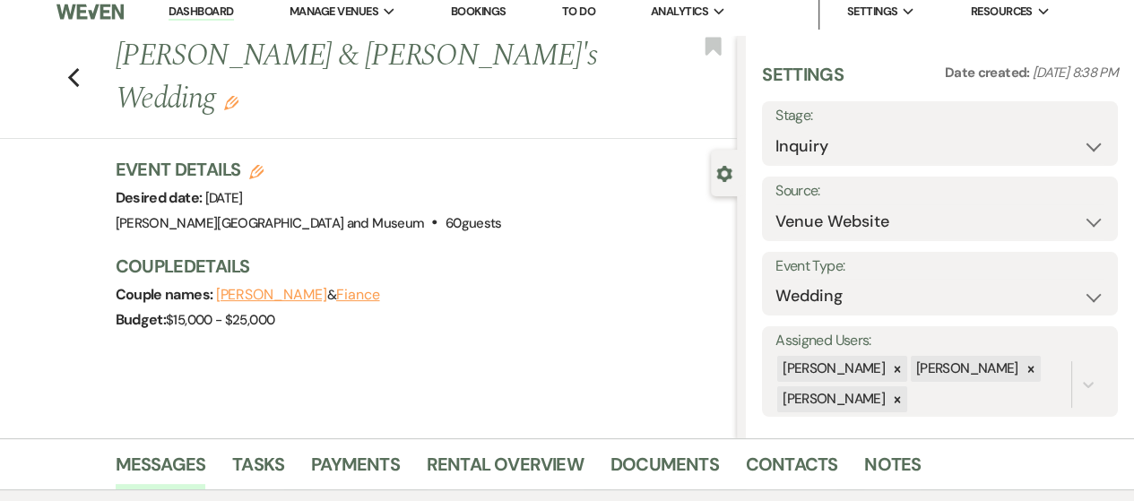
scroll to position [0, 0]
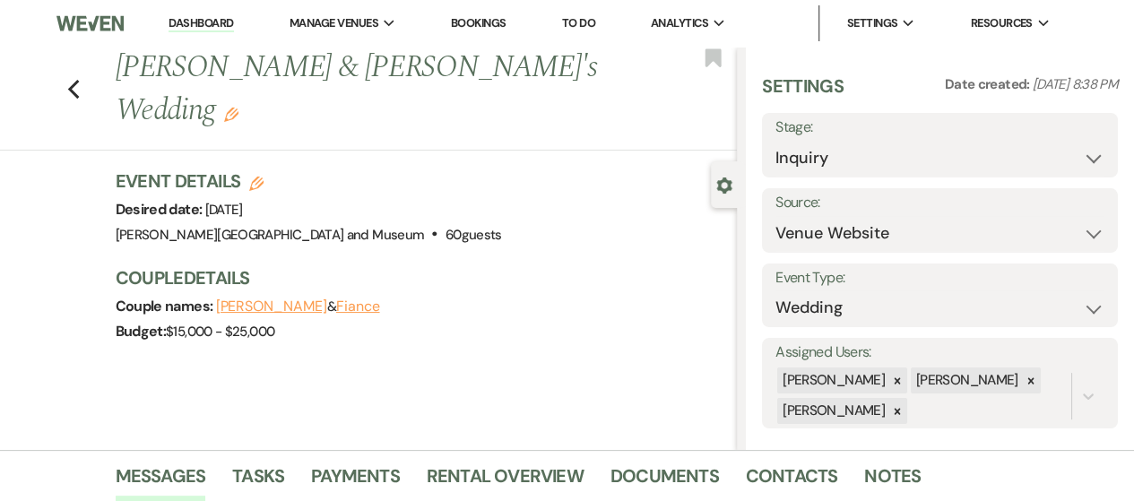
click at [195, 17] on link "Dashboard" at bounding box center [200, 23] width 65 height 17
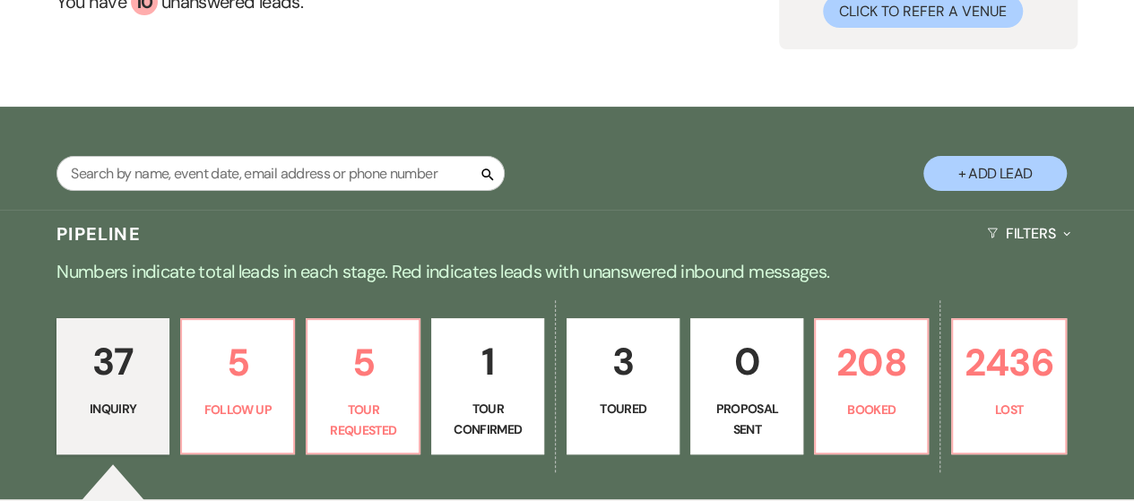
scroll to position [269, 0]
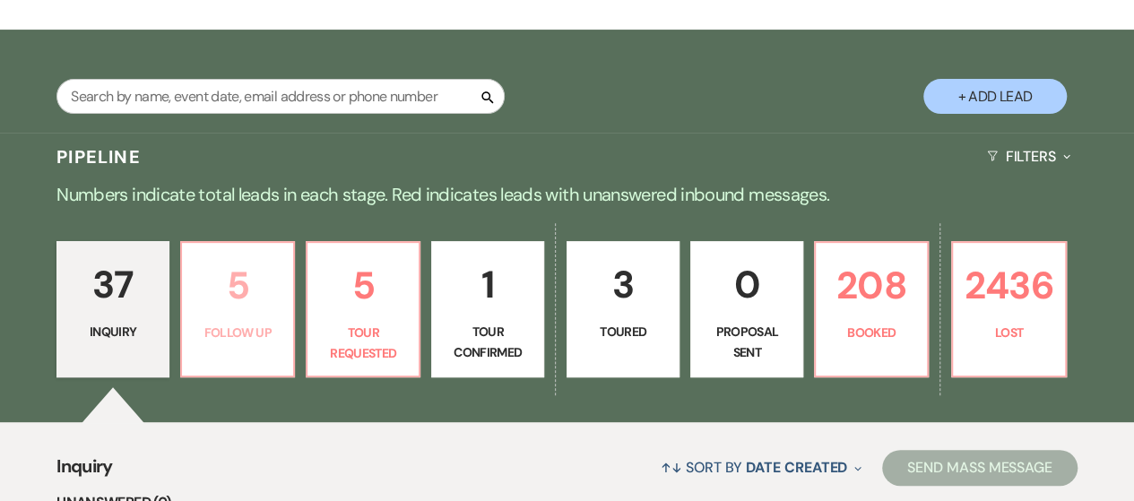
click at [206, 329] on p "Follow Up" at bounding box center [238, 333] width 90 height 20
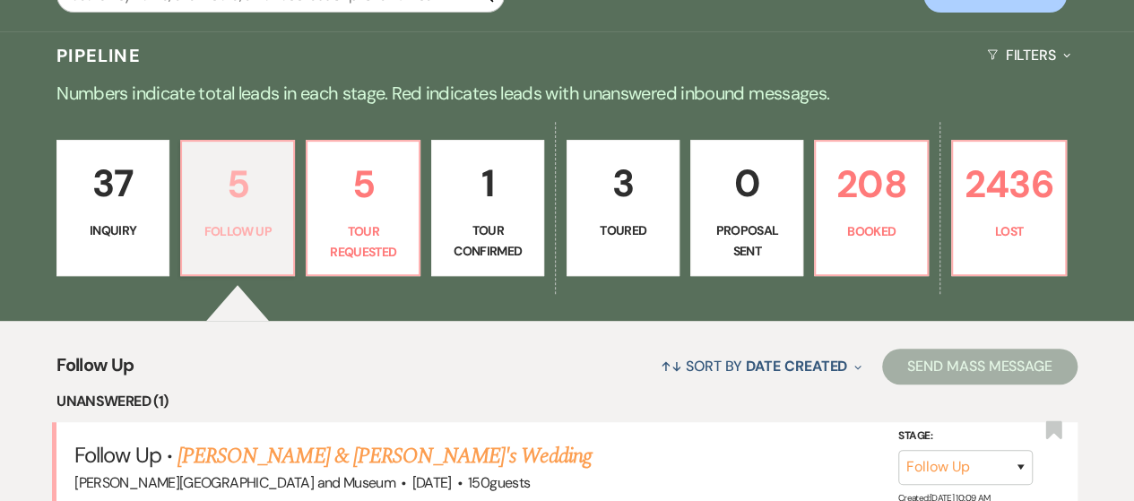
scroll to position [538, 0]
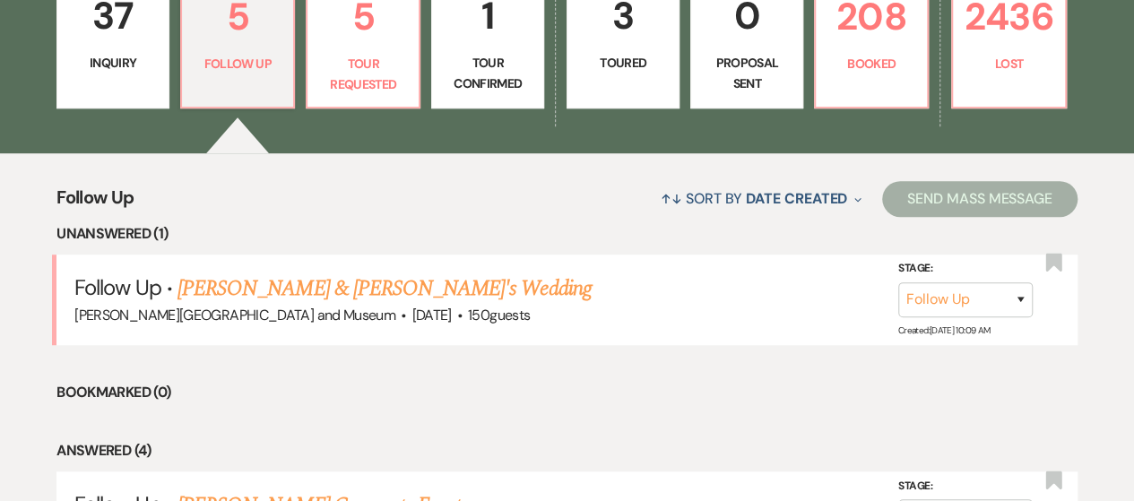
click at [334, 127] on div "37 Inquiry 5 Follow Up 5 Tour Requested 1 Tour Confirmed 3 Toured 0 Proposal Se…" at bounding box center [567, 52] width 1134 height 203
click at [344, 83] on p "Tour Requested" at bounding box center [363, 74] width 90 height 40
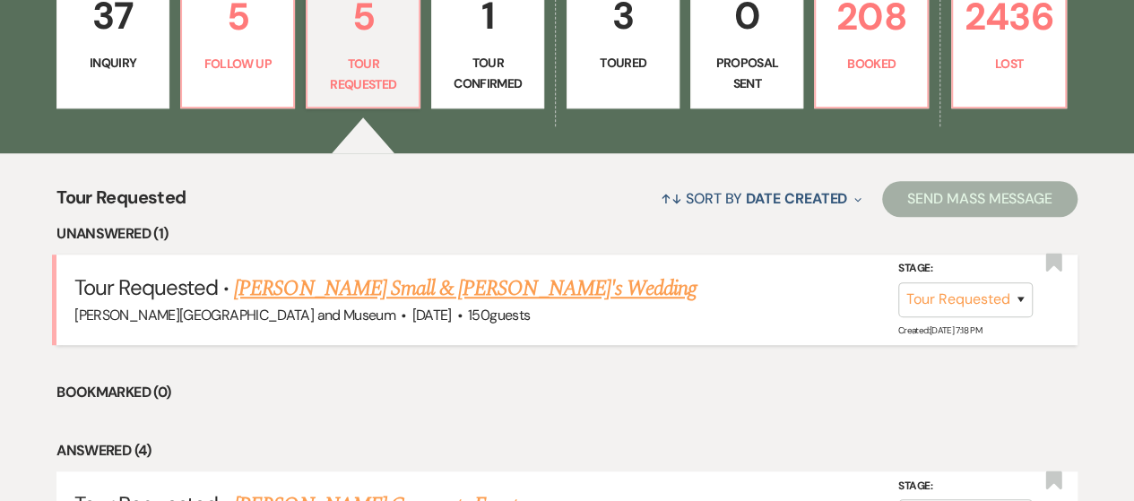
click at [305, 289] on link "[PERSON_NAME] Small & [PERSON_NAME]'s Wedding" at bounding box center [465, 288] width 462 height 32
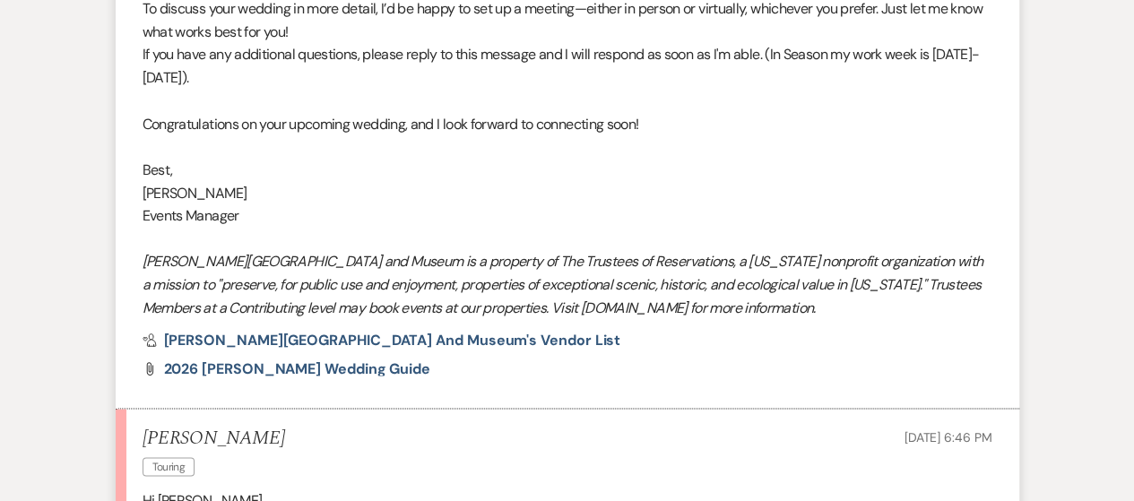
scroll to position [1970, 0]
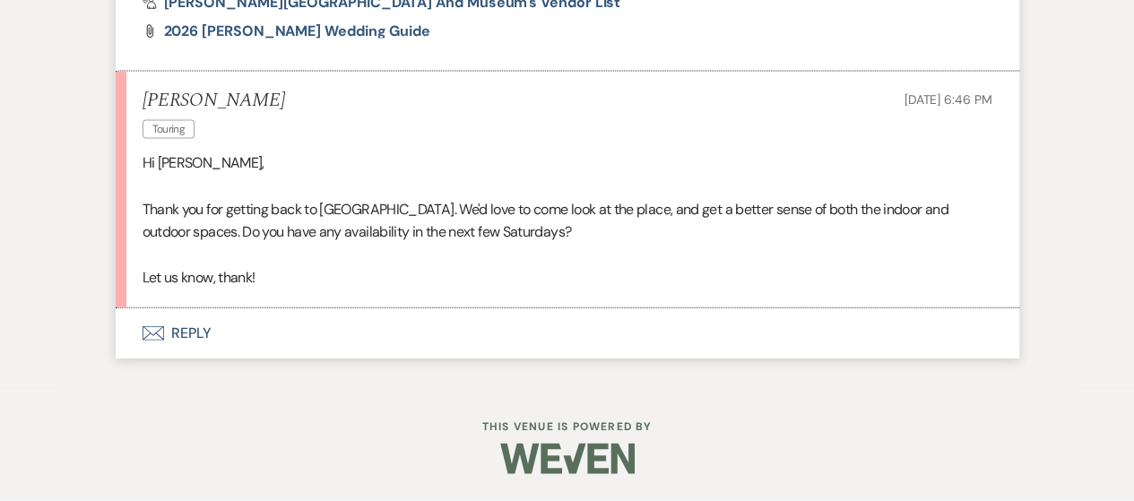
click at [186, 334] on button "Envelope Reply" at bounding box center [567, 333] width 903 height 50
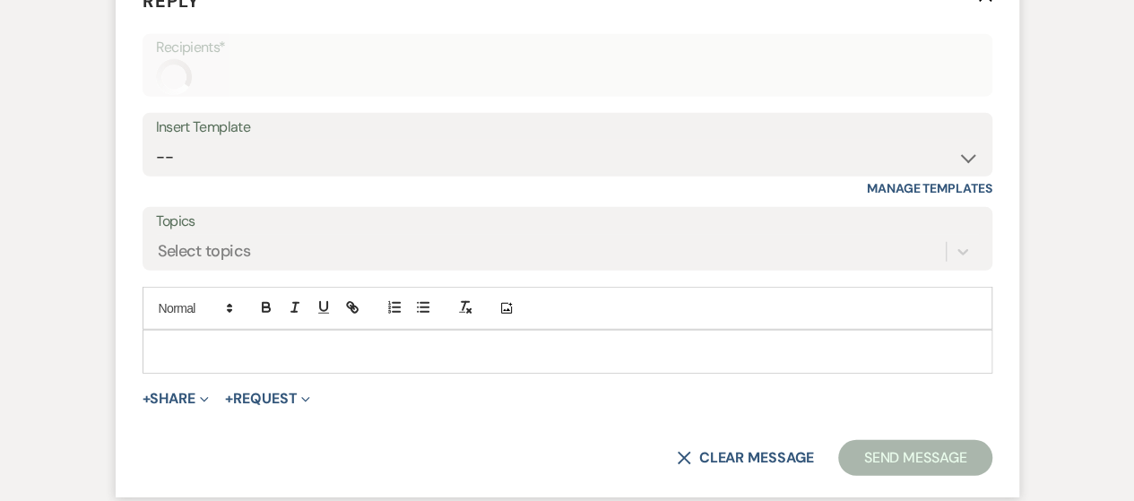
scroll to position [2294, 0]
click at [205, 356] on div at bounding box center [567, 349] width 848 height 41
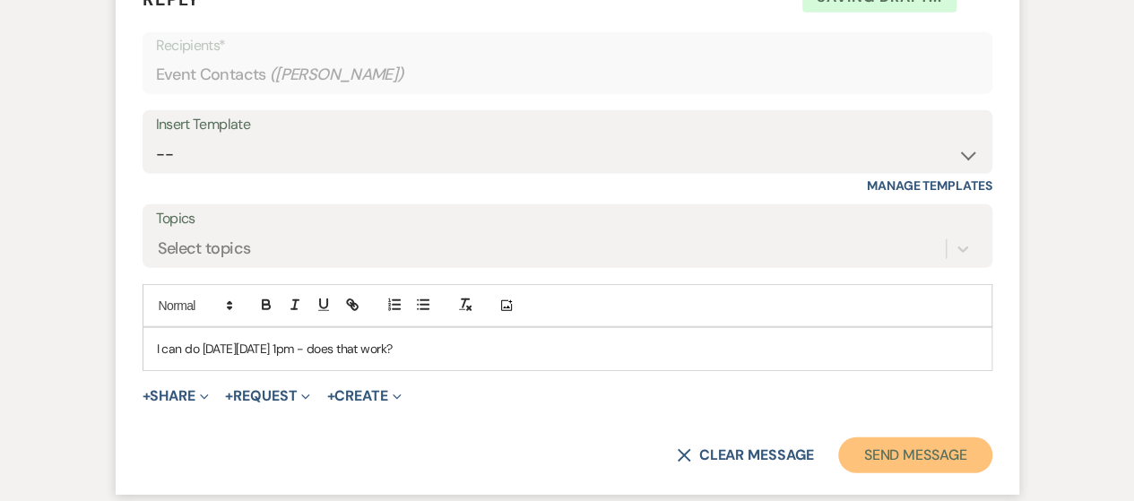
click at [910, 471] on button "Send Message" at bounding box center [914, 455] width 153 height 36
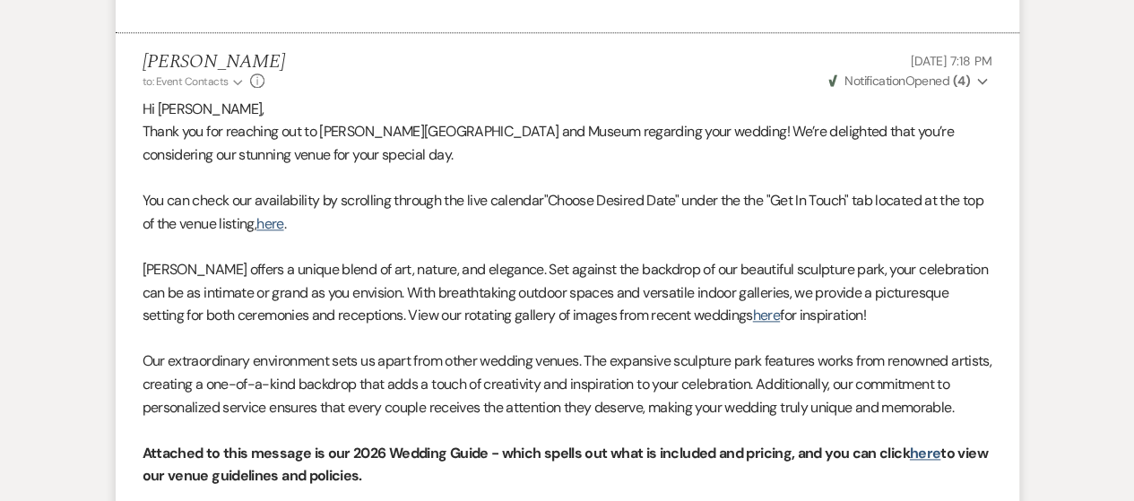
scroll to position [0, 0]
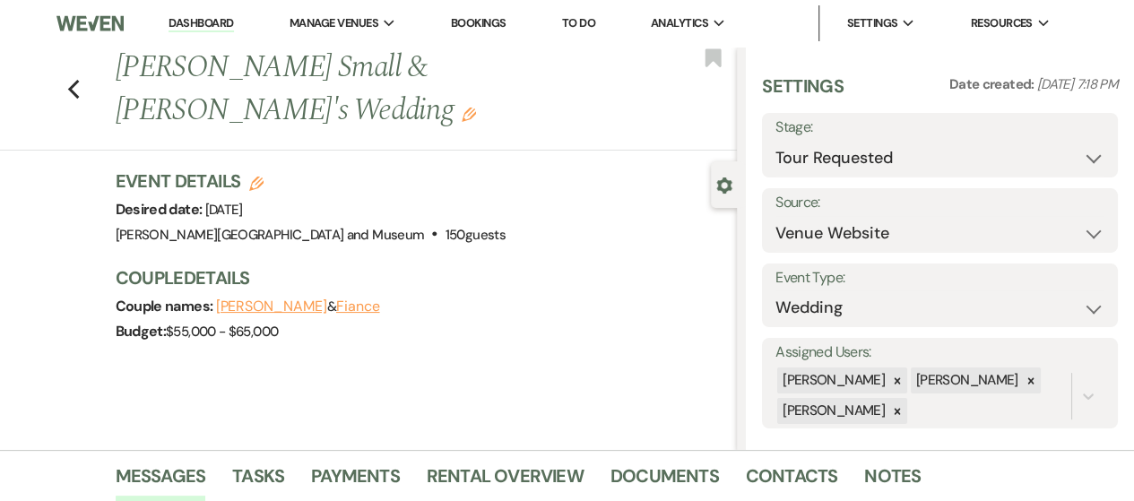
click at [224, 19] on link "Dashboard" at bounding box center [200, 23] width 65 height 17
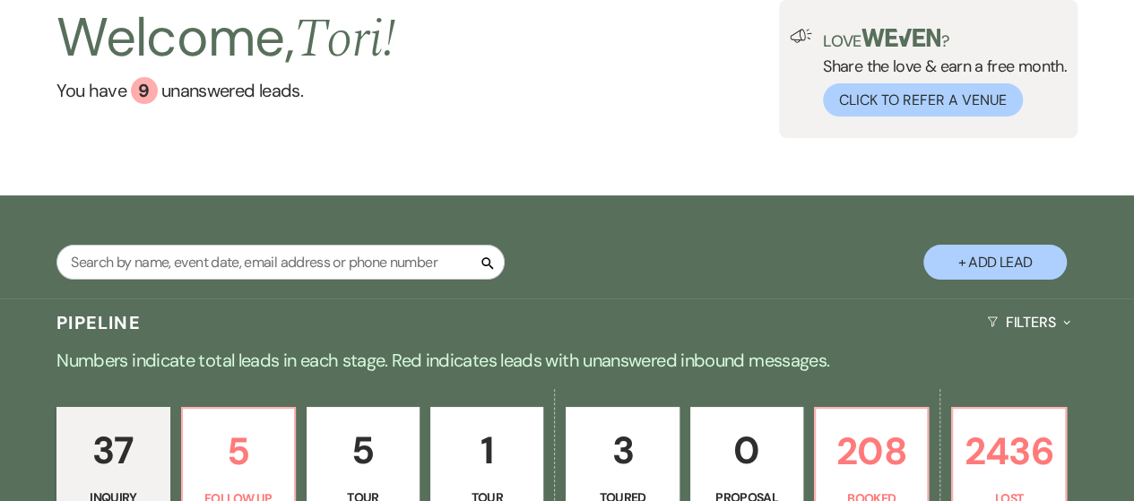
scroll to position [269, 0]
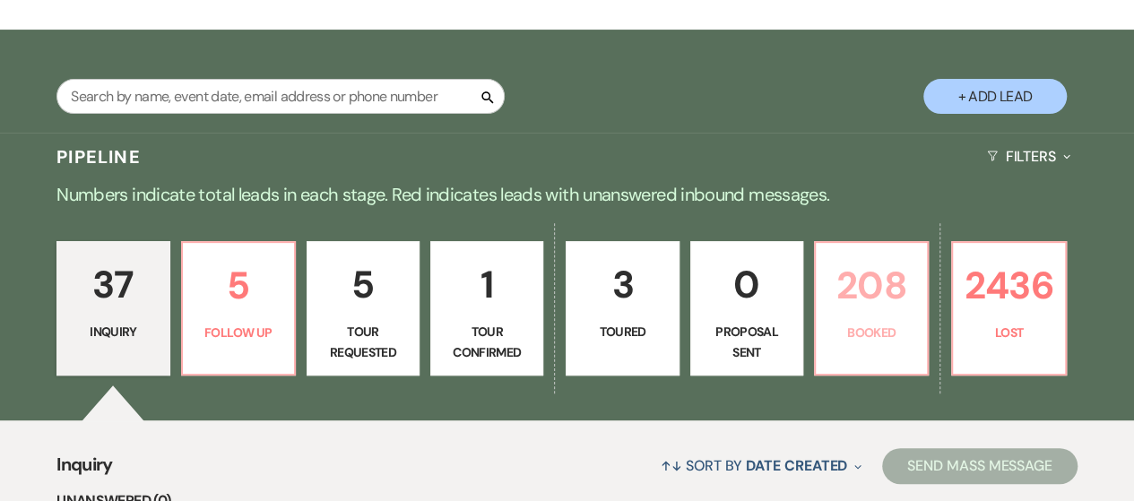
click at [848, 317] on link "208 Booked" at bounding box center [871, 308] width 115 height 134
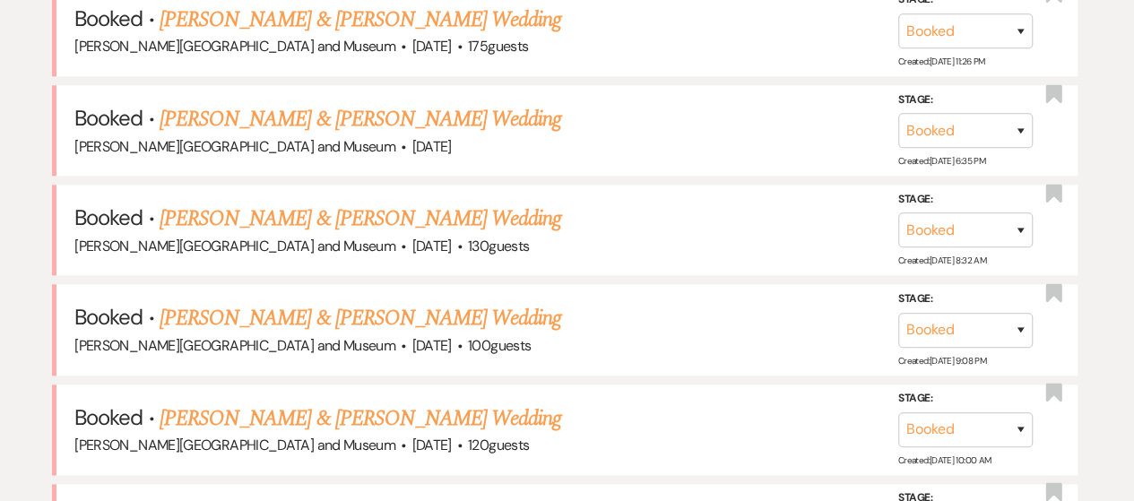
scroll to position [945, 0]
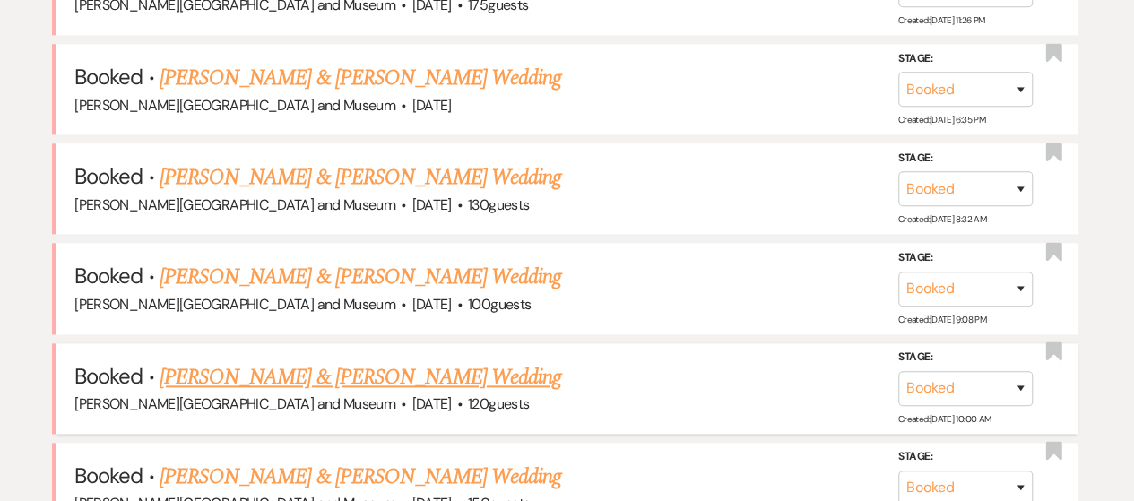
click at [192, 372] on link "[PERSON_NAME] & [PERSON_NAME] Wedding" at bounding box center [360, 377] width 401 height 32
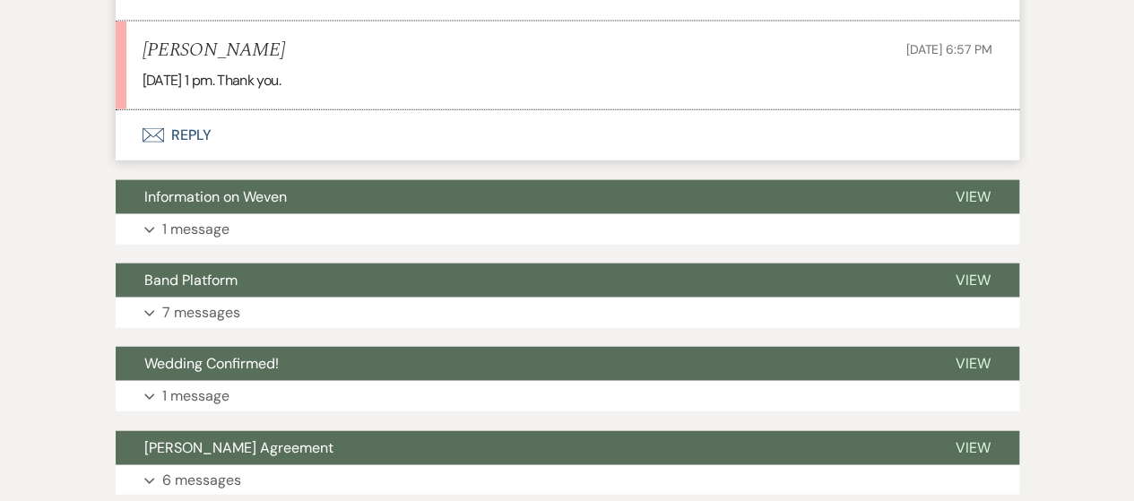
scroll to position [1909, 0]
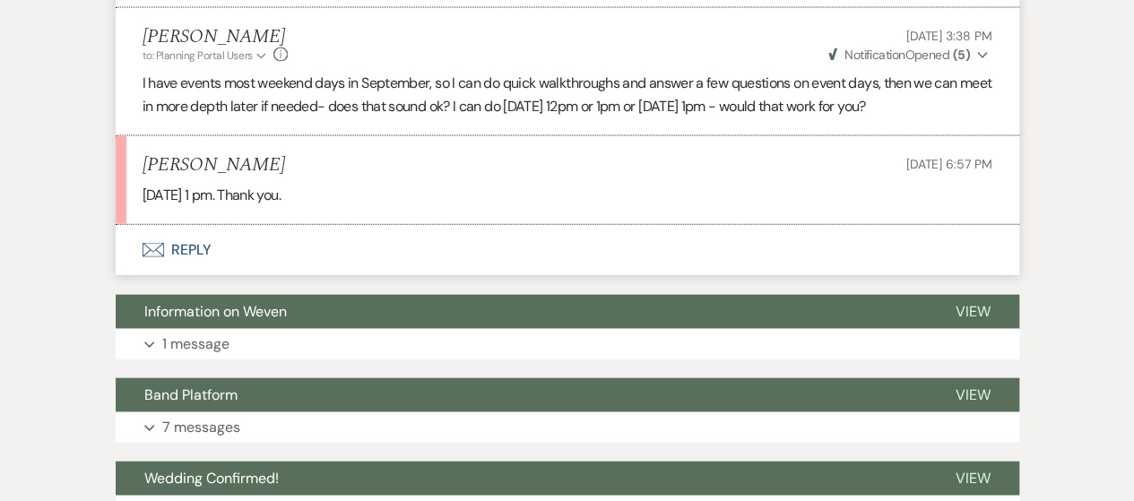
click at [163, 245] on use "button" at bounding box center [153, 250] width 22 height 14
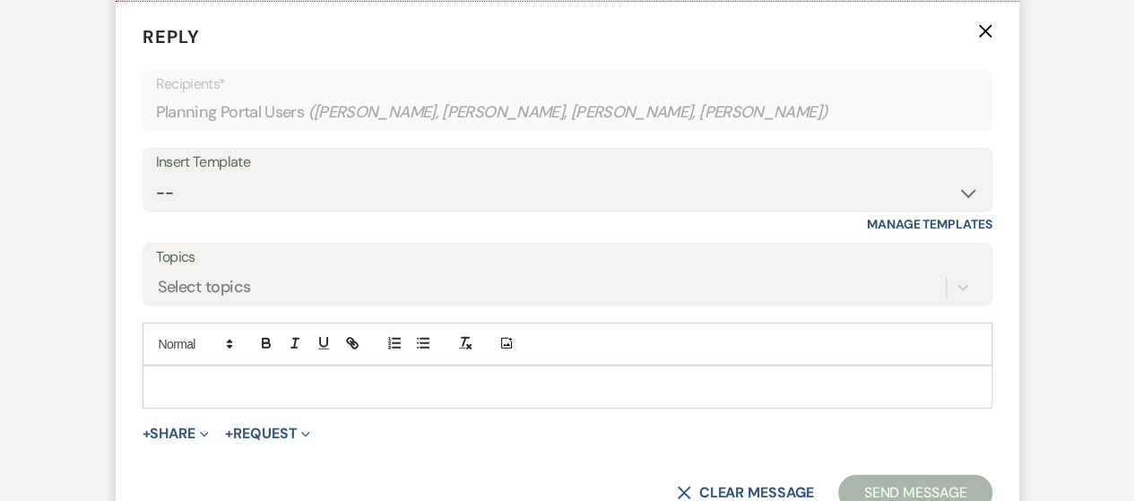
scroll to position [2145, 0]
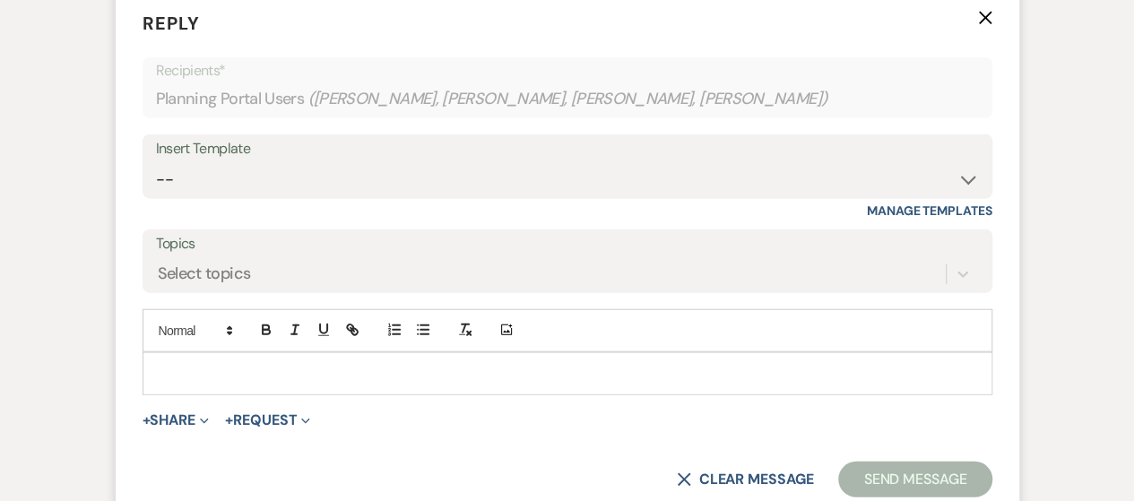
click at [230, 386] on div at bounding box center [567, 373] width 848 height 41
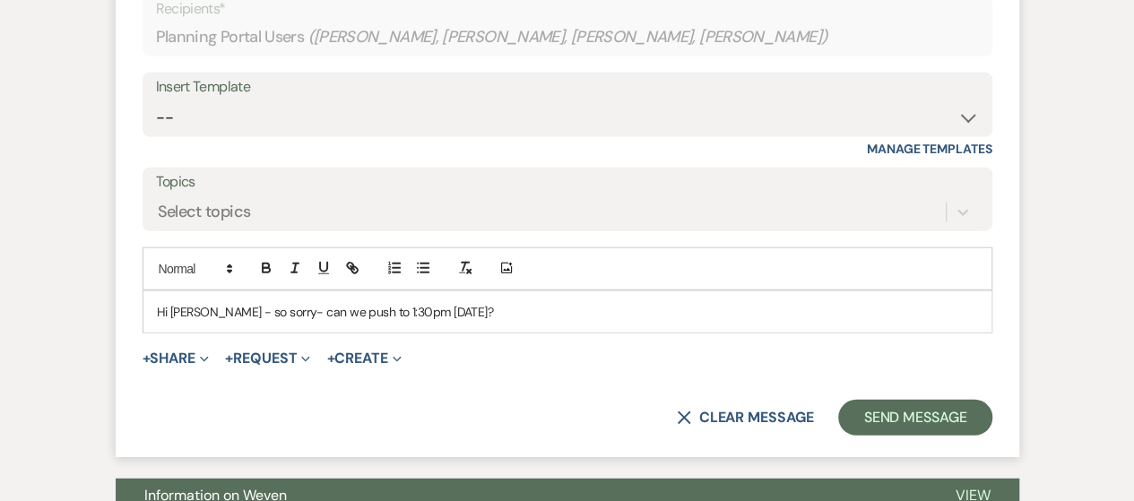
scroll to position [2235, 0]
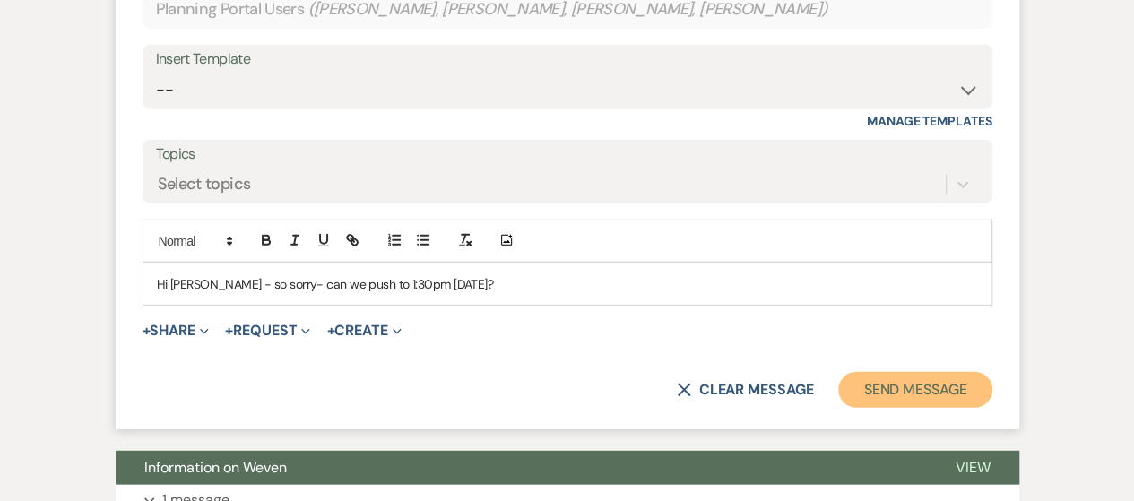
click at [880, 388] on button "Send Message" at bounding box center [914, 390] width 153 height 36
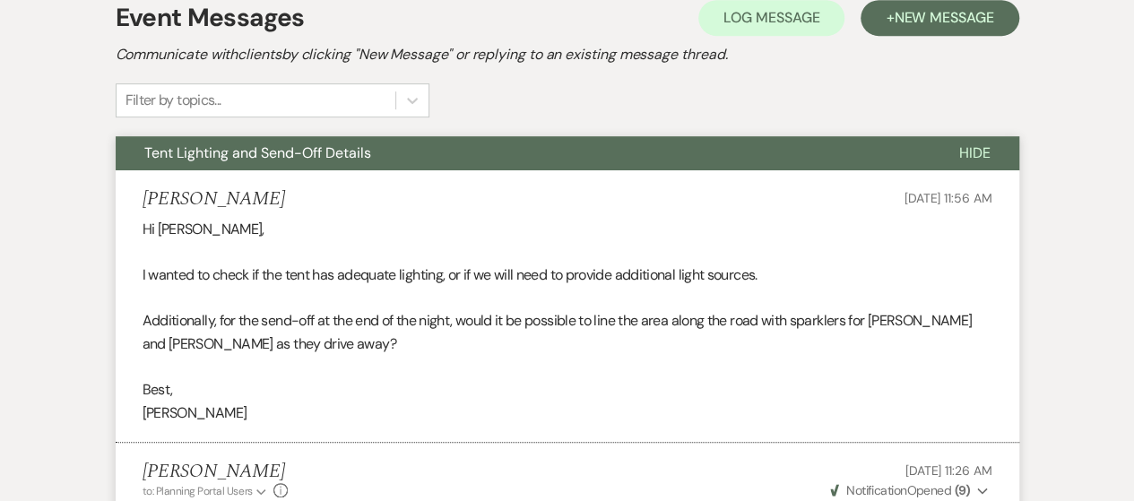
scroll to position [0, 0]
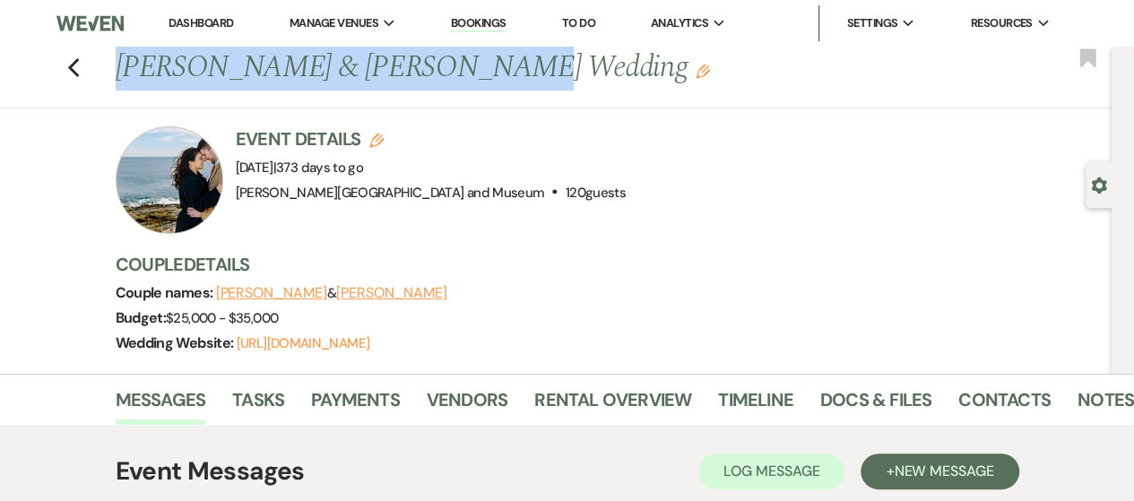
drag, startPoint x: 127, startPoint y: 67, endPoint x: 416, endPoint y: 74, distance: 288.6
click at [443, 64] on h1 "[PERSON_NAME] & [PERSON_NAME] Wedding Edit" at bounding box center [510, 68] width 789 height 43
copy h1 "[PERSON_NAME] & [PERSON_NAME]'"
click at [215, 24] on link "Dashboard" at bounding box center [200, 22] width 65 height 15
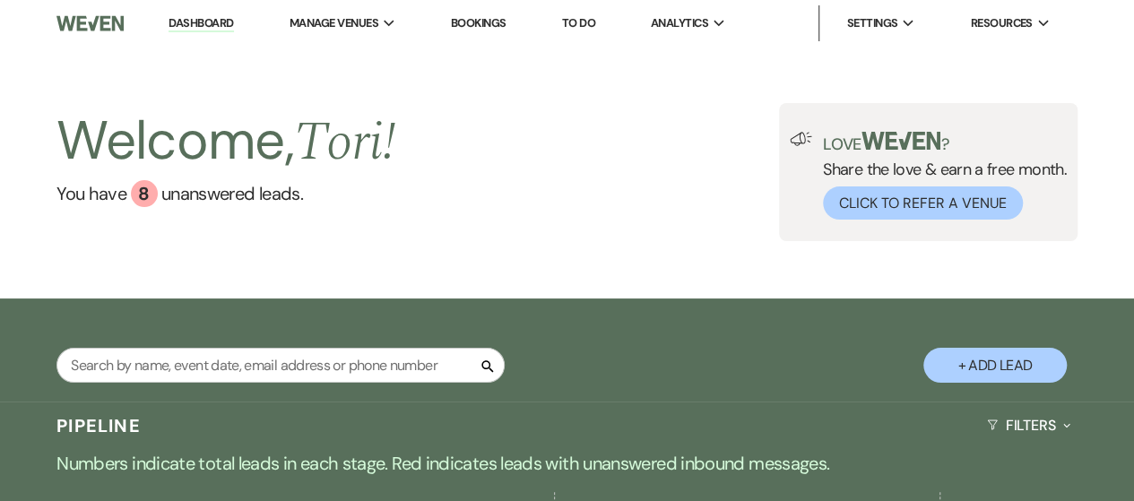
scroll to position [269, 0]
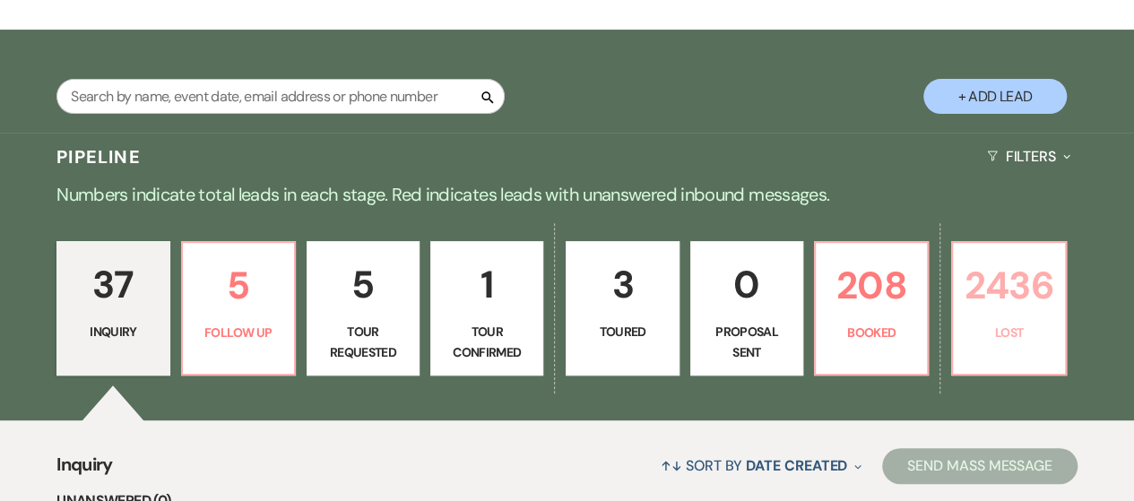
click at [986, 318] on link "2436 Lost" at bounding box center [1008, 308] width 115 height 134
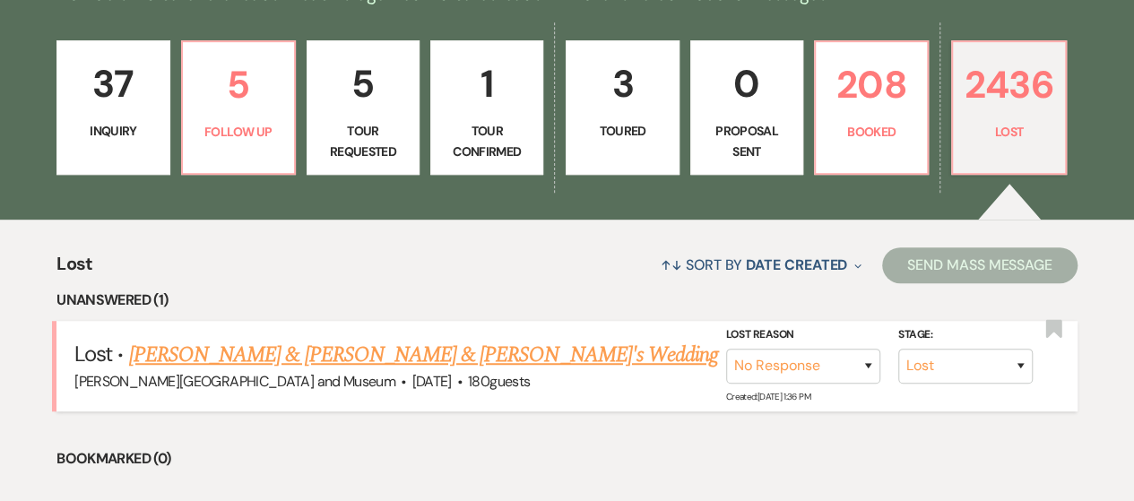
scroll to position [497, 0]
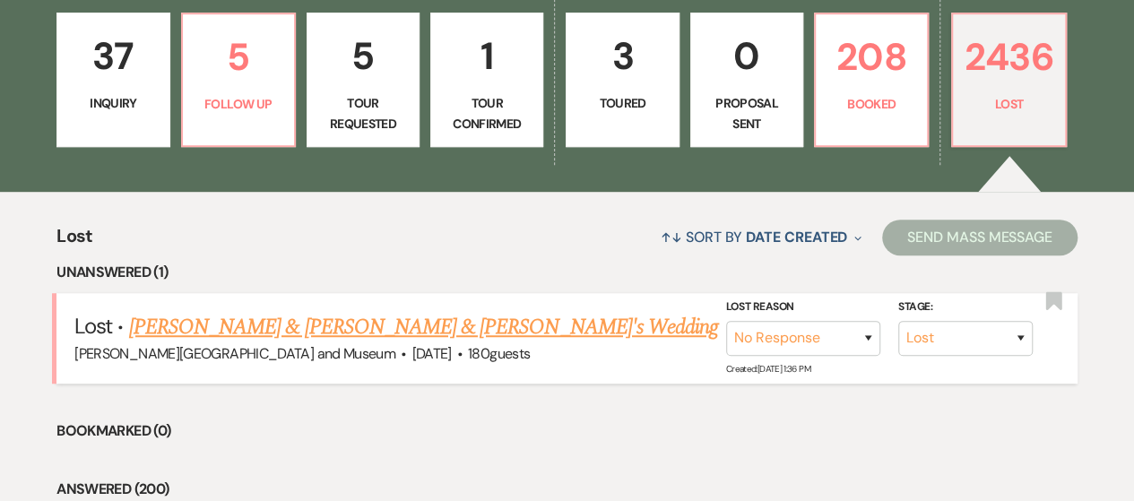
click at [306, 322] on link "[PERSON_NAME] & [PERSON_NAME] & [PERSON_NAME]'s Wedding" at bounding box center [423, 327] width 589 height 32
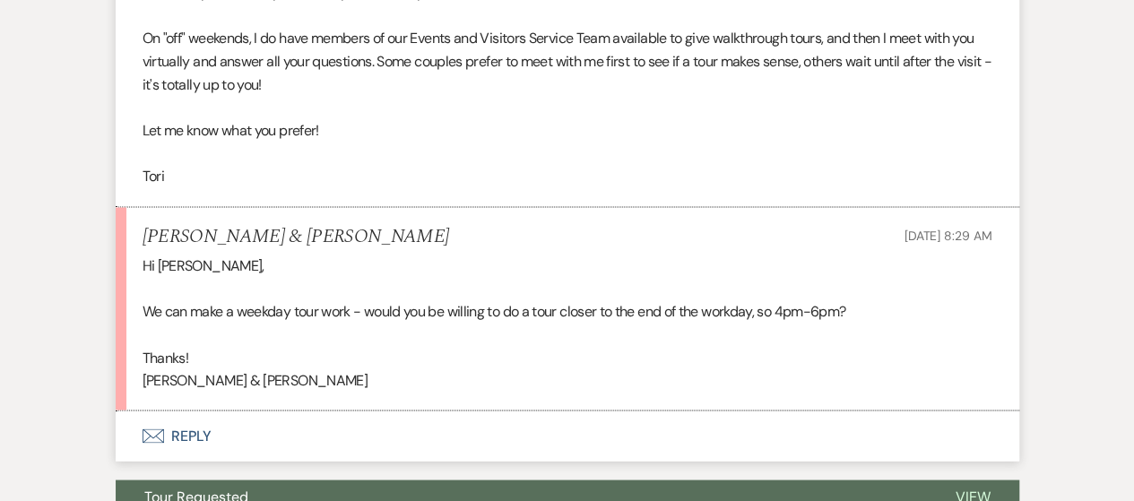
scroll to position [1518, 0]
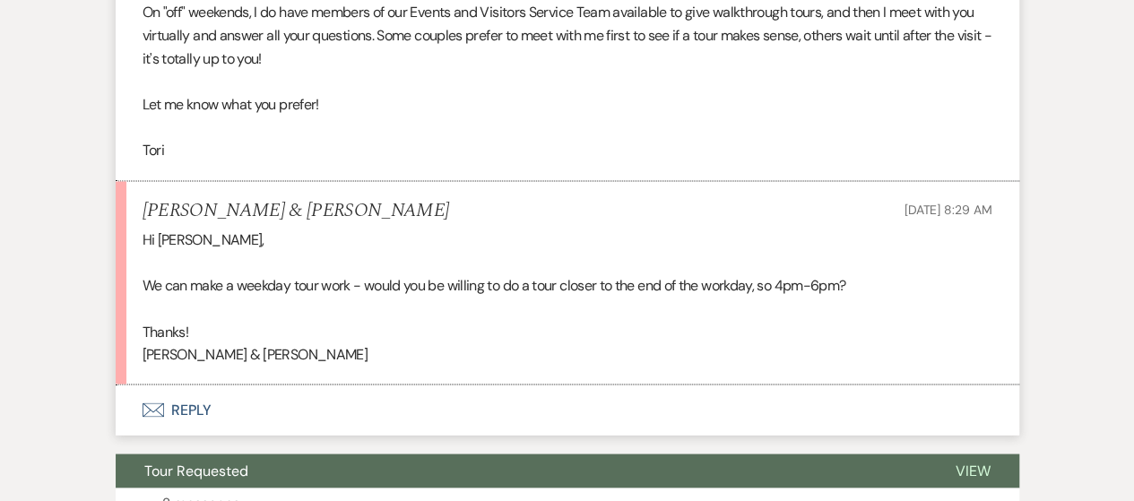
click at [209, 384] on button "Envelope Reply" at bounding box center [567, 409] width 903 height 50
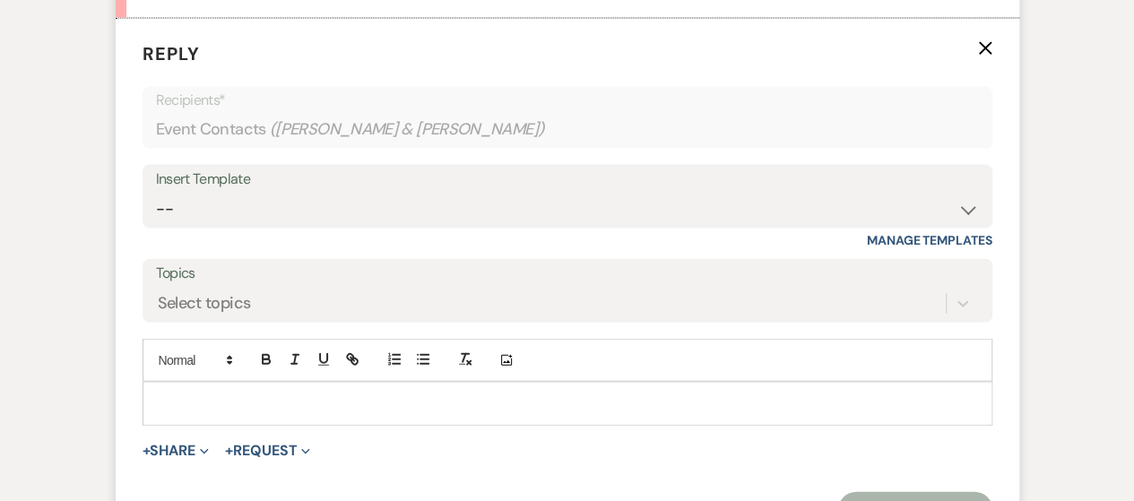
scroll to position [1892, 0]
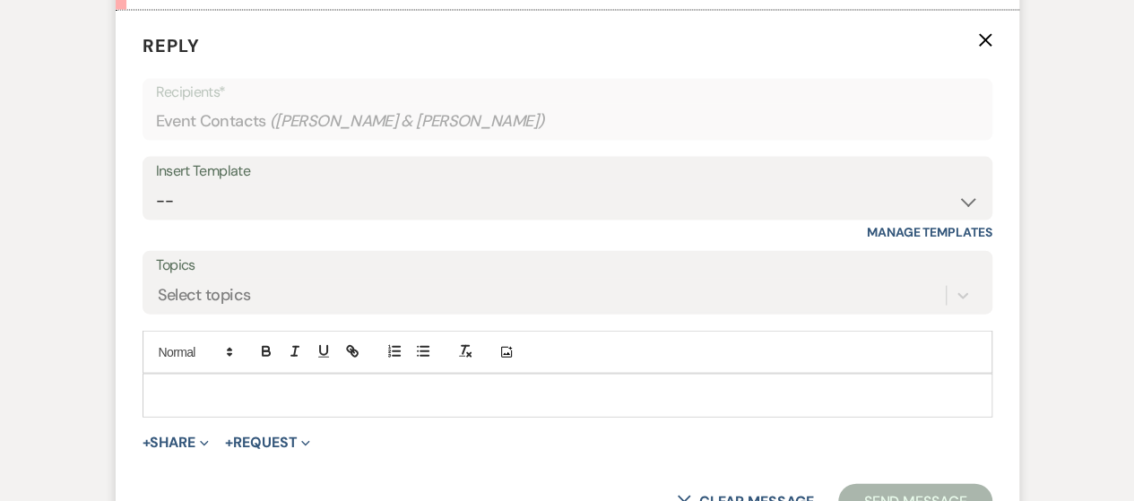
click at [221, 385] on p at bounding box center [567, 395] width 821 height 20
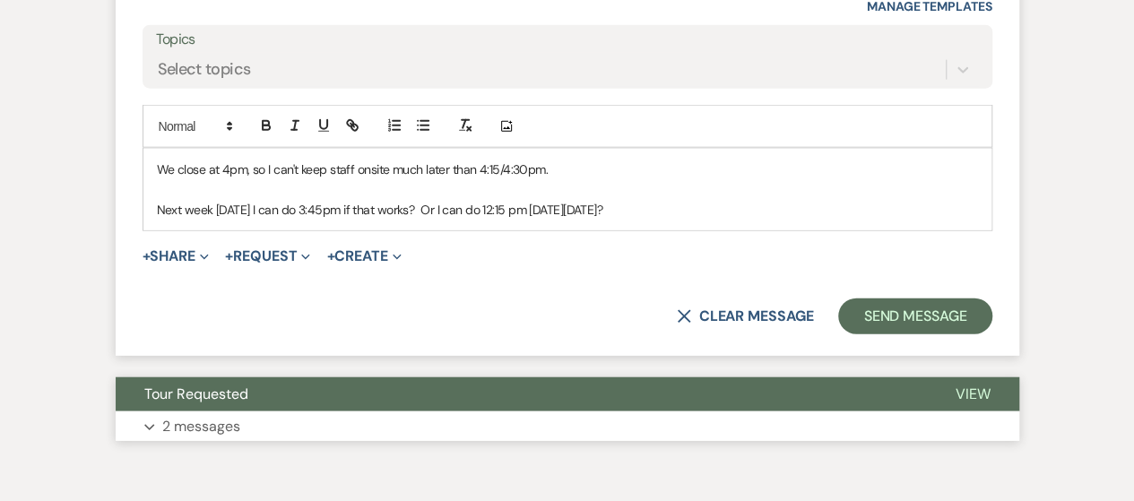
scroll to position [2160, 0]
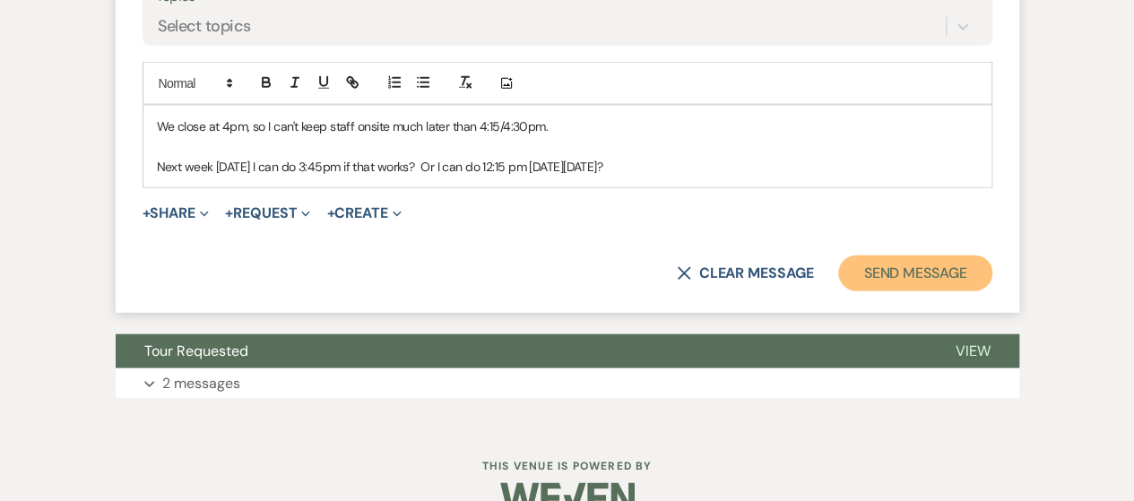
click at [875, 255] on button "Send Message" at bounding box center [914, 273] width 153 height 36
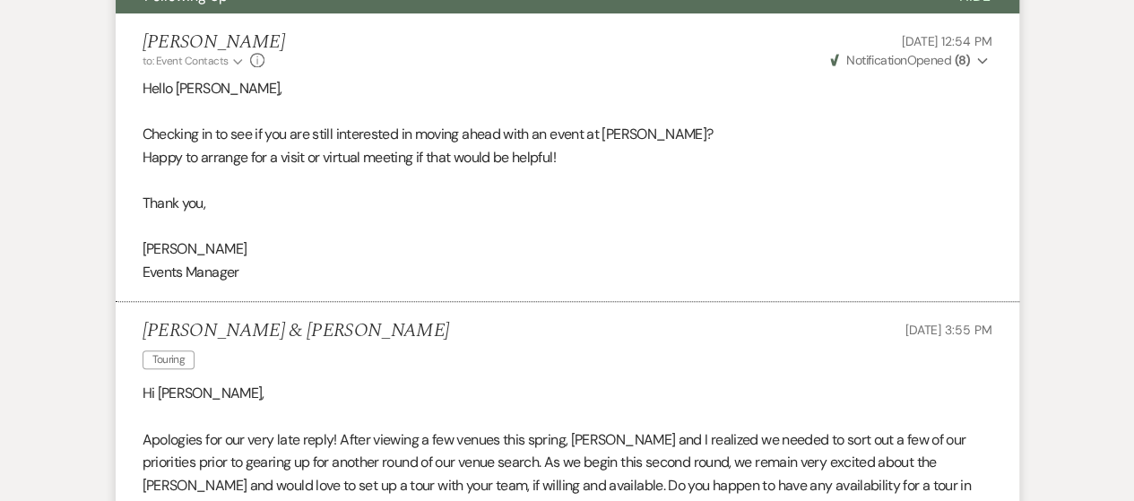
scroll to position [0, 0]
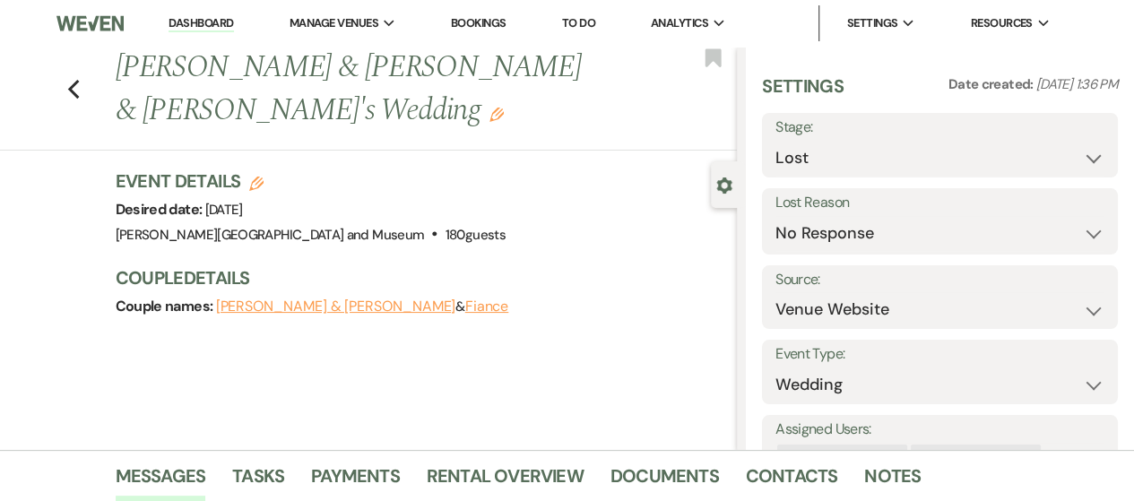
click at [210, 22] on link "Dashboard" at bounding box center [200, 23] width 65 height 17
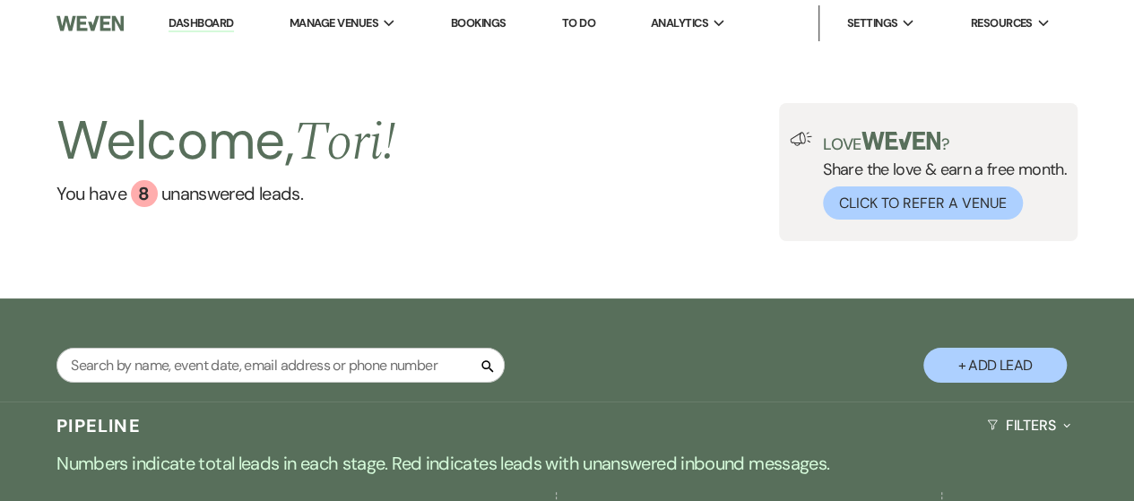
scroll to position [269, 0]
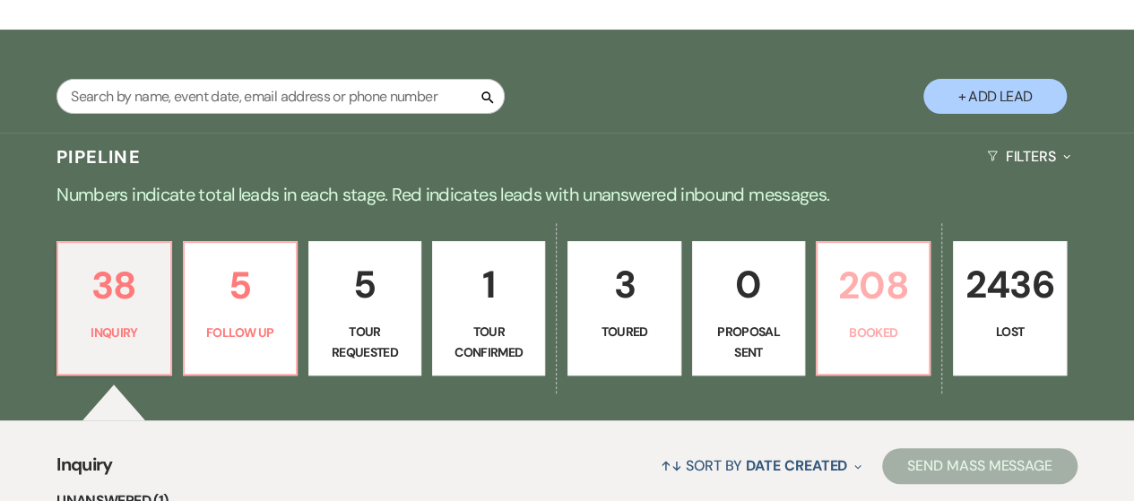
click at [862, 343] on link "208 Booked" at bounding box center [872, 308] width 115 height 134
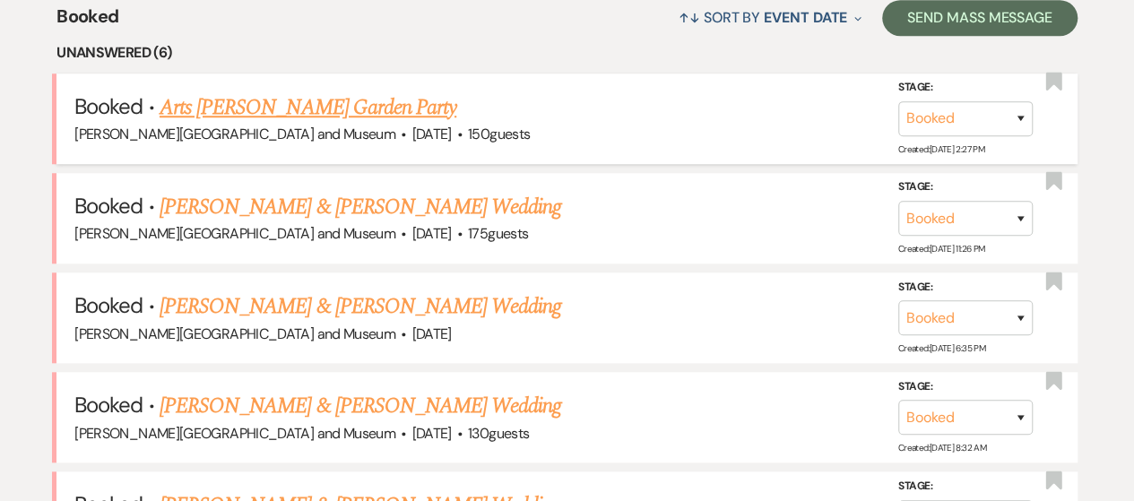
scroll to position [806, 0]
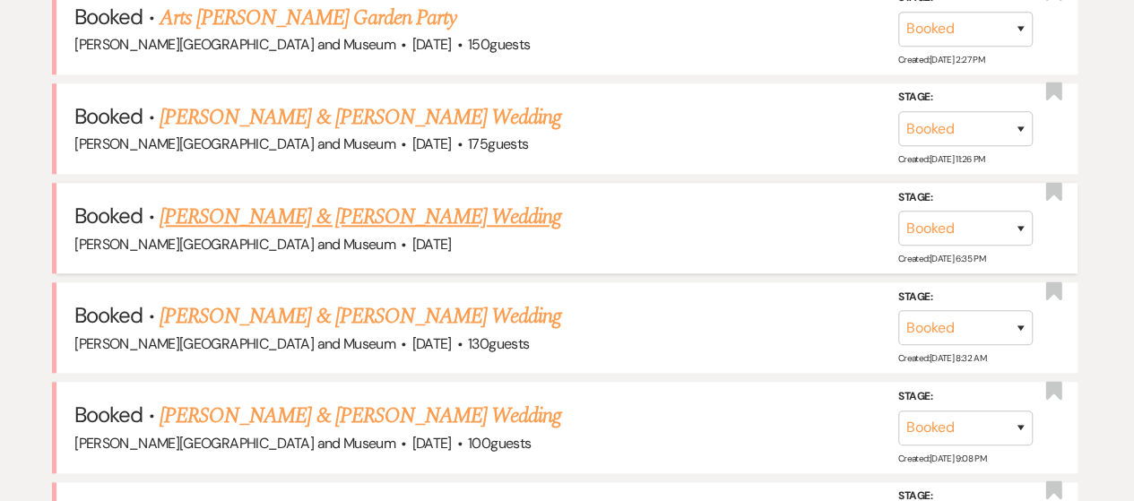
click at [215, 207] on link "[PERSON_NAME] & [PERSON_NAME] Wedding" at bounding box center [360, 217] width 401 height 32
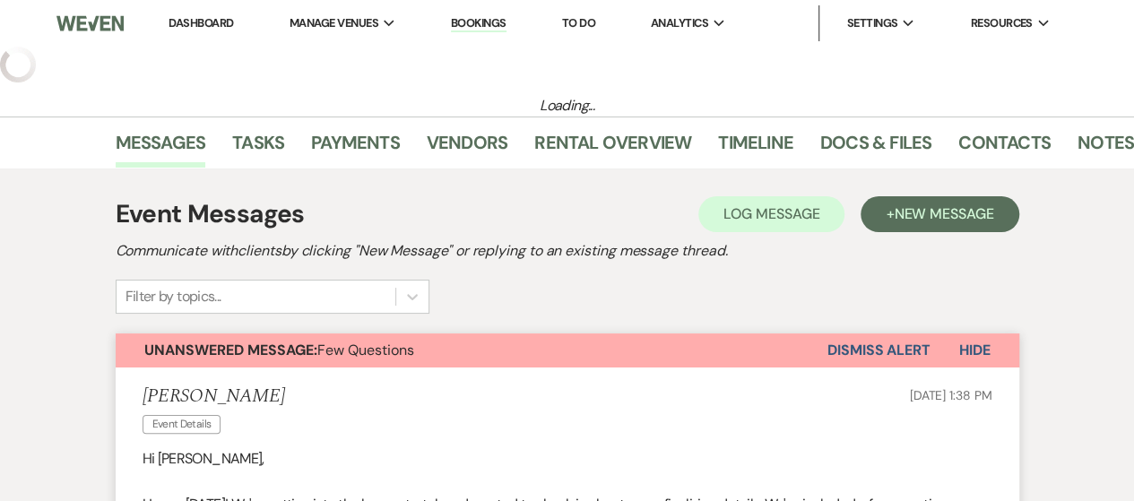
click at [853, 351] on button "Dismiss Alert" at bounding box center [878, 350] width 103 height 34
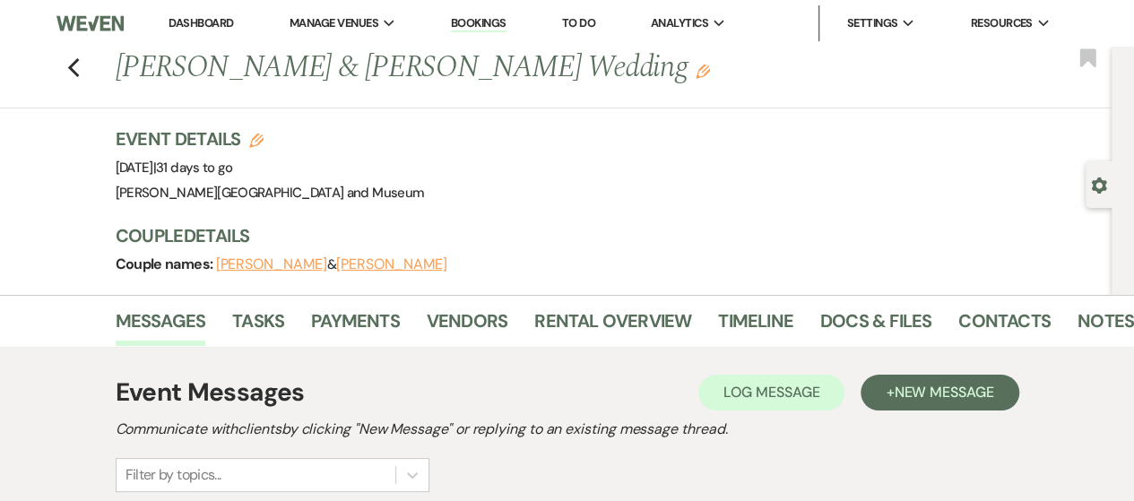
click at [186, 24] on link "Dashboard" at bounding box center [200, 22] width 65 height 15
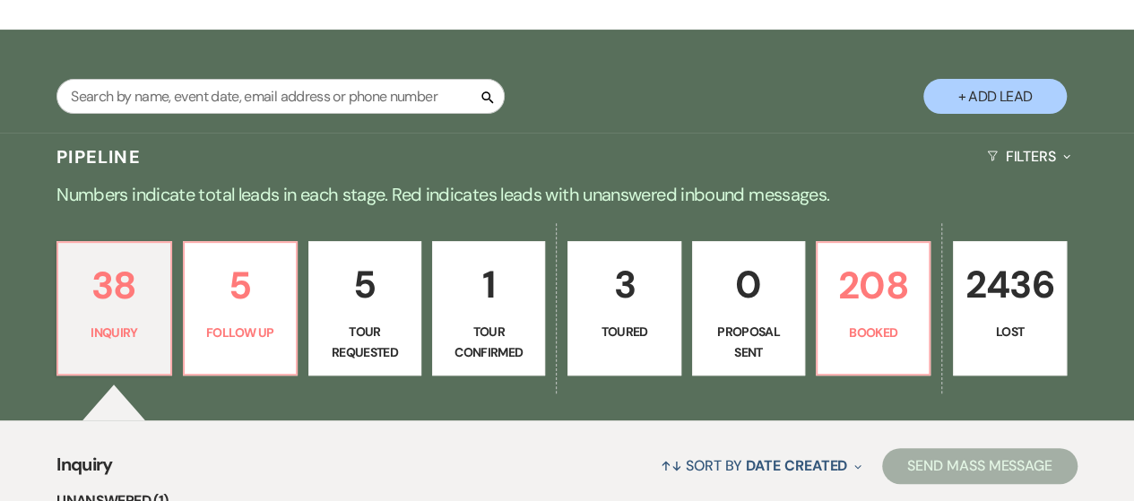
scroll to position [448, 0]
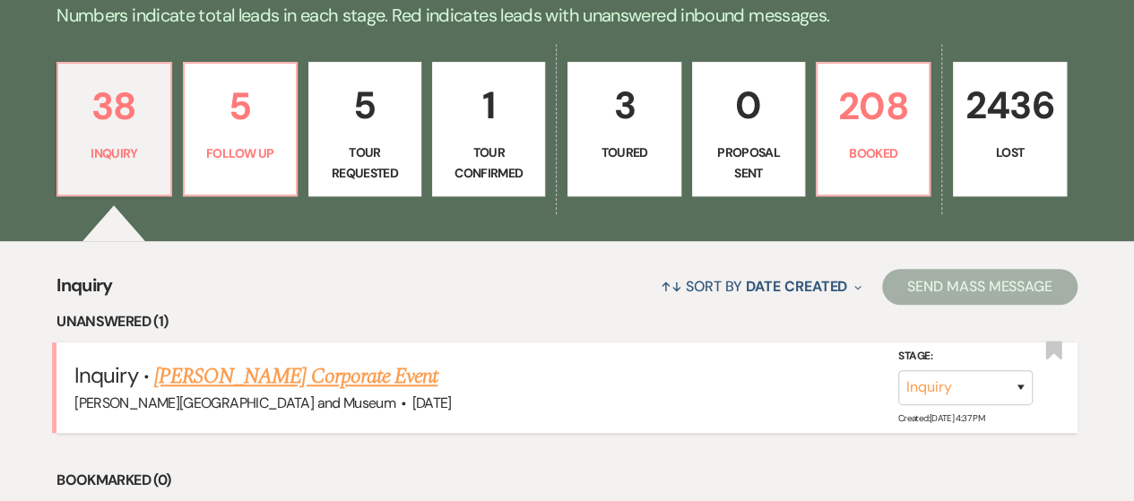
click at [231, 380] on link "[PERSON_NAME] Corporate Event" at bounding box center [295, 376] width 283 height 32
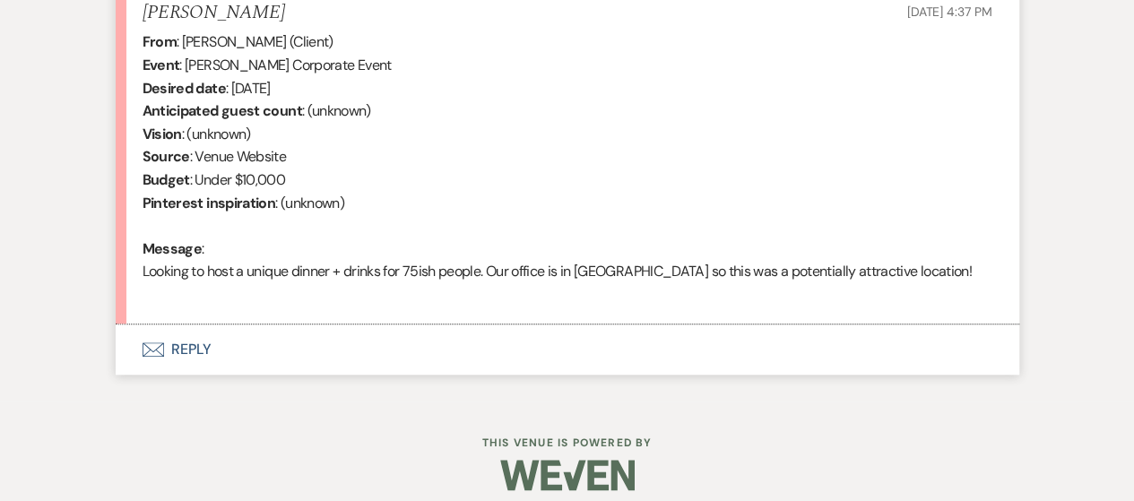
scroll to position [731, 0]
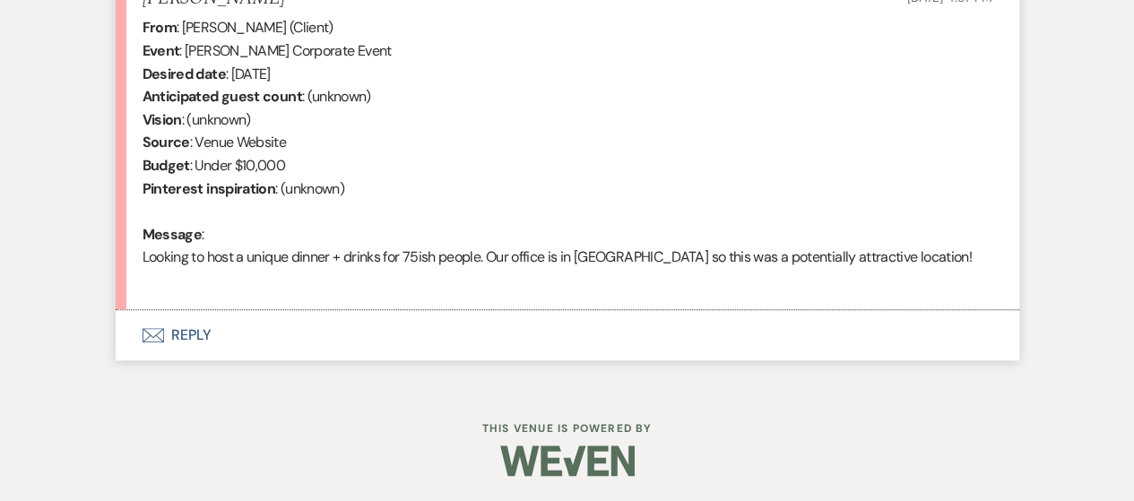
click at [204, 332] on button "Envelope Reply" at bounding box center [567, 335] width 903 height 50
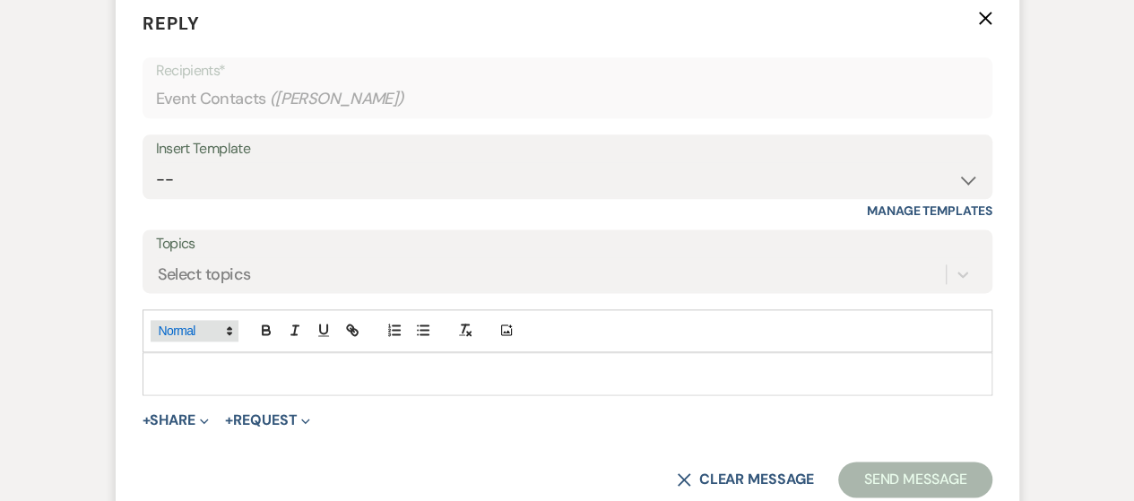
scroll to position [1056, 0]
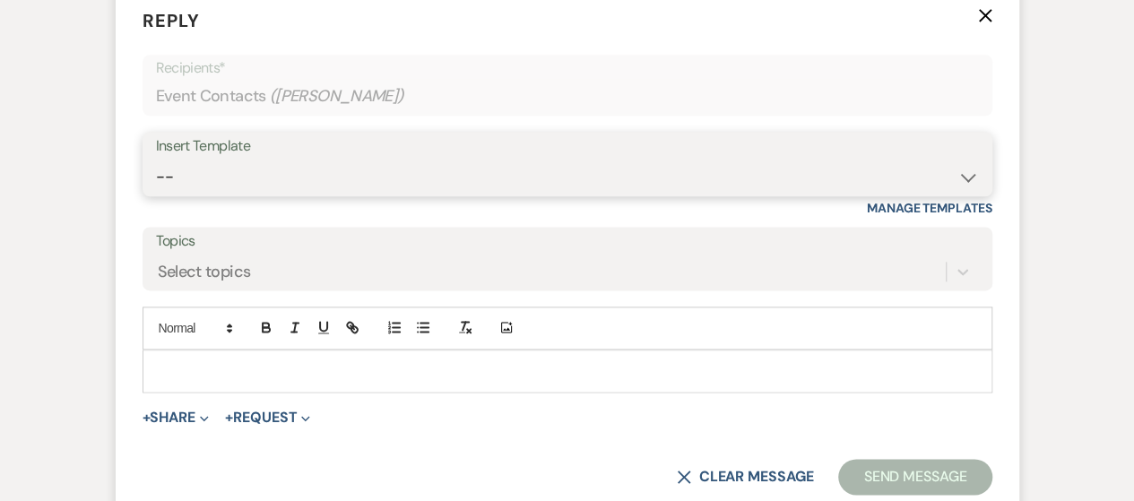
drag, startPoint x: 299, startPoint y: 180, endPoint x: 296, endPoint y: 189, distance: 9.7
click at [299, 180] on select "-- Weven Planning Portal Introduction (Booked Events) Checking In Planning Foll…" at bounding box center [567, 177] width 823 height 35
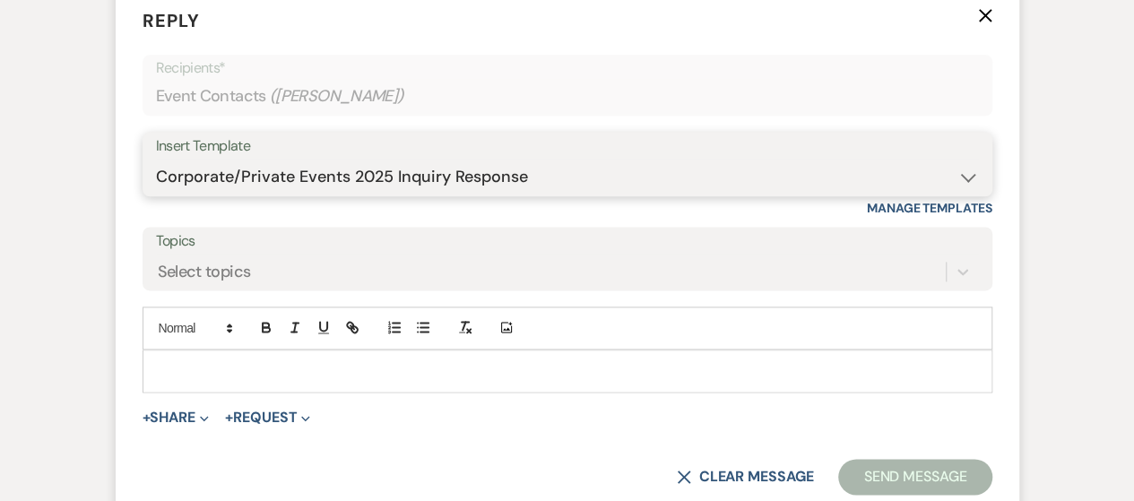
click at [156, 160] on select "-- Weven Planning Portal Introduction (Booked Events) Checking In Planning Foll…" at bounding box center [567, 177] width 823 height 35
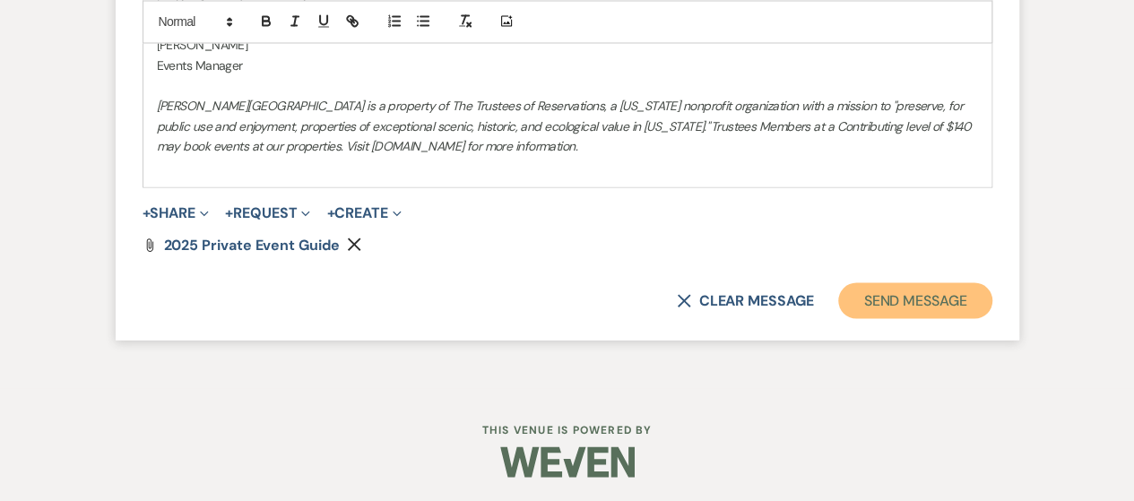
click at [882, 310] on button "Send Message" at bounding box center [914, 300] width 153 height 36
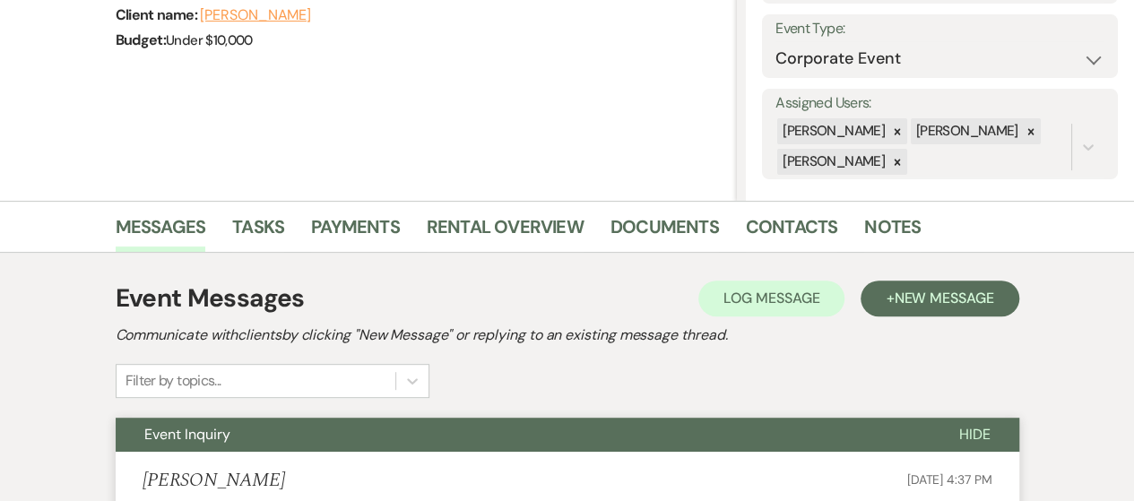
scroll to position [0, 0]
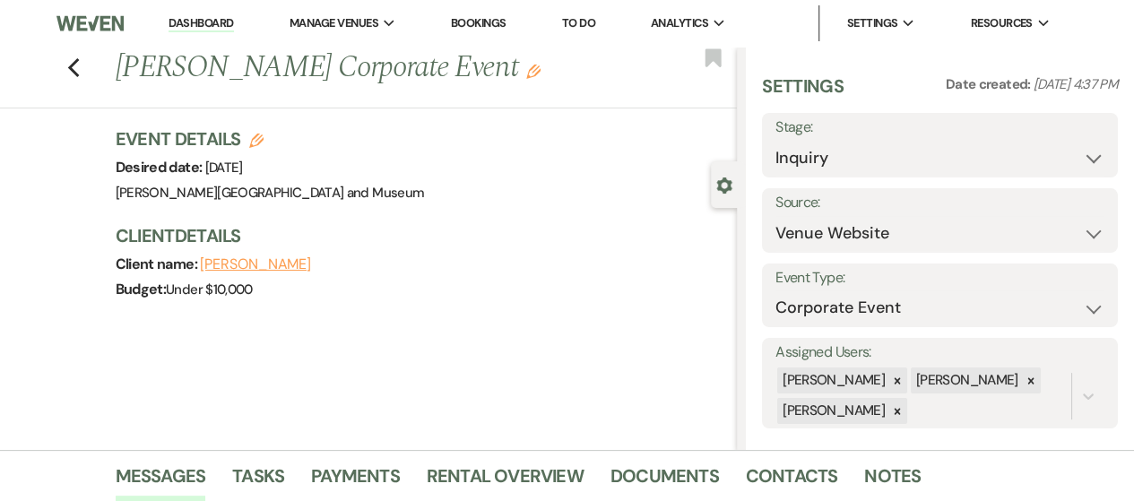
click at [183, 24] on link "Dashboard" at bounding box center [200, 23] width 65 height 17
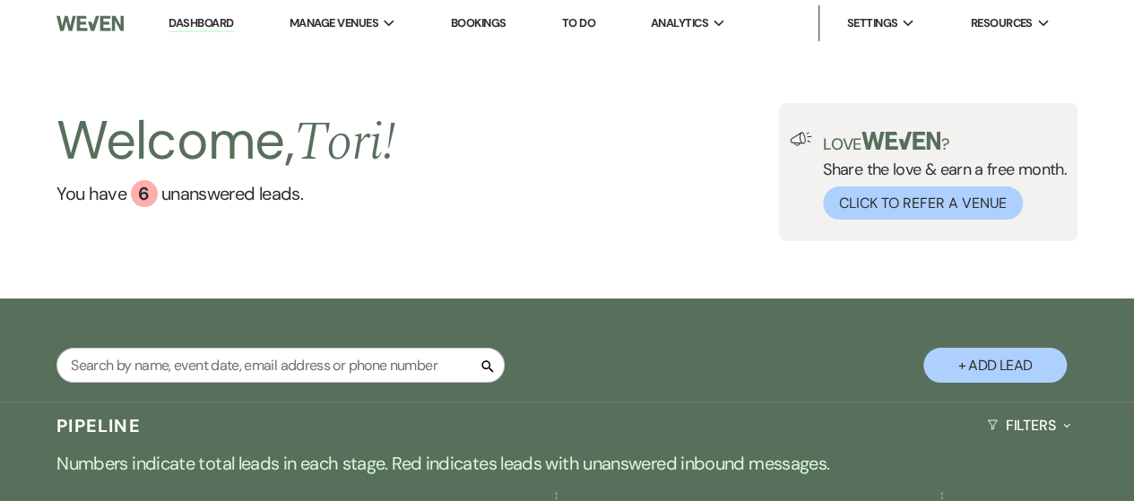
scroll to position [269, 0]
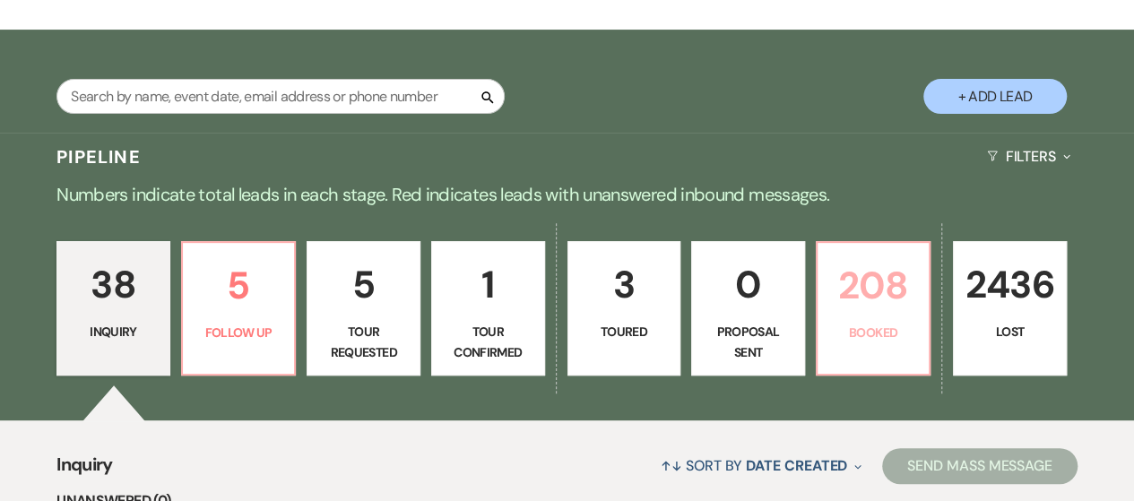
click at [861, 298] on p "208" at bounding box center [873, 285] width 91 height 60
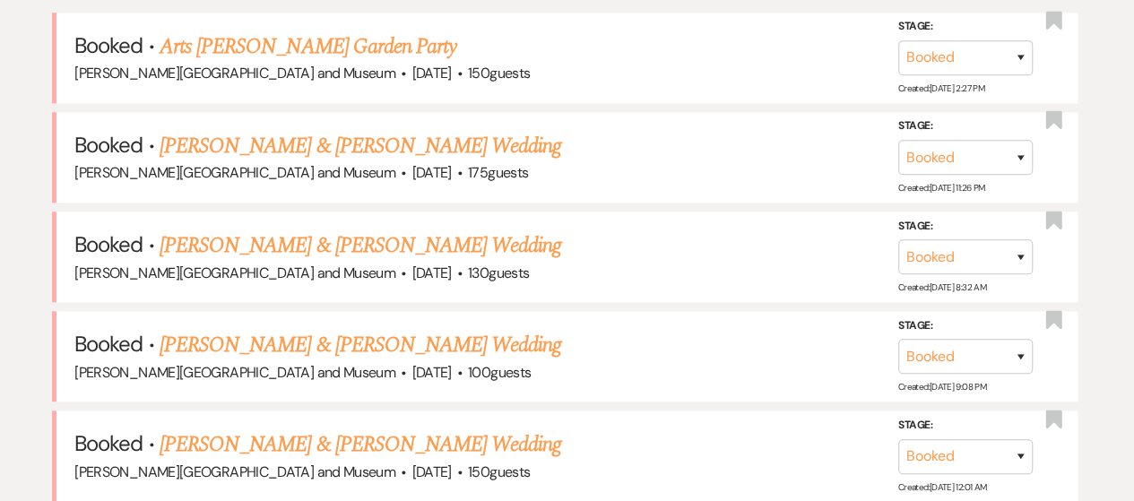
scroll to position [806, 0]
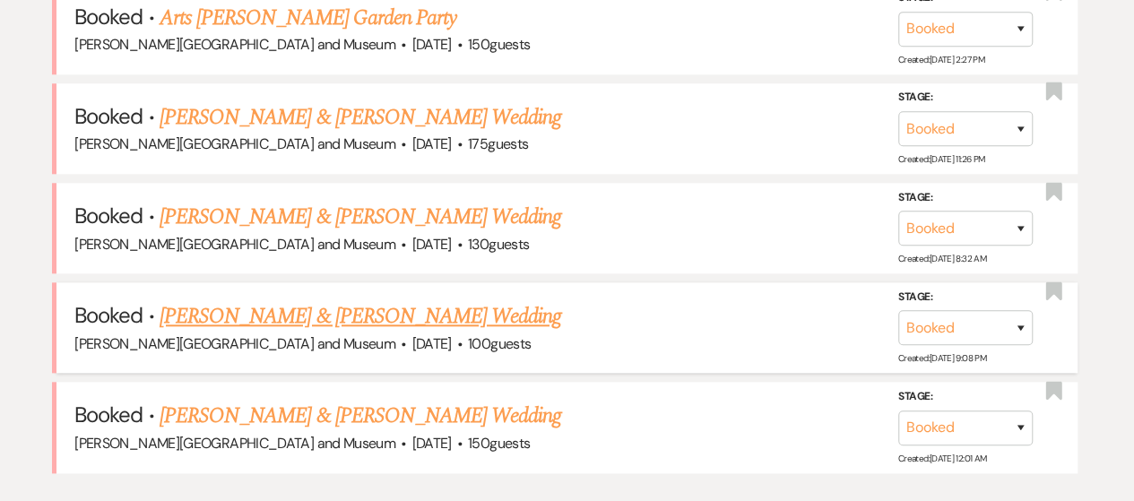
click at [336, 313] on link "[PERSON_NAME] & [PERSON_NAME] Wedding" at bounding box center [360, 316] width 401 height 32
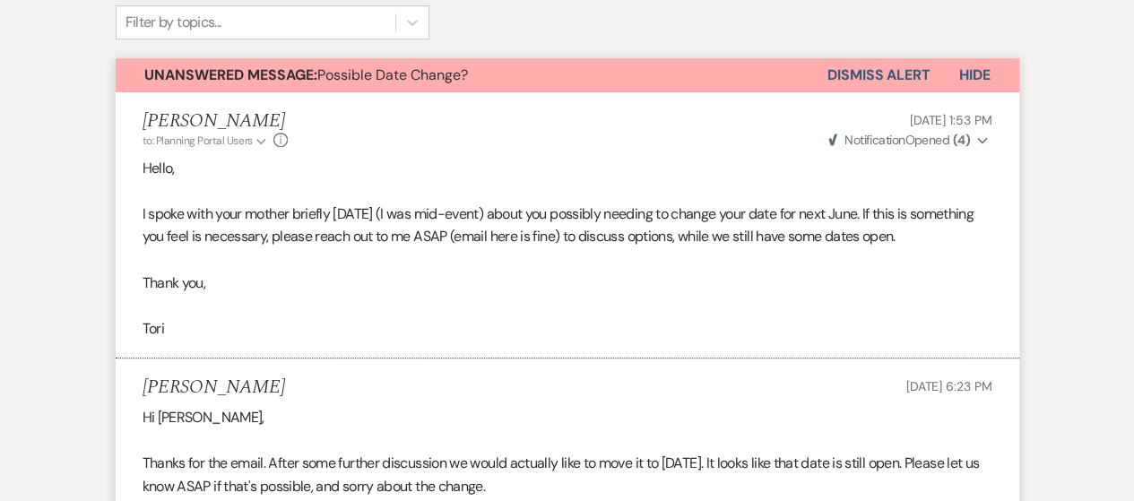
scroll to position [446, 0]
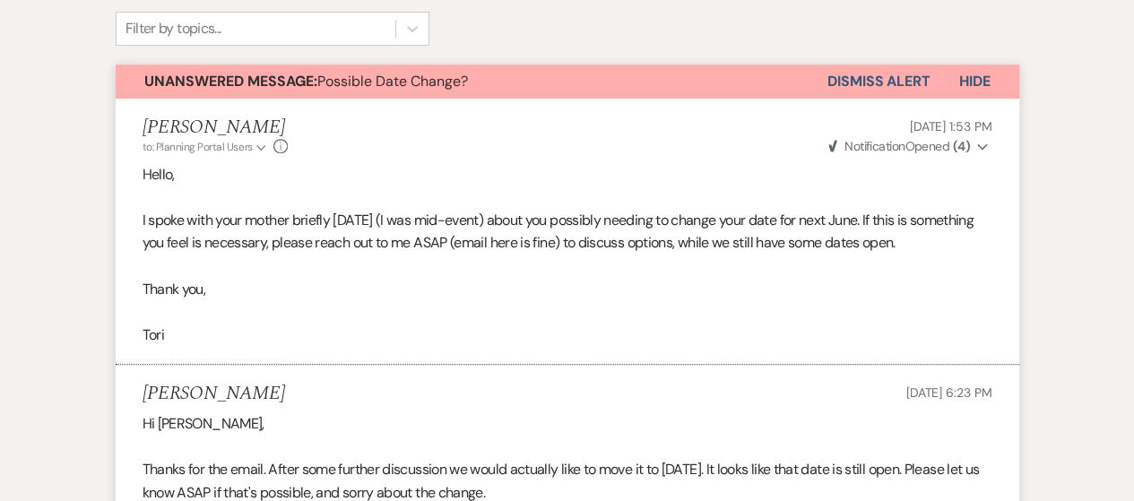
click at [893, 76] on button "Dismiss Alert" at bounding box center [878, 82] width 103 height 34
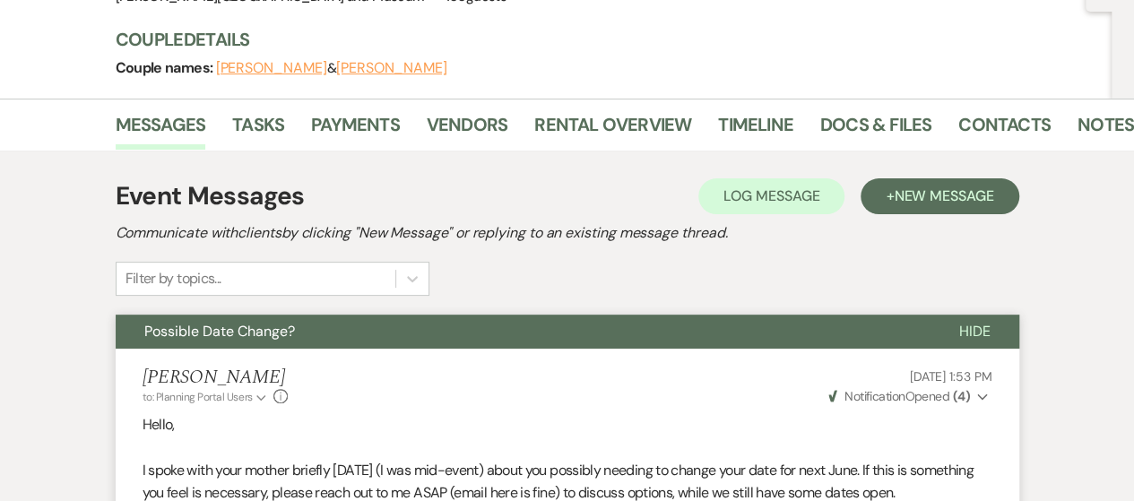
scroll to position [0, 0]
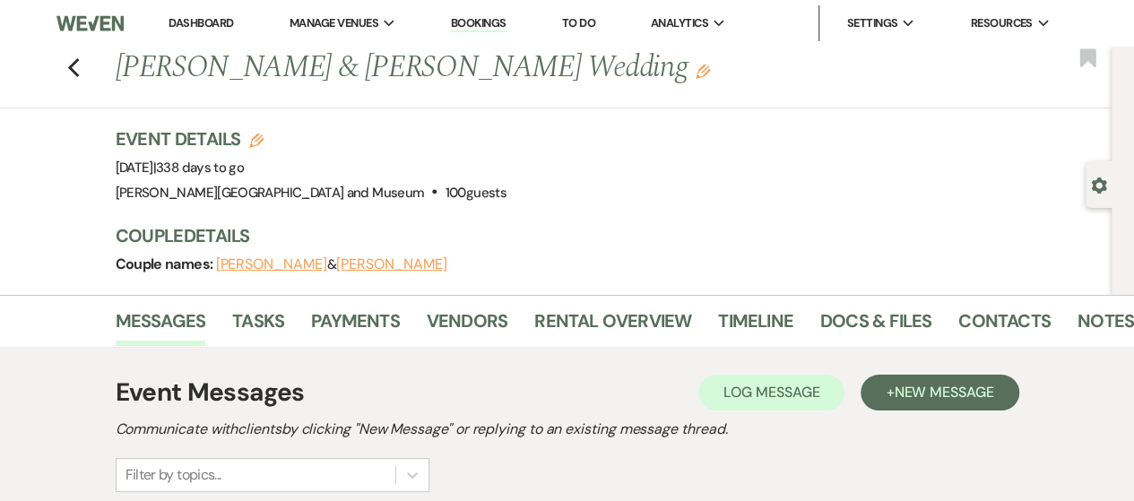
click at [205, 24] on link "Dashboard" at bounding box center [200, 22] width 65 height 15
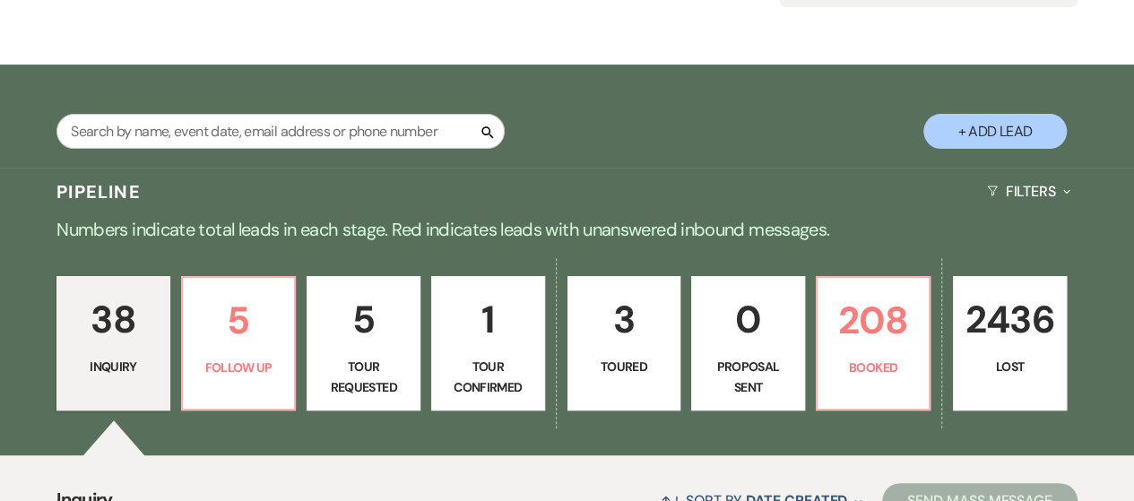
scroll to position [269, 0]
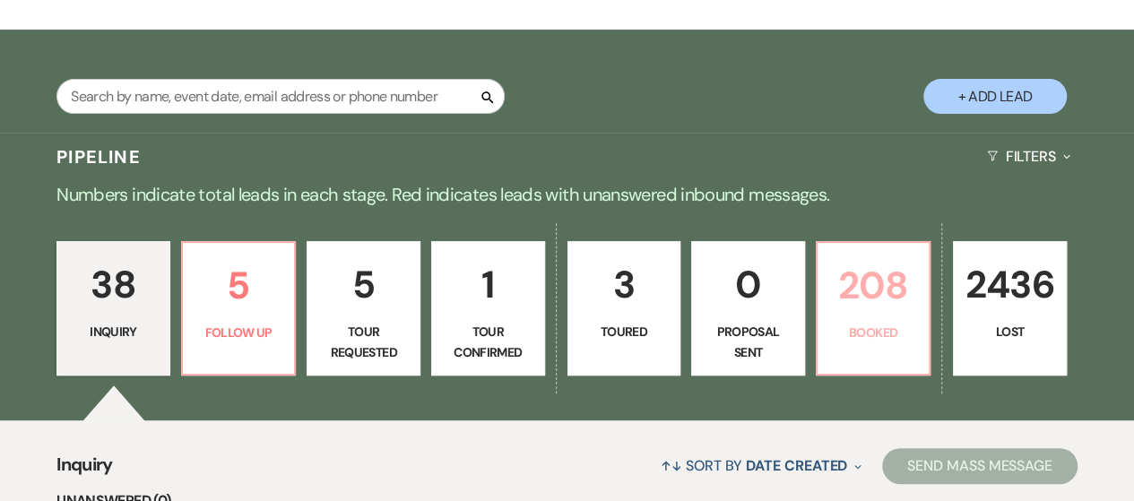
click at [882, 306] on p "208" at bounding box center [873, 285] width 91 height 60
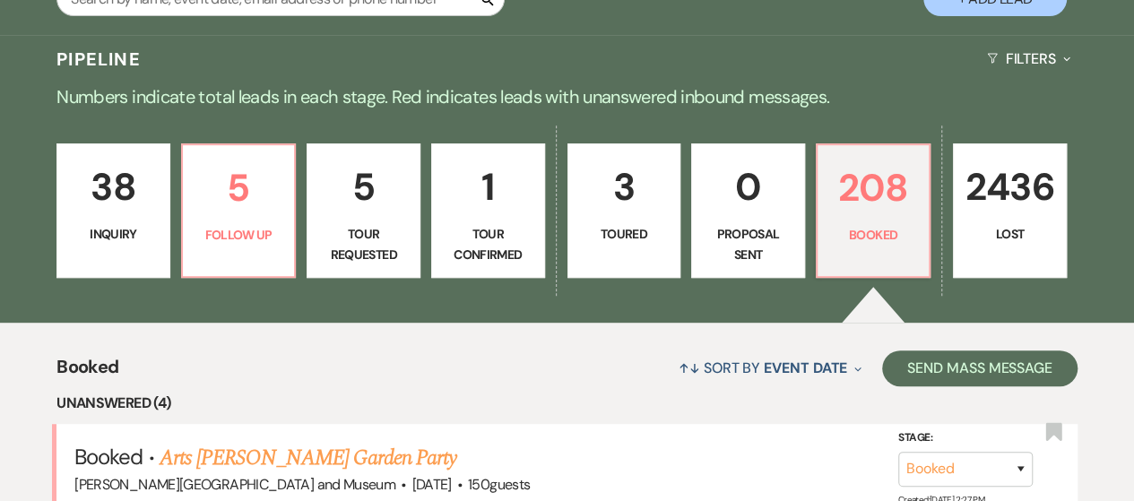
scroll to position [179, 0]
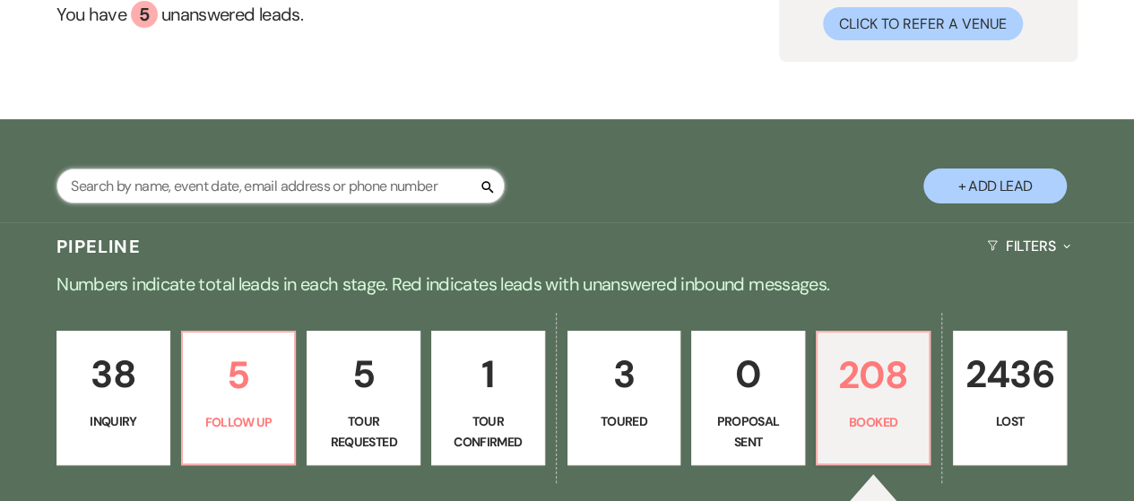
click at [244, 184] on input "text" at bounding box center [280, 185] width 448 height 35
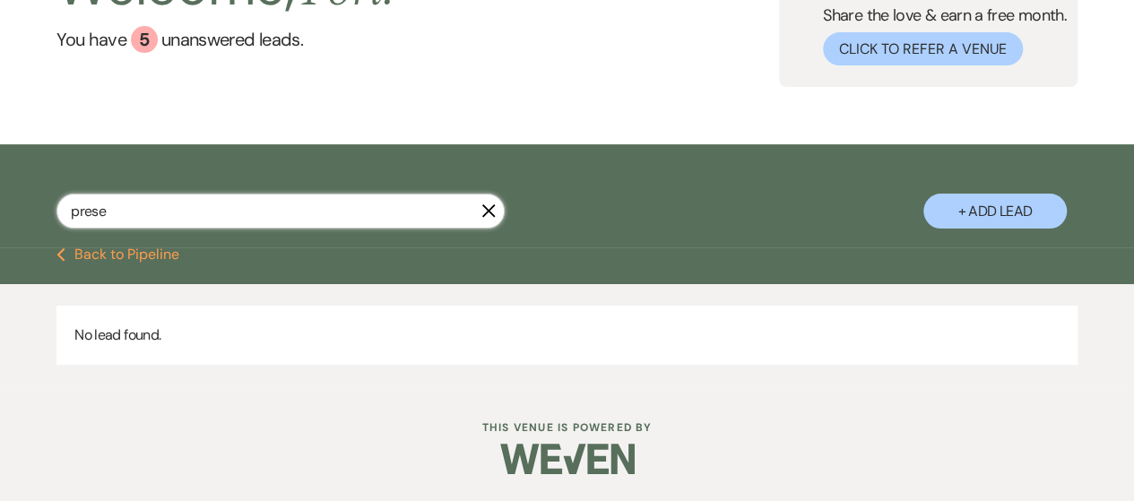
scroll to position [154, 0]
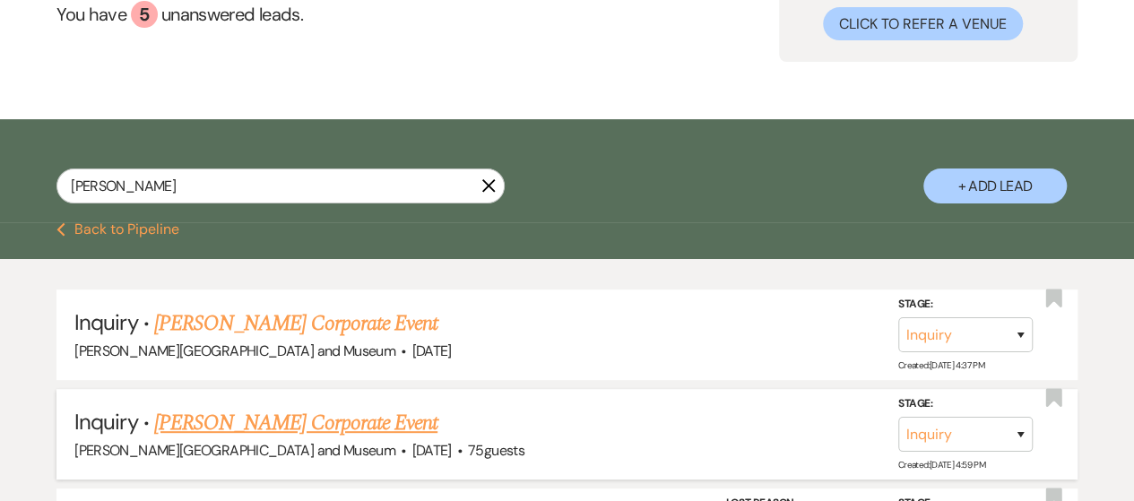
click at [323, 427] on link "[PERSON_NAME] Corporate Event" at bounding box center [295, 423] width 283 height 32
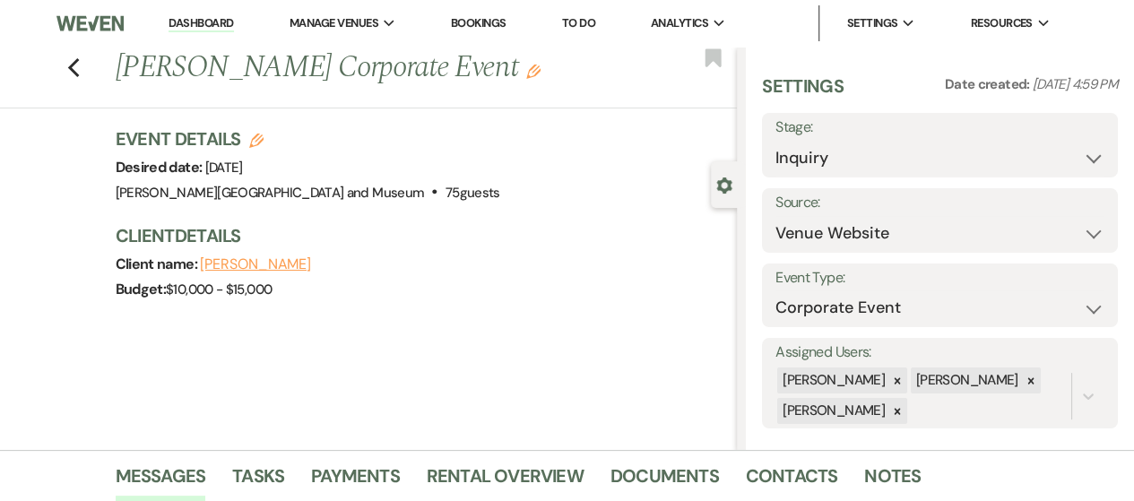
scroll to position [358, 0]
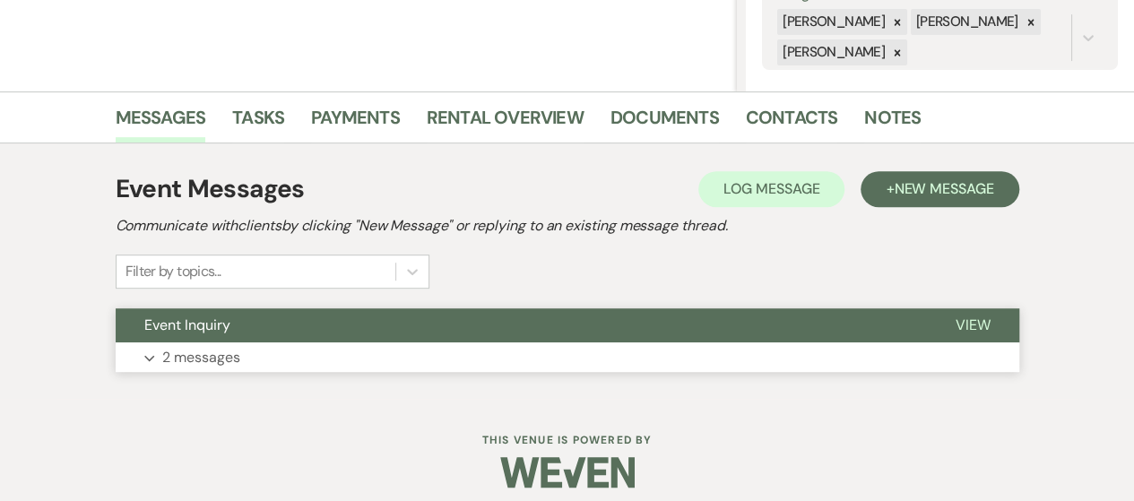
click at [298, 353] on button "Expand 2 messages" at bounding box center [567, 357] width 903 height 30
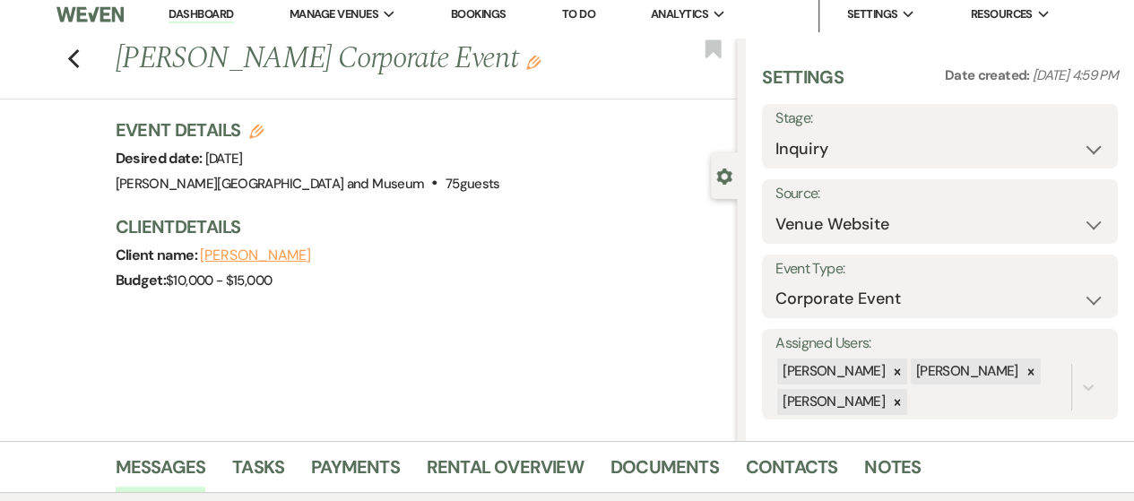
scroll to position [0, 0]
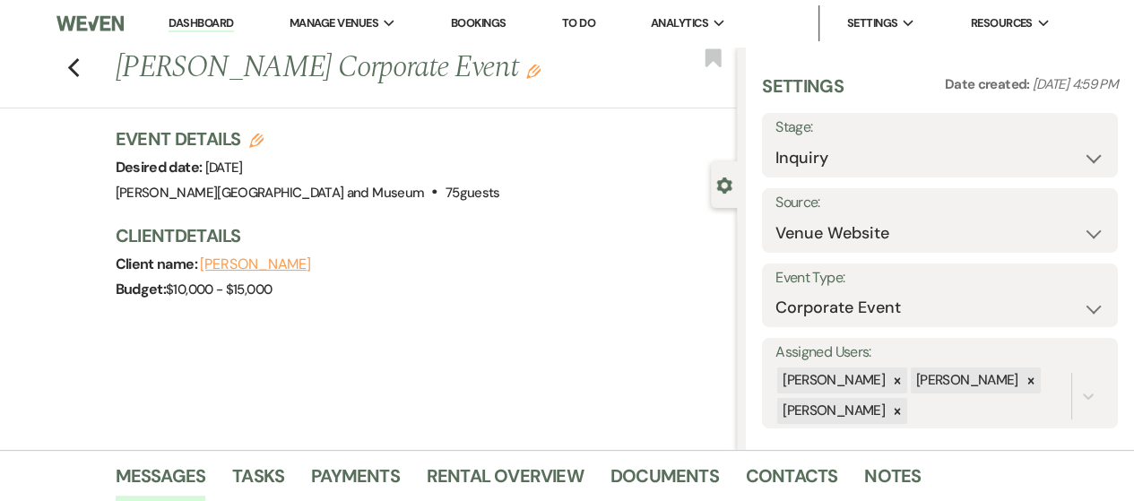
click at [197, 24] on link "Dashboard" at bounding box center [200, 23] width 65 height 17
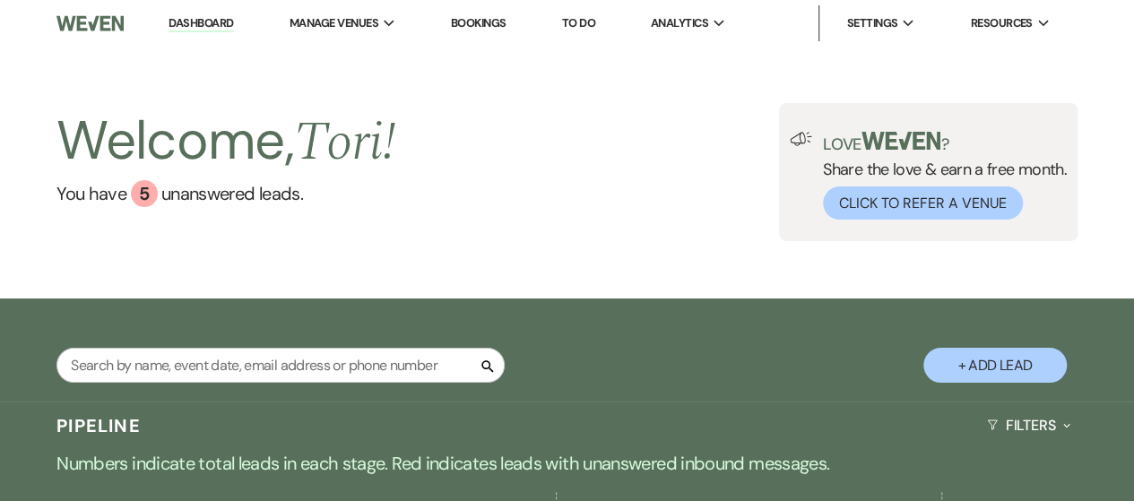
click at [194, 16] on link "Dashboard" at bounding box center [200, 23] width 65 height 17
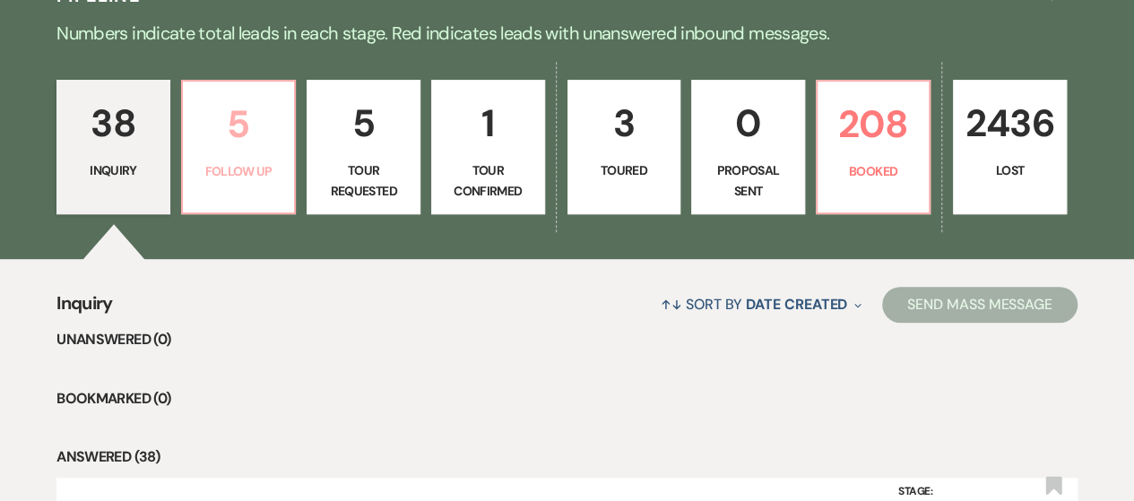
scroll to position [358, 0]
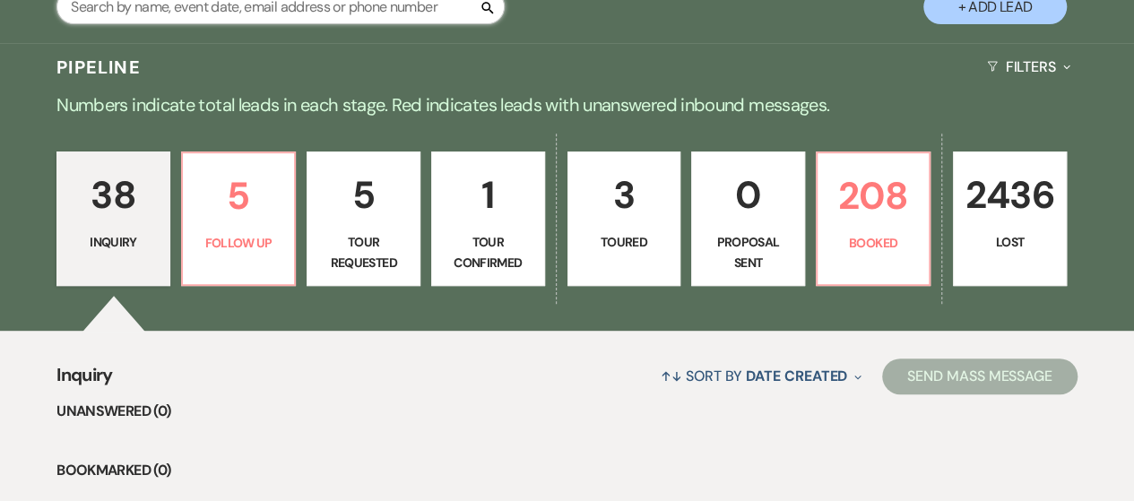
click at [362, 4] on input "text" at bounding box center [280, 6] width 448 height 35
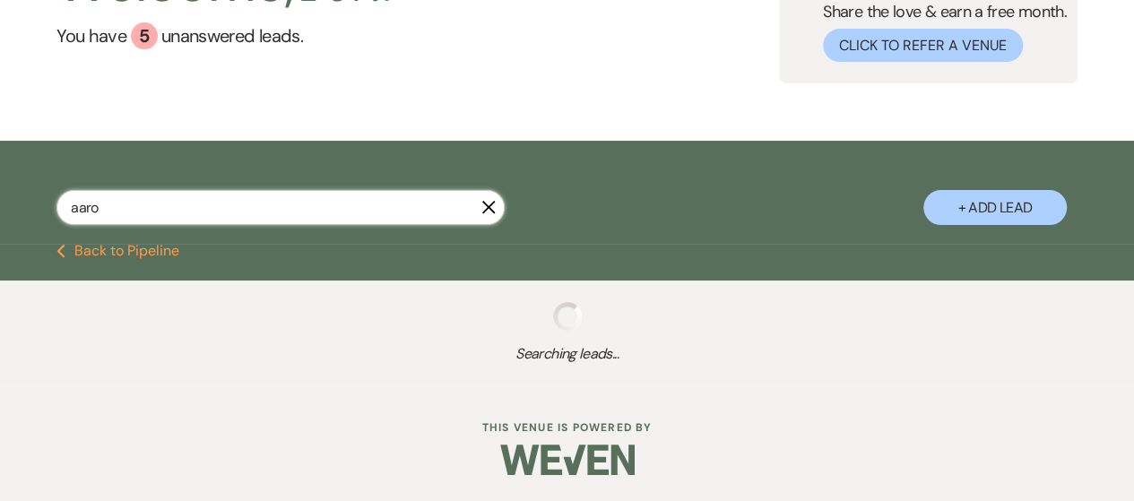
scroll to position [355, 0]
